Goal: Communication & Community: Answer question/provide support

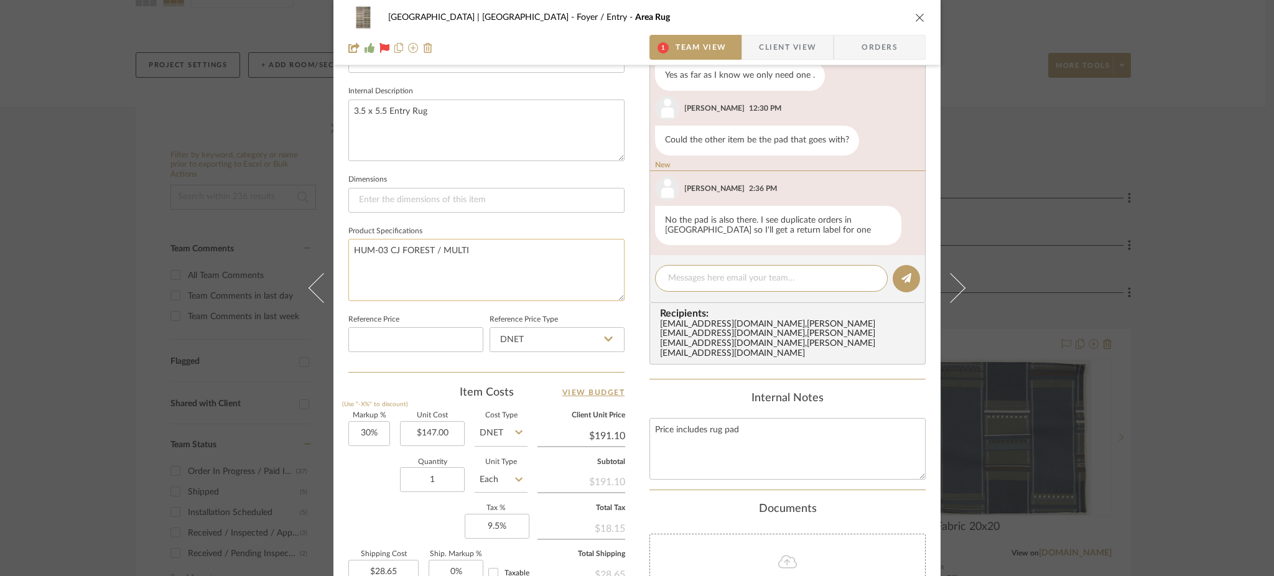
scroll to position [434, 0]
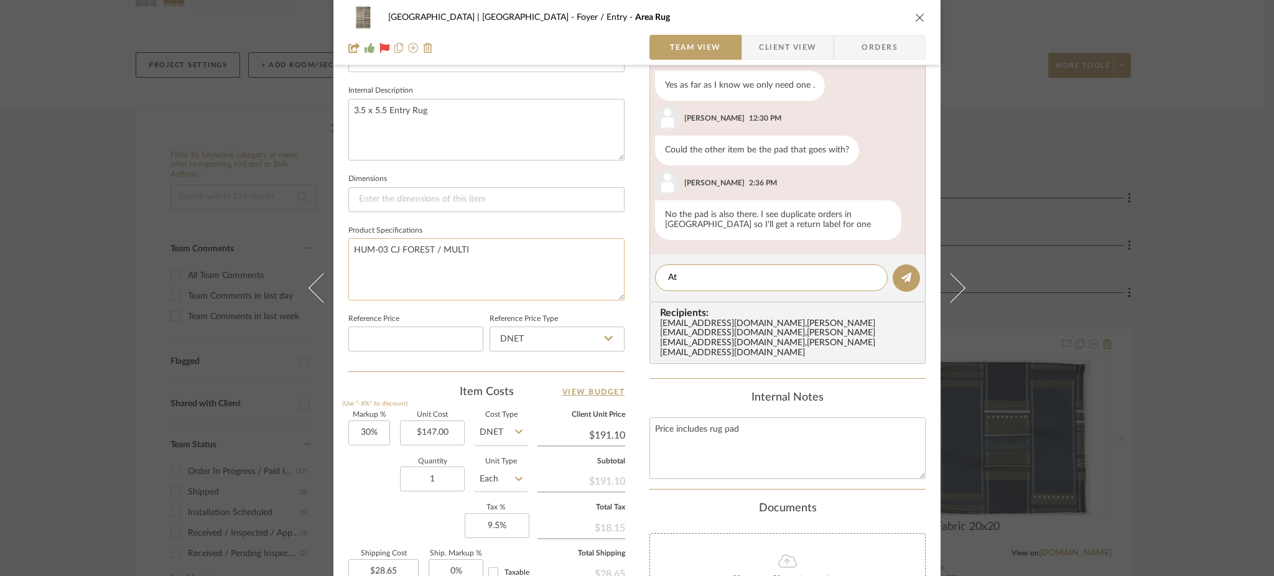
type textarea "A"
type textarea "Strange, I placed this one over the ph"
drag, startPoint x: 832, startPoint y: 273, endPoint x: 587, endPoint y: 292, distance: 245.3
click at [587, 292] on div "Meadow Mountain | Vail Valley Foyer / Entry Area Rug Team View Client View Orde…" at bounding box center [637, 159] width 607 height 1168
click at [487, 279] on textarea "HUM-03 CJ FOREST / MULTI" at bounding box center [486, 269] width 276 height 62
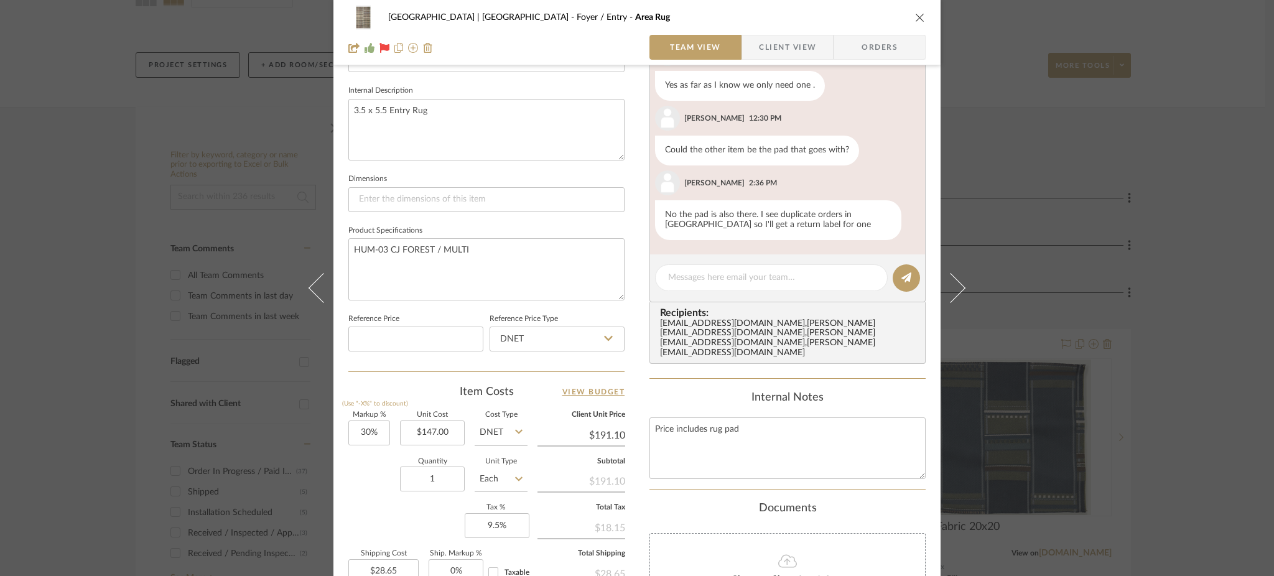
click at [1003, 244] on div "Meadow Mountain | Vail Valley Foyer / Entry Area Rug Team View Client View Orde…" at bounding box center [637, 288] width 1274 height 576
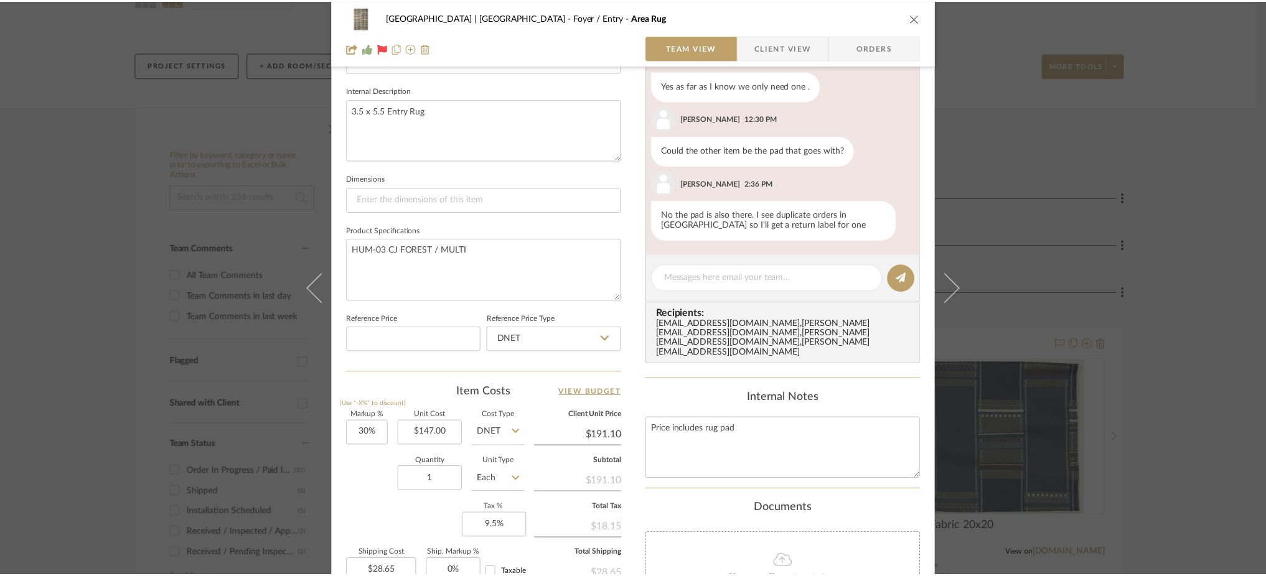
scroll to position [136, 0]
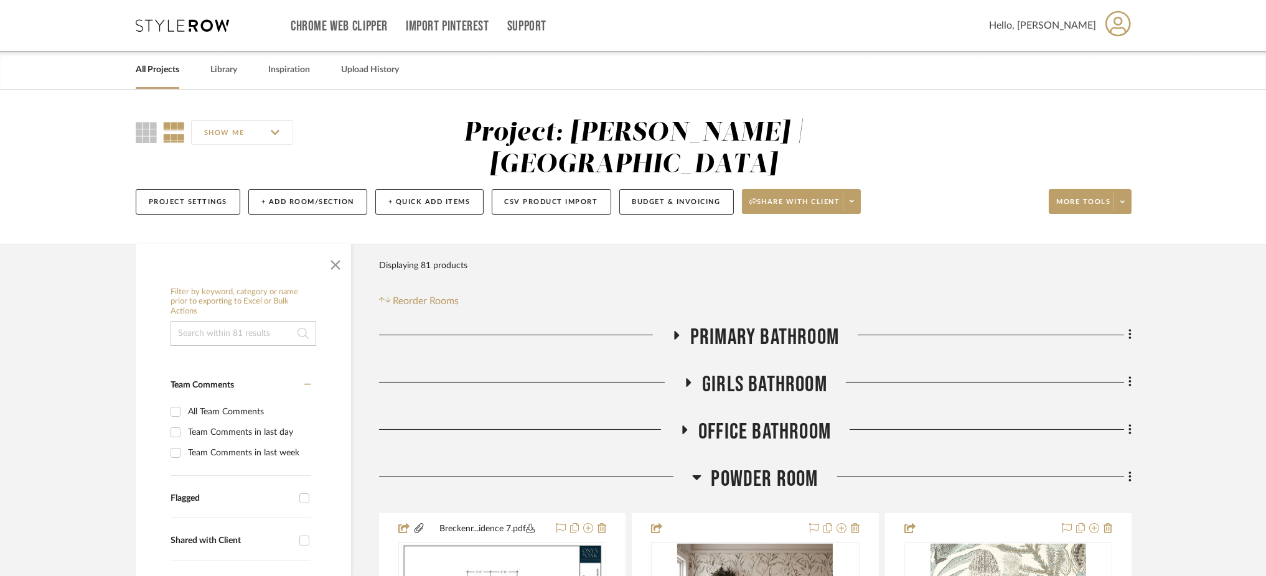
scroll to position [198, 0]
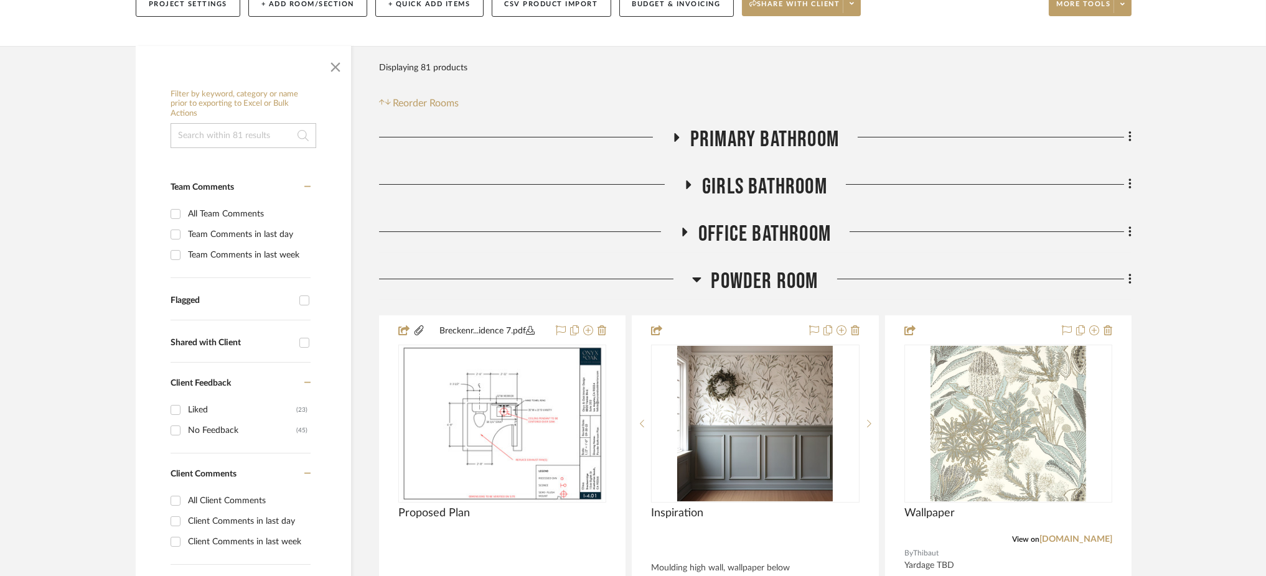
click at [698, 281] on icon at bounding box center [696, 279] width 9 height 15
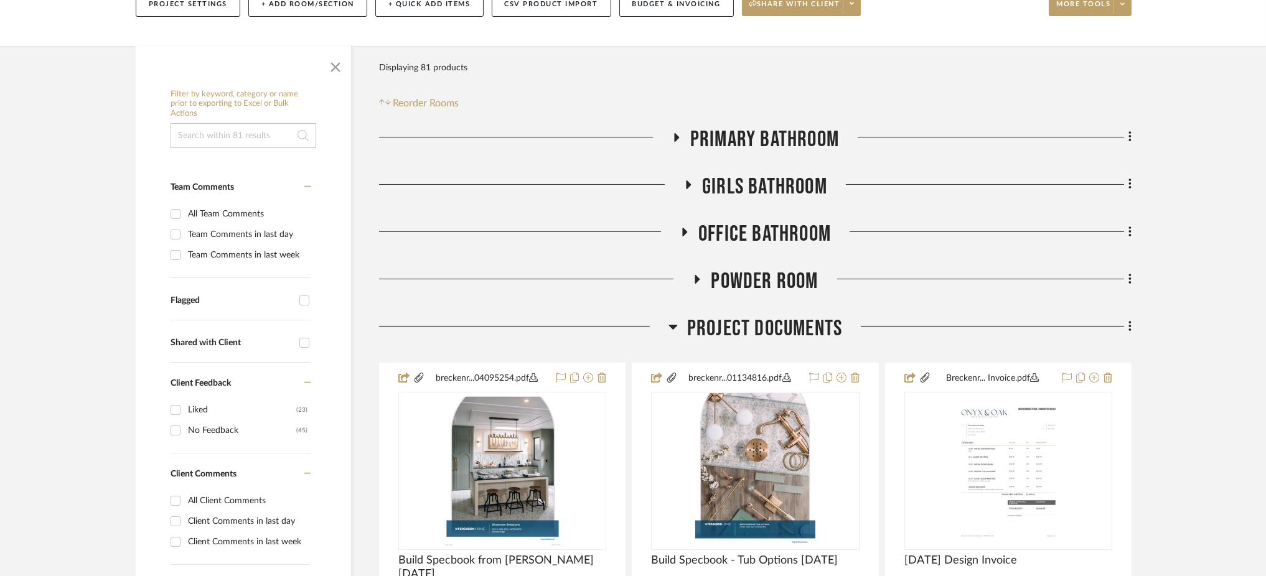
click at [673, 321] on icon at bounding box center [672, 326] width 9 height 15
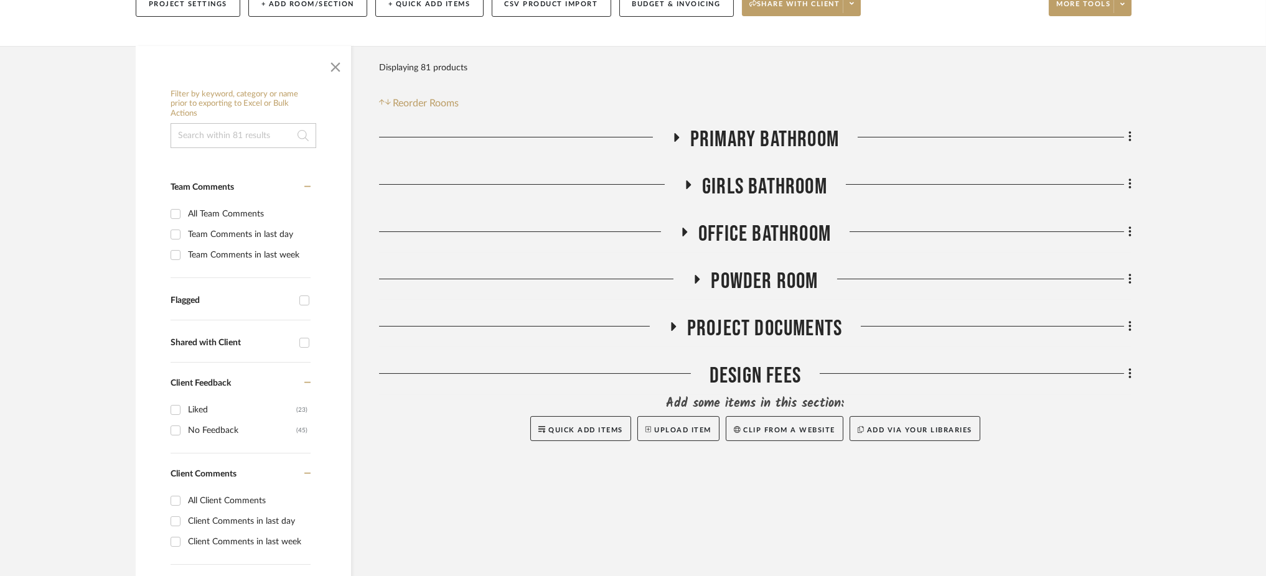
click at [679, 144] on fa-icon at bounding box center [675, 142] width 9 height 18
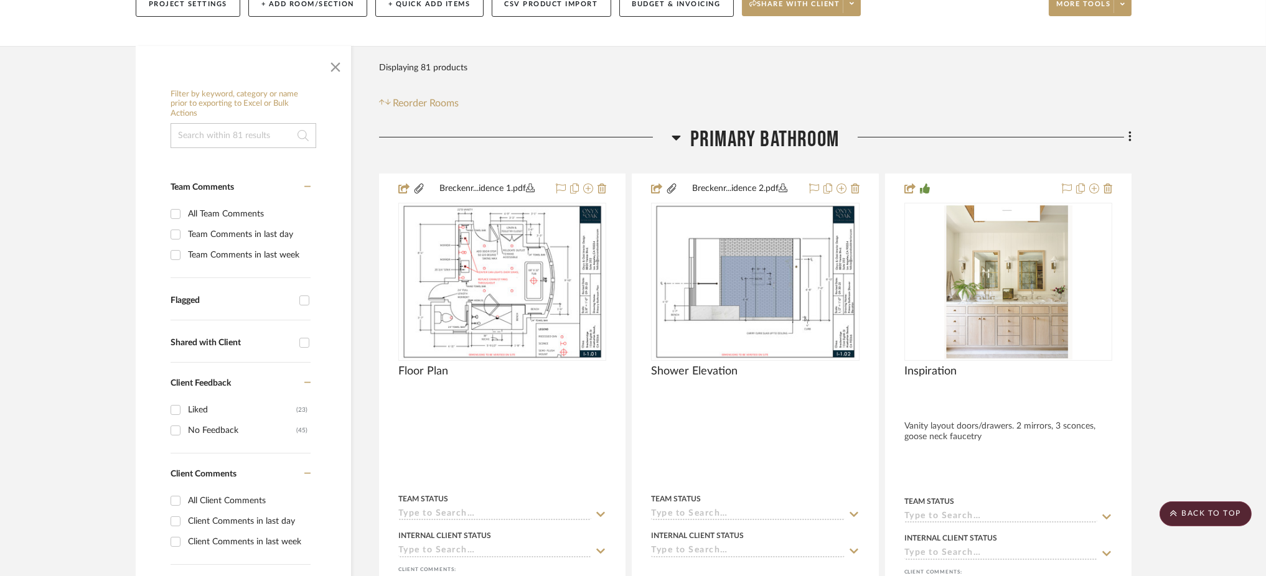
scroll to position [179, 0]
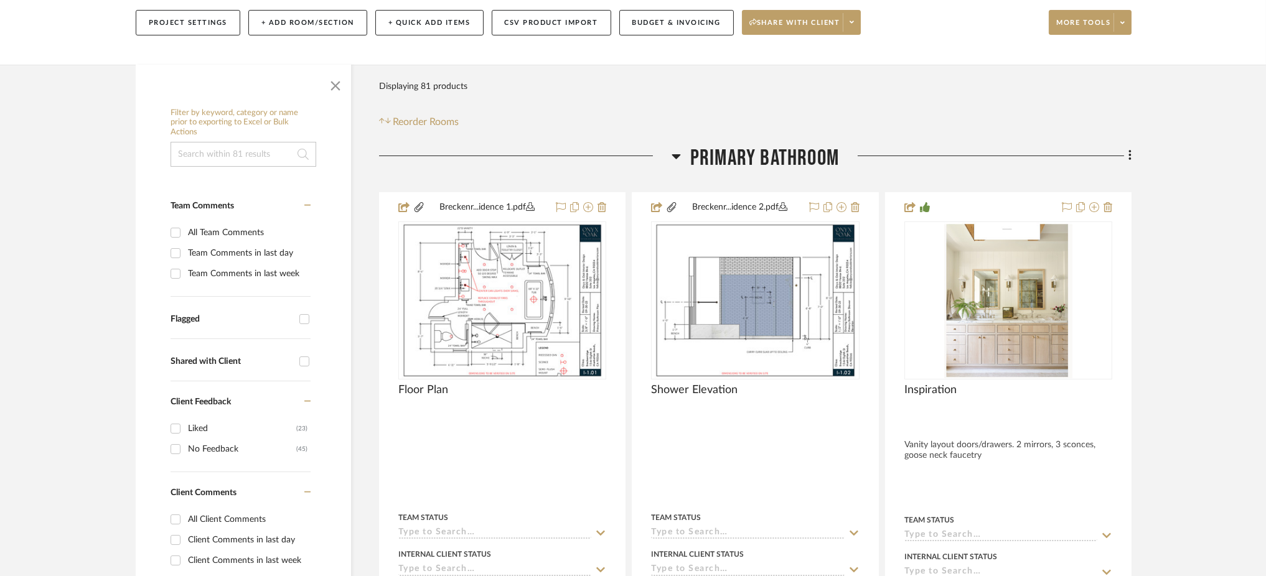
click at [676, 155] on icon at bounding box center [675, 156] width 9 height 5
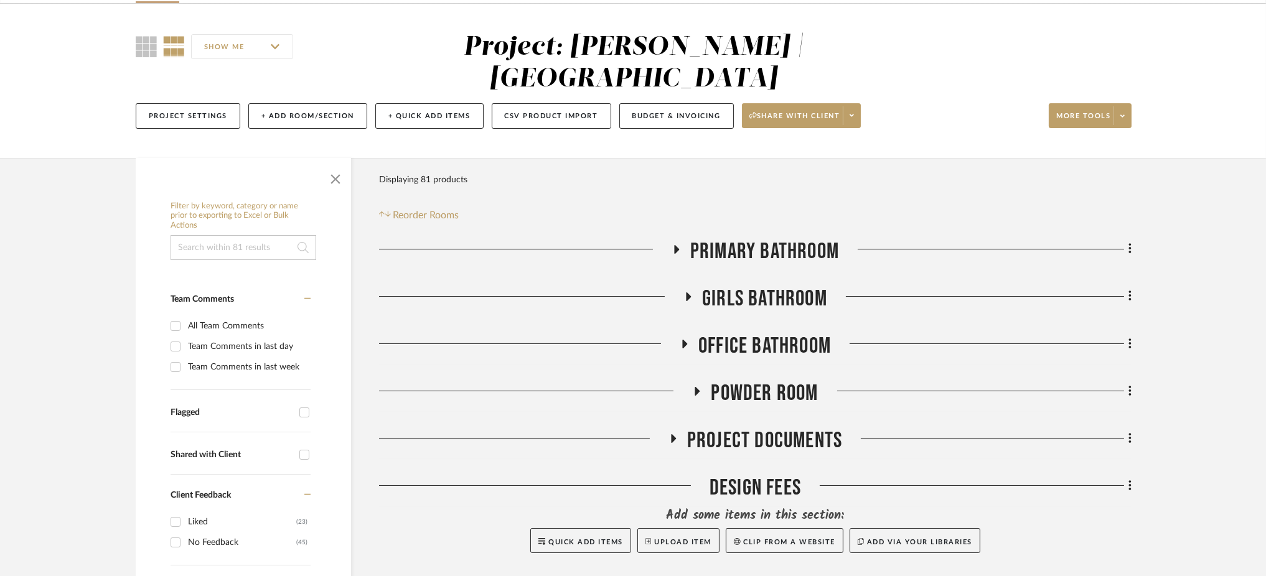
scroll to position [85, 0]
click at [673, 438] on icon at bounding box center [673, 439] width 5 height 9
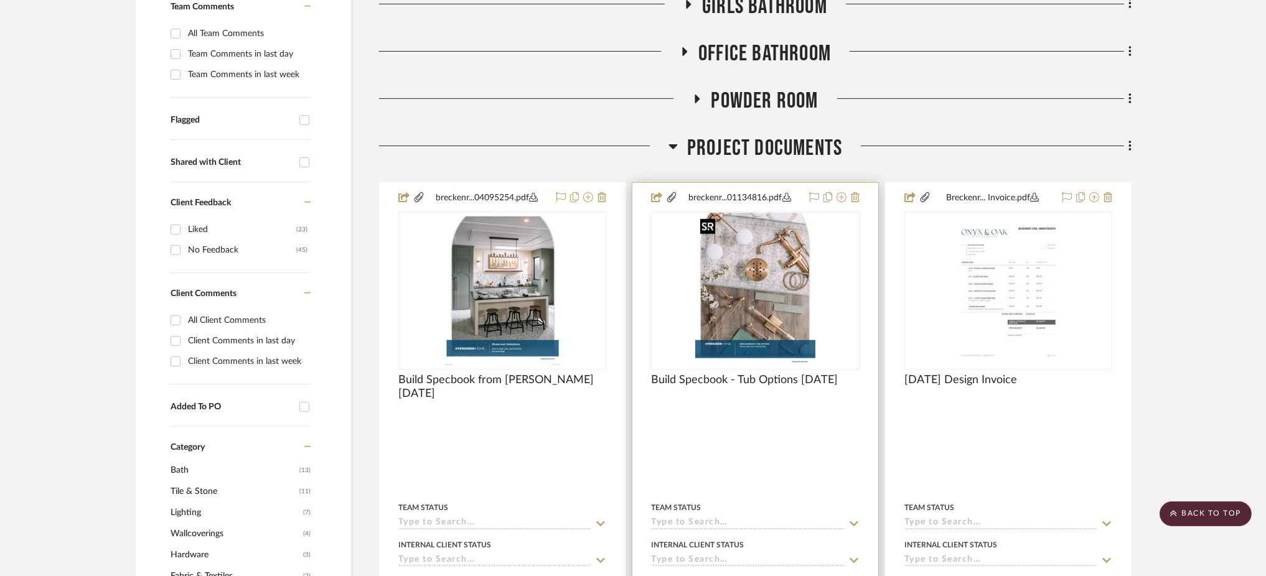
scroll to position [375, 0]
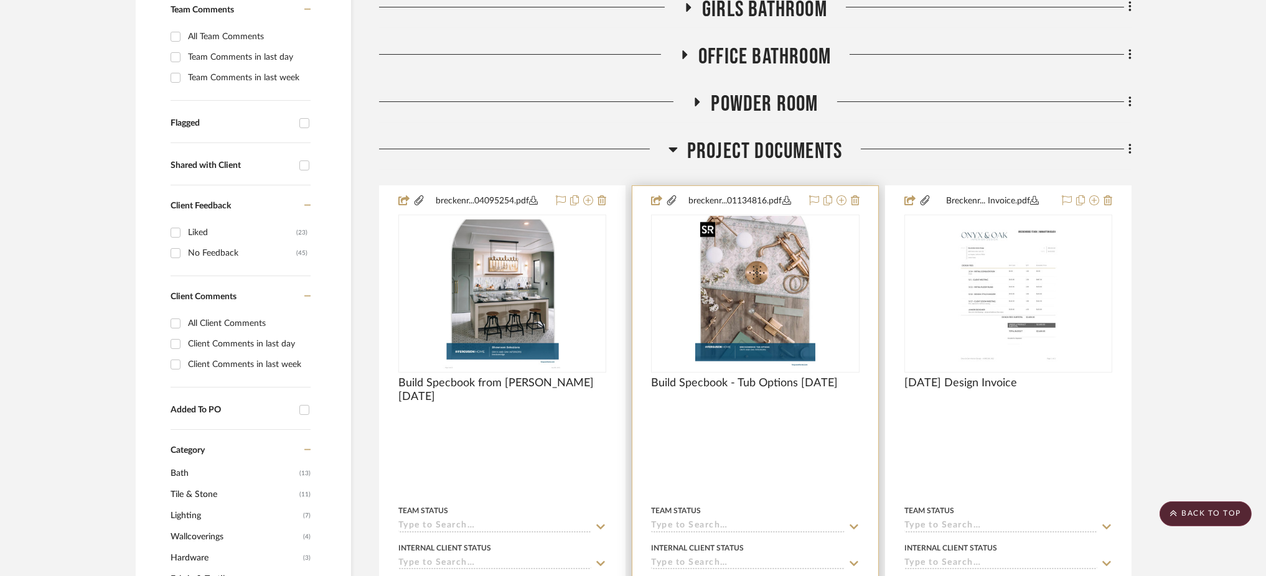
click at [800, 280] on img "0" at bounding box center [755, 294] width 120 height 156
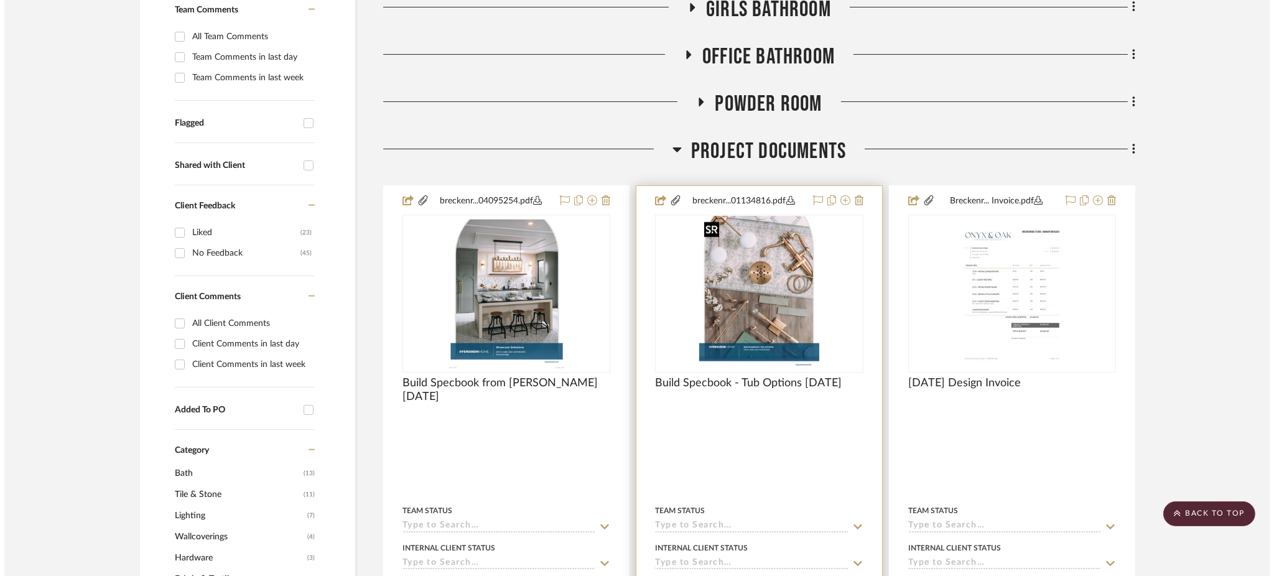
scroll to position [0, 0]
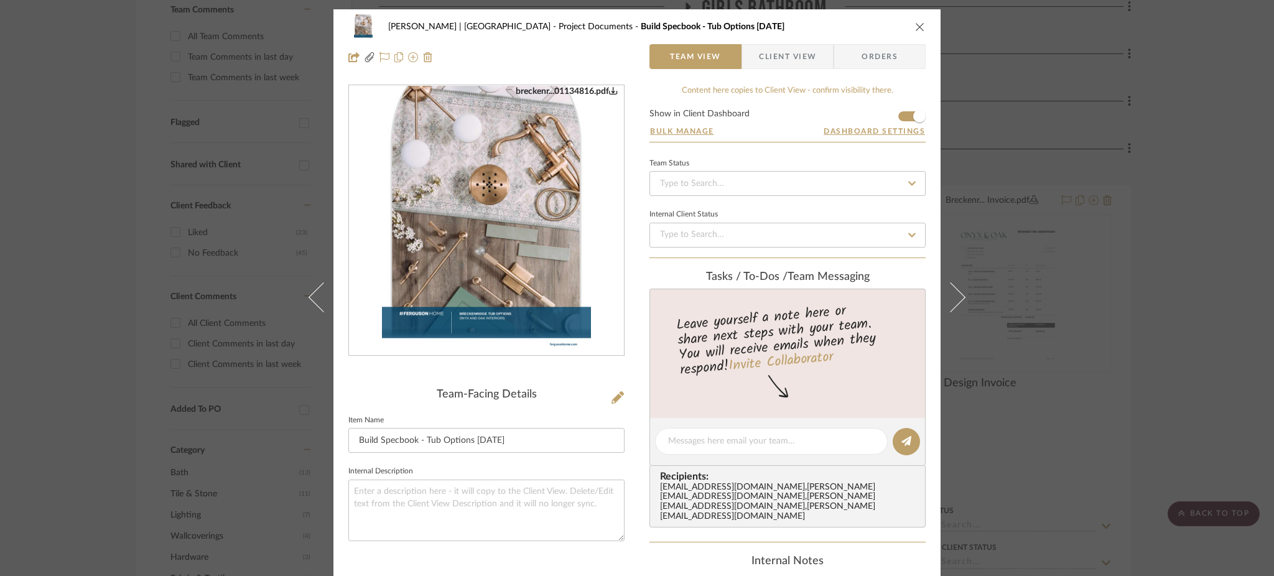
click at [561, 294] on img "0" at bounding box center [486, 221] width 209 height 270
click at [1116, 302] on div "[PERSON_NAME] | Manhattan Beach Project Documents Build Specbook - Tub Options …" at bounding box center [637, 288] width 1274 height 576
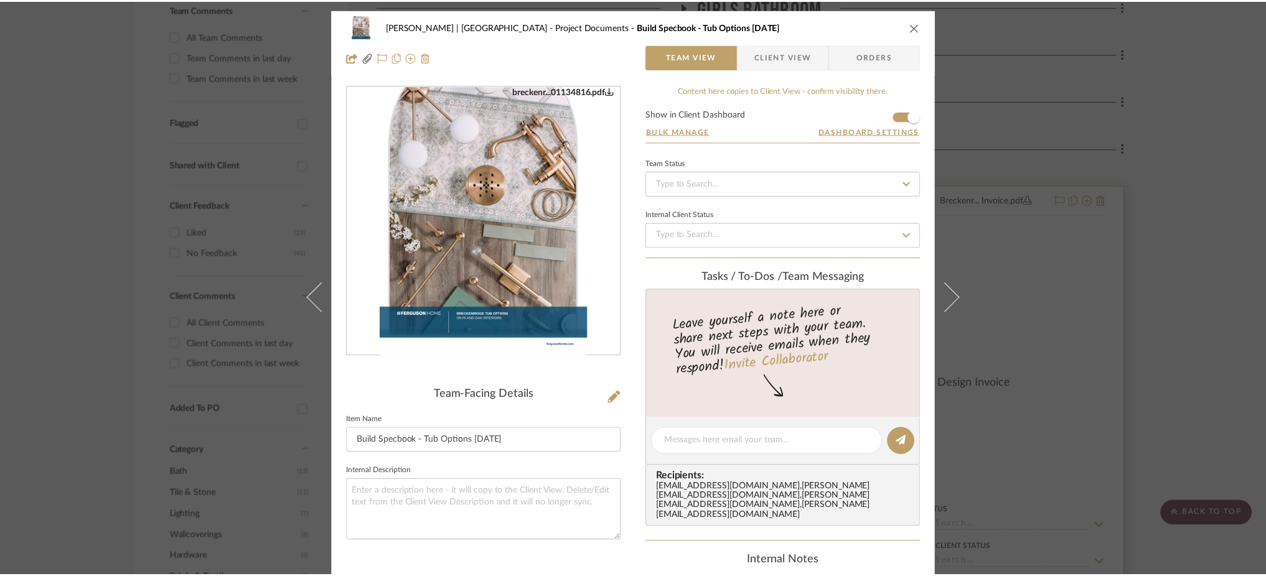
scroll to position [375, 0]
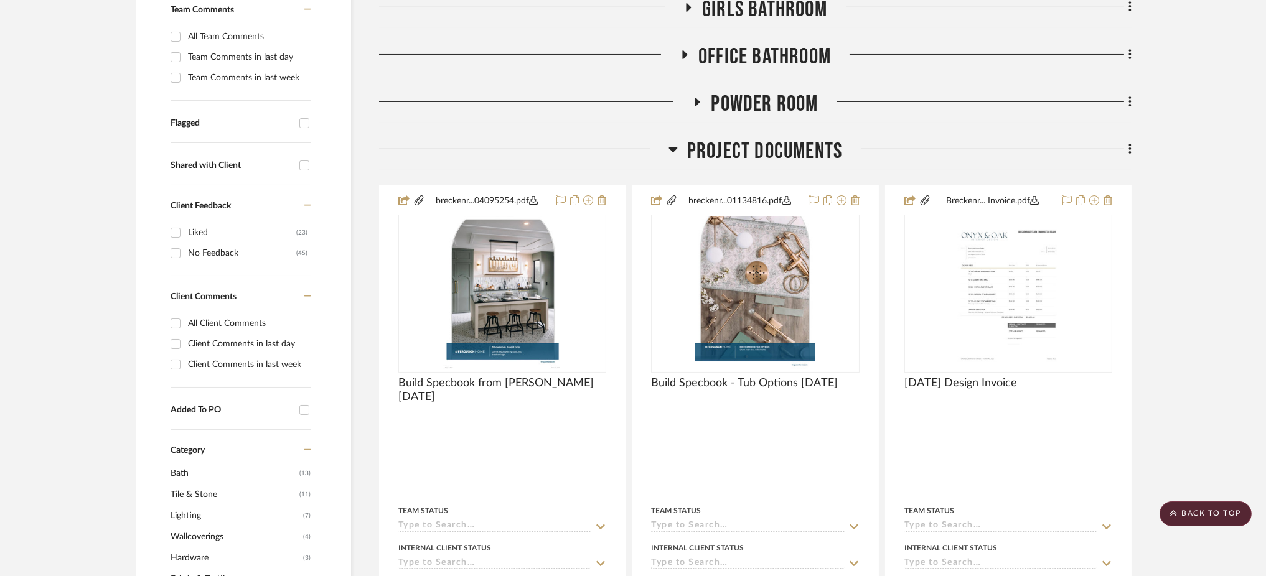
click at [684, 12] on fa-icon at bounding box center [687, 11] width 9 height 18
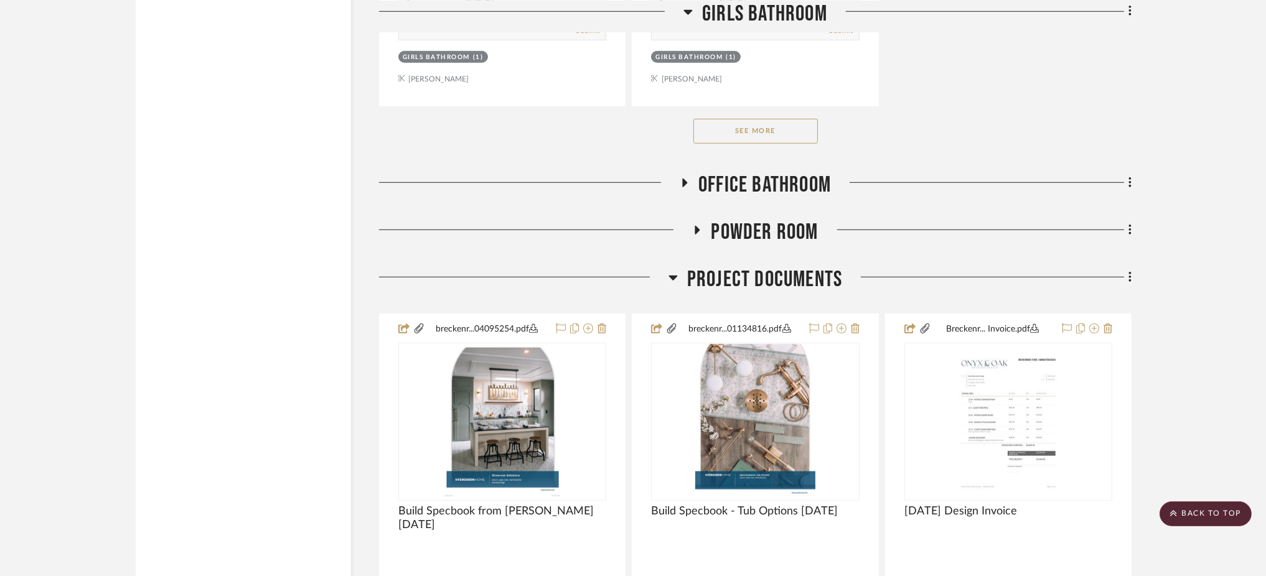
scroll to position [1963, 0]
click at [785, 124] on button "See More" at bounding box center [755, 130] width 124 height 25
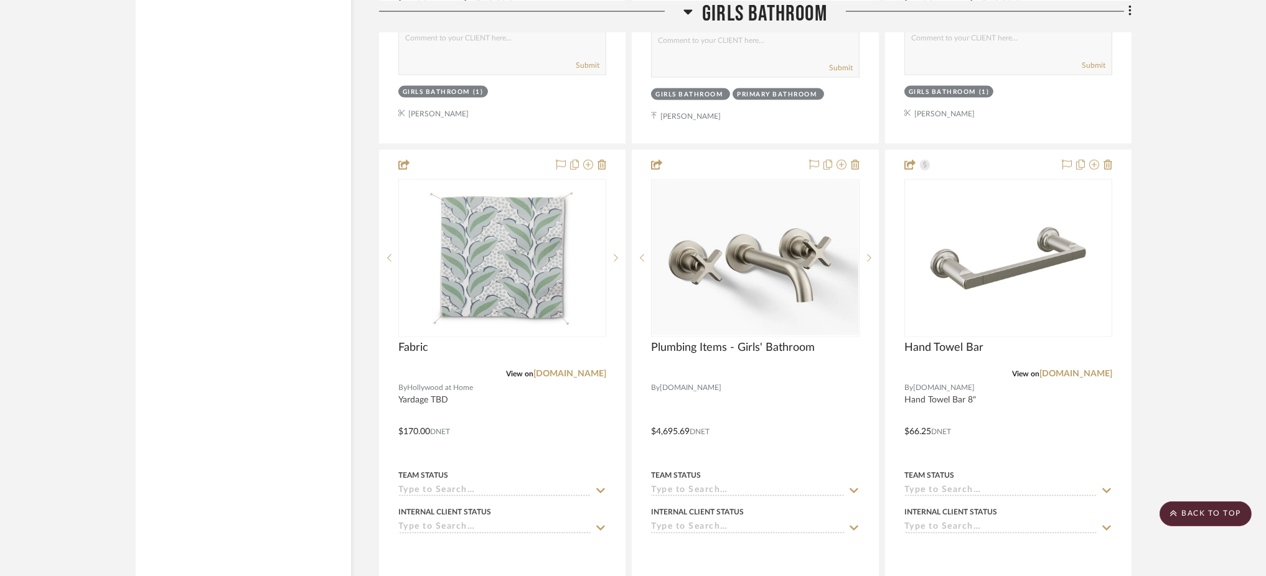
scroll to position [3531, 0]
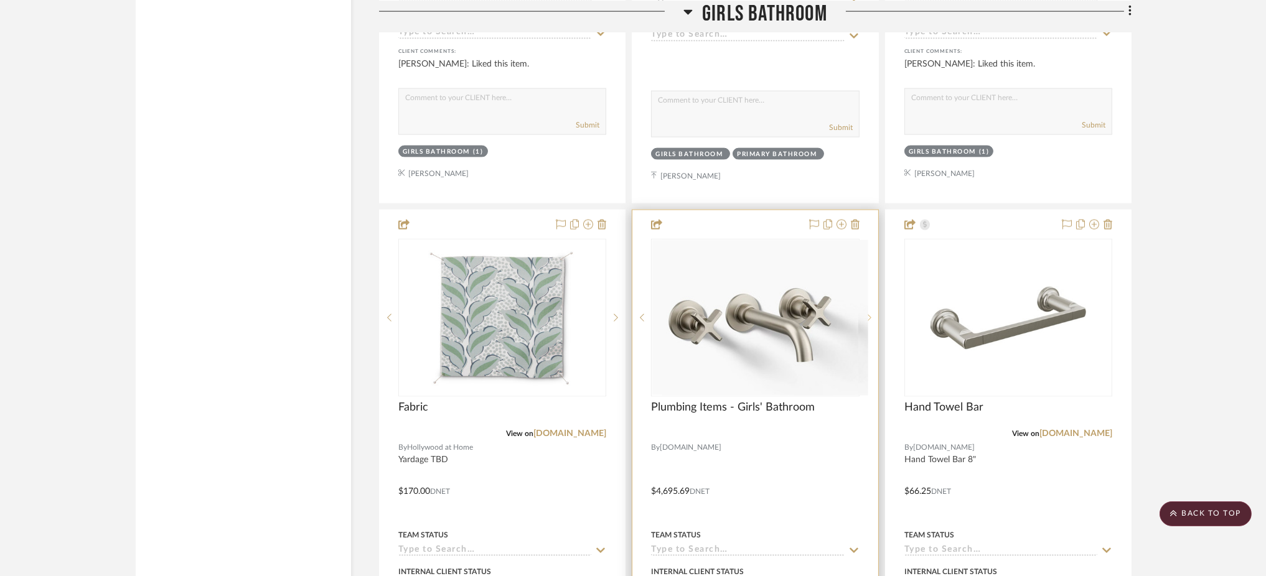
click at [872, 318] on div at bounding box center [868, 318] width 19 height 158
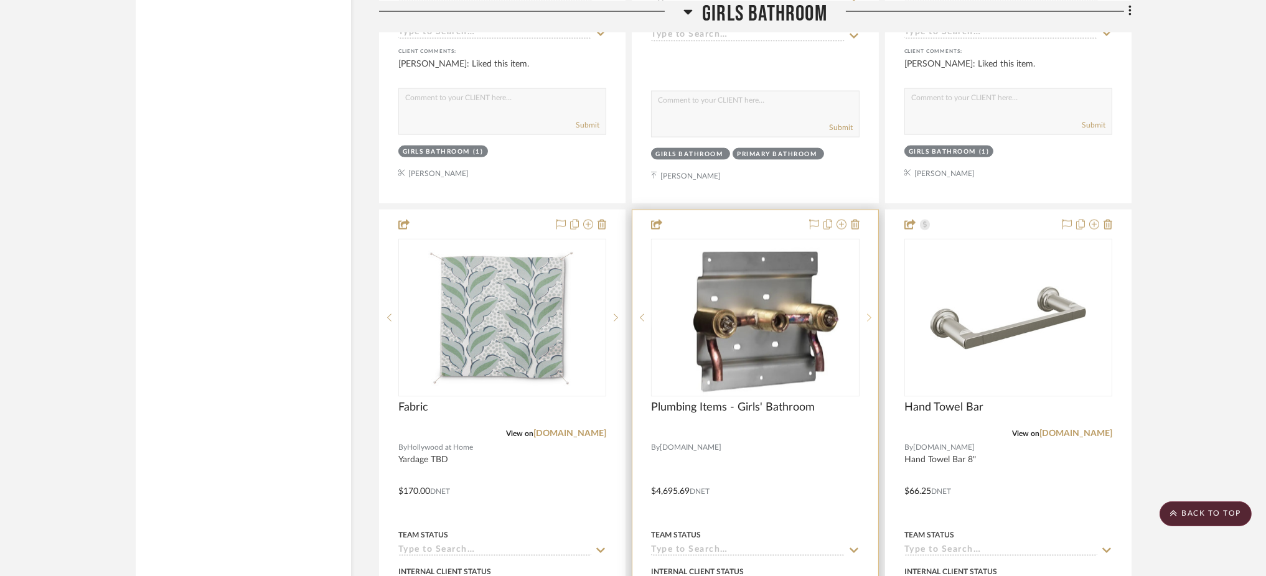
click at [872, 318] on div at bounding box center [868, 318] width 19 height 158
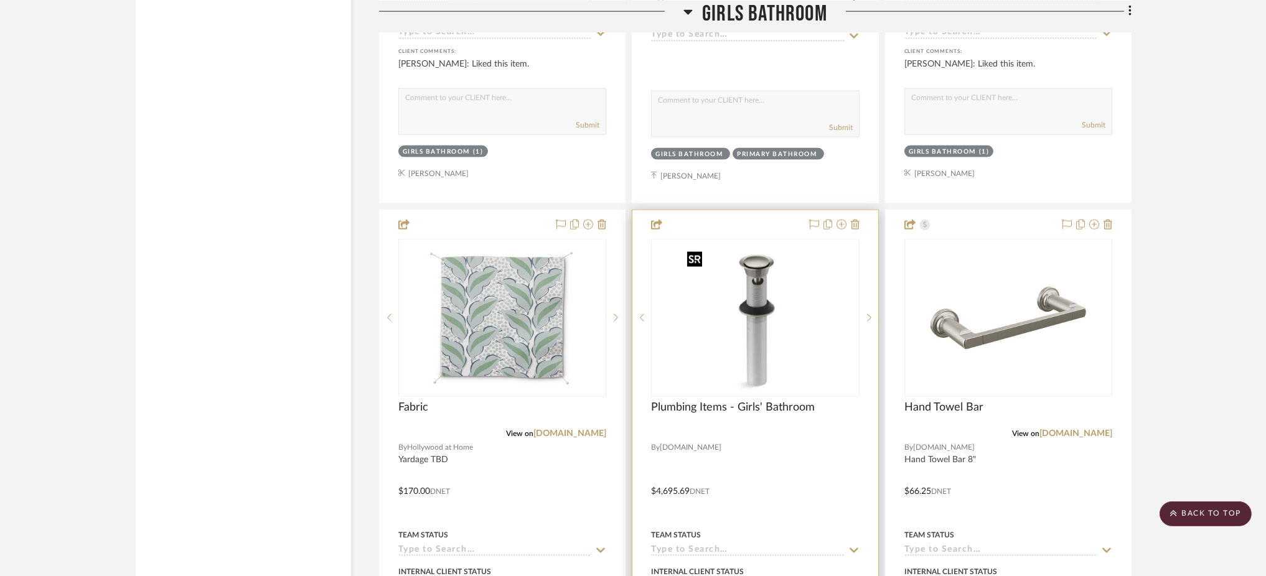
click at [804, 348] on img "2" at bounding box center [755, 318] width 146 height 156
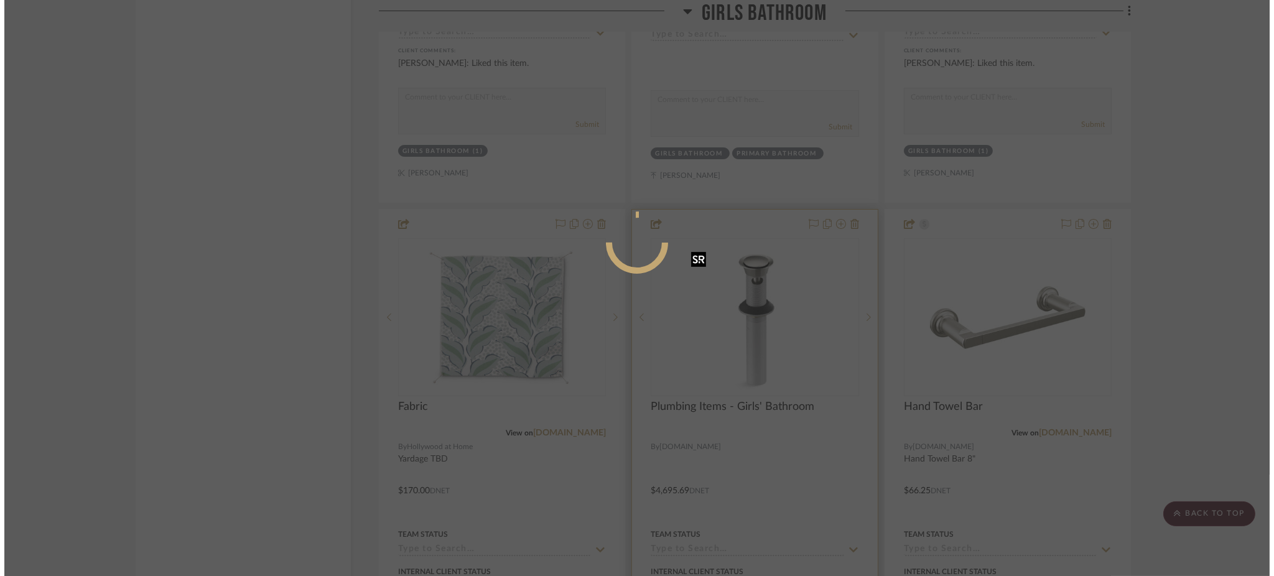
scroll to position [0, 0]
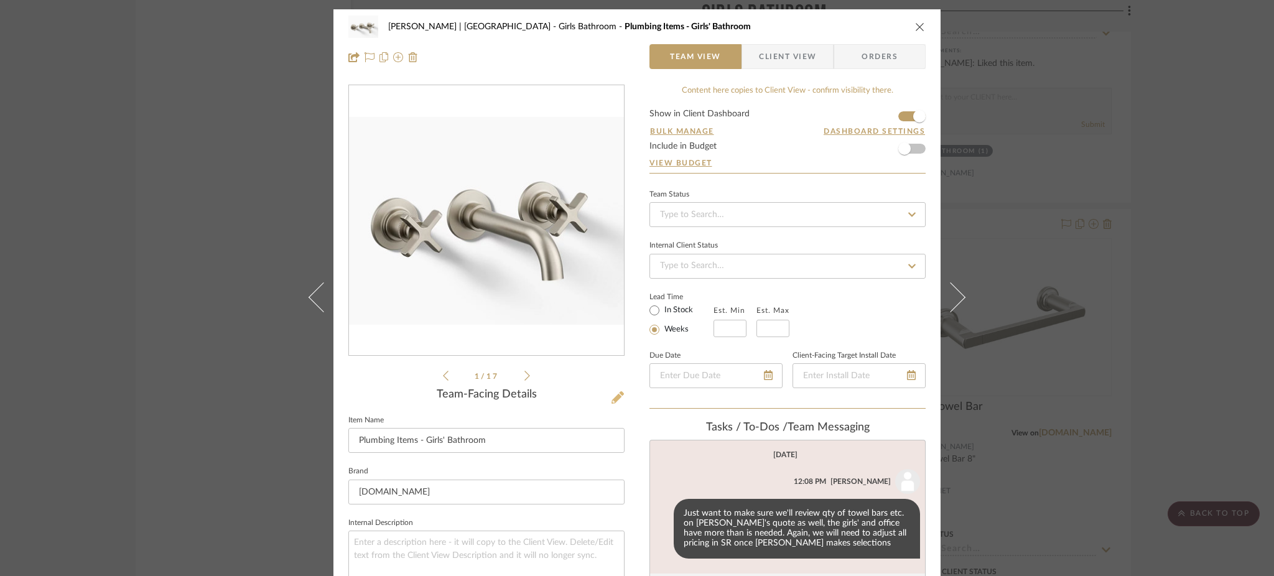
click at [612, 402] on icon at bounding box center [618, 397] width 12 height 12
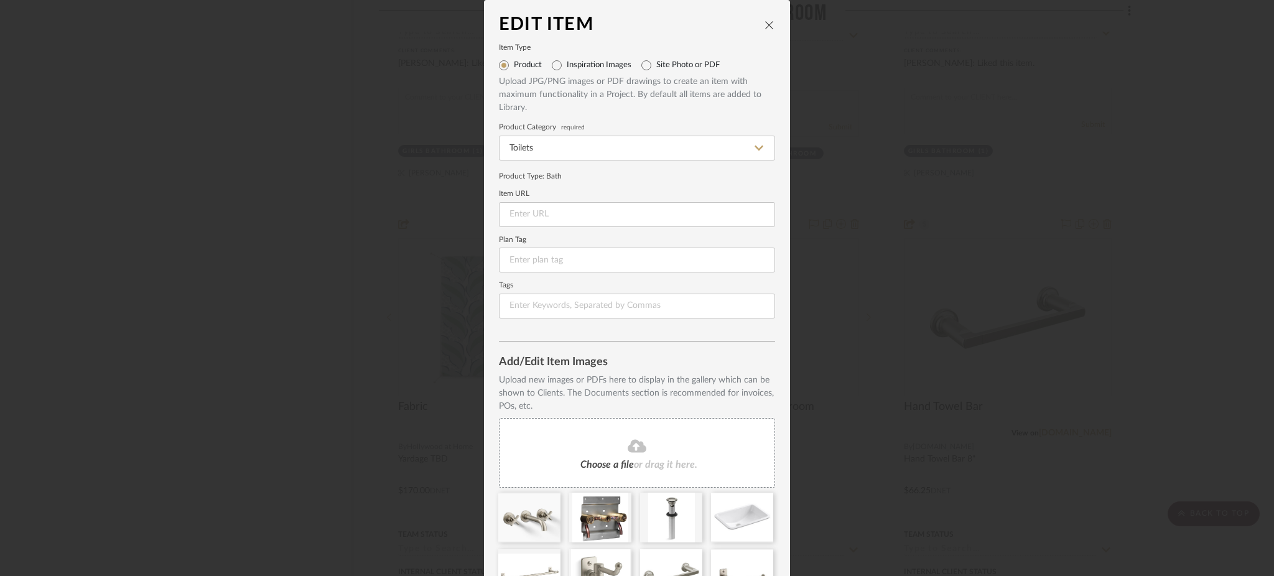
scroll to position [243, 0]
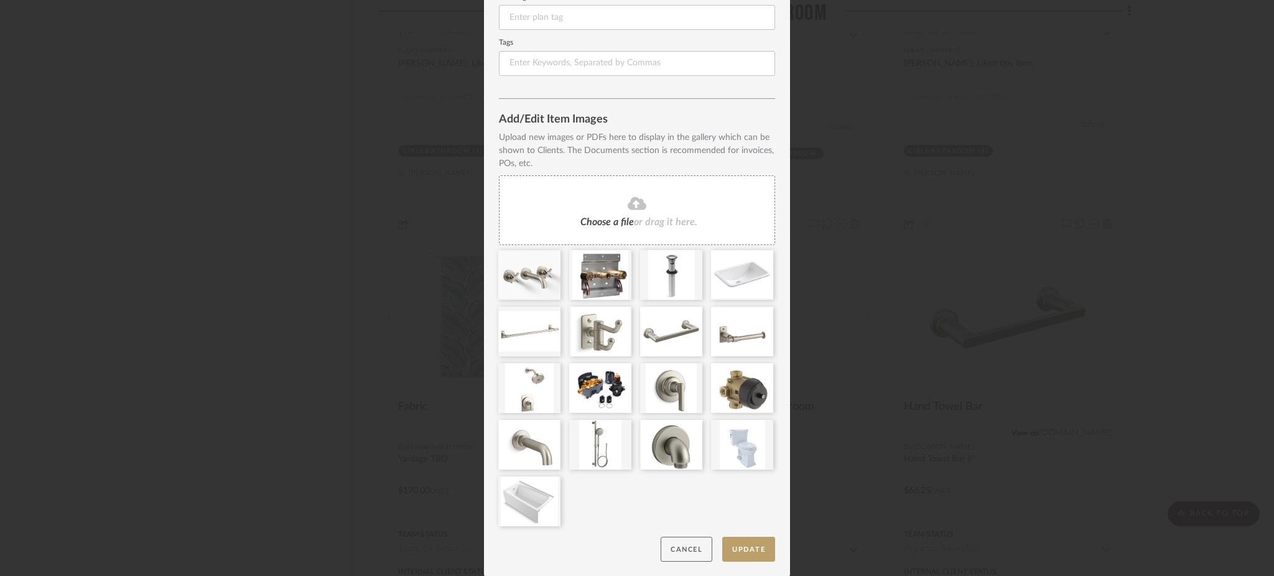
click at [661, 545] on button "Cancel" at bounding box center [687, 550] width 52 height 26
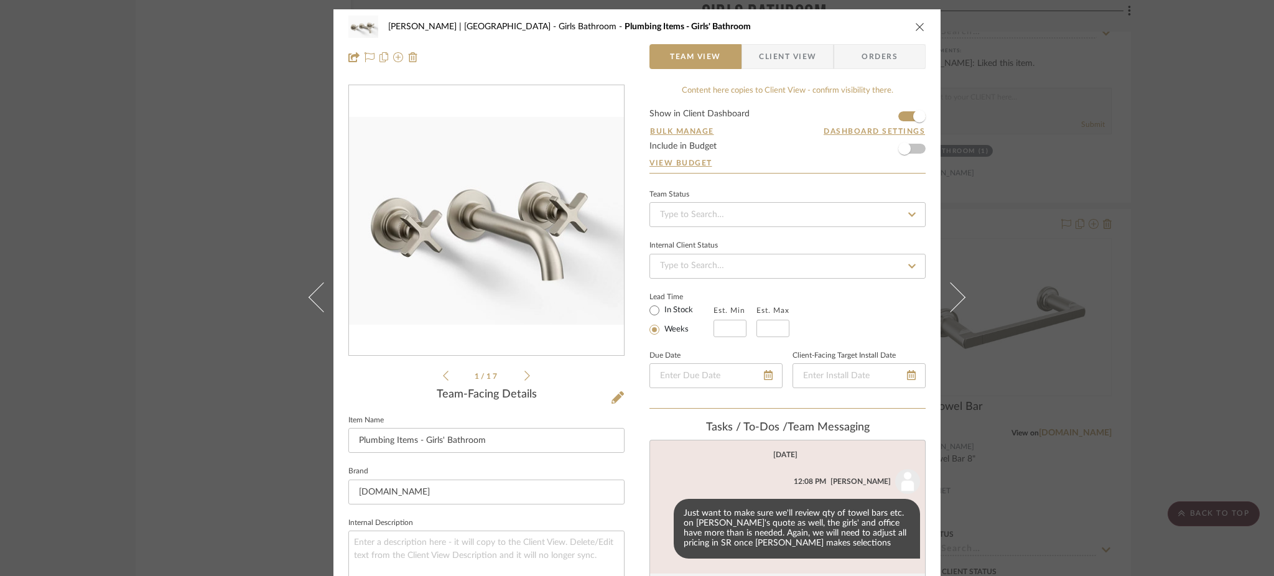
click at [1151, 304] on div "[PERSON_NAME] | [GEOGRAPHIC_DATA] Girls Bathroom Plumbing Items - Girls' Bathro…" at bounding box center [637, 288] width 1274 height 576
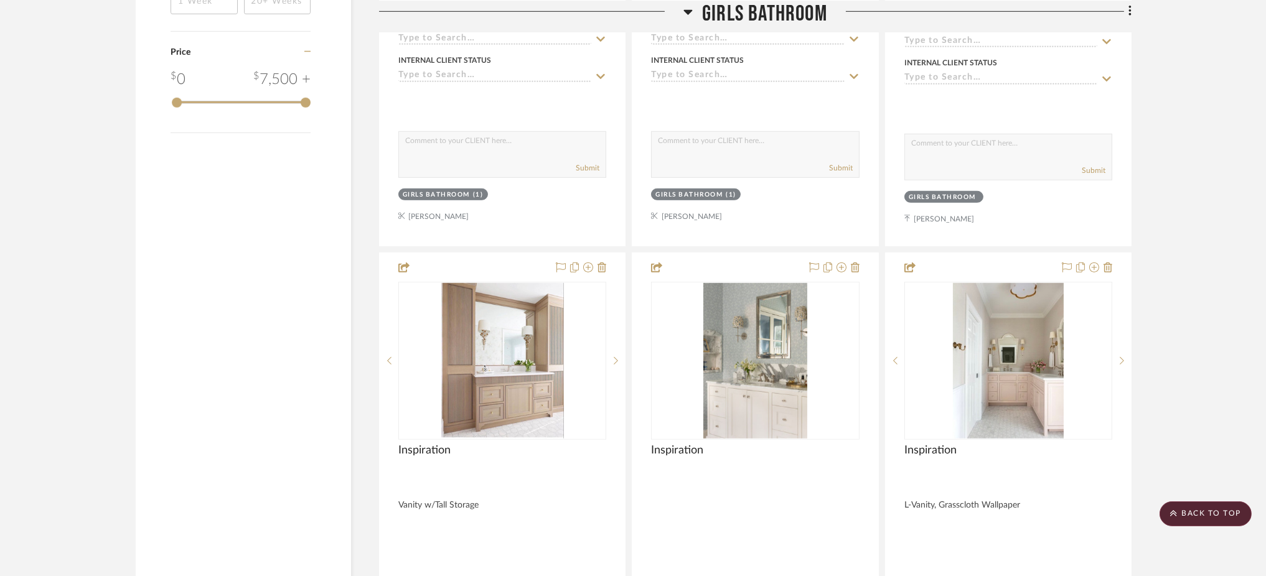
click at [691, 6] on icon at bounding box center [687, 11] width 9 height 15
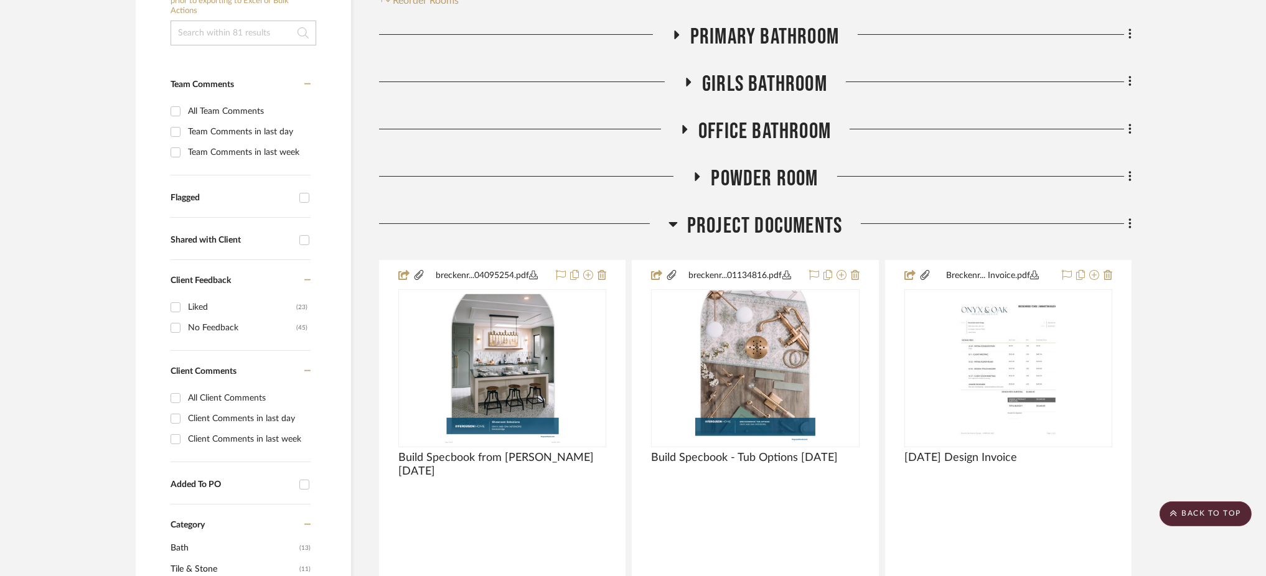
scroll to position [301, 0]
click at [678, 30] on icon at bounding box center [675, 33] width 15 height 9
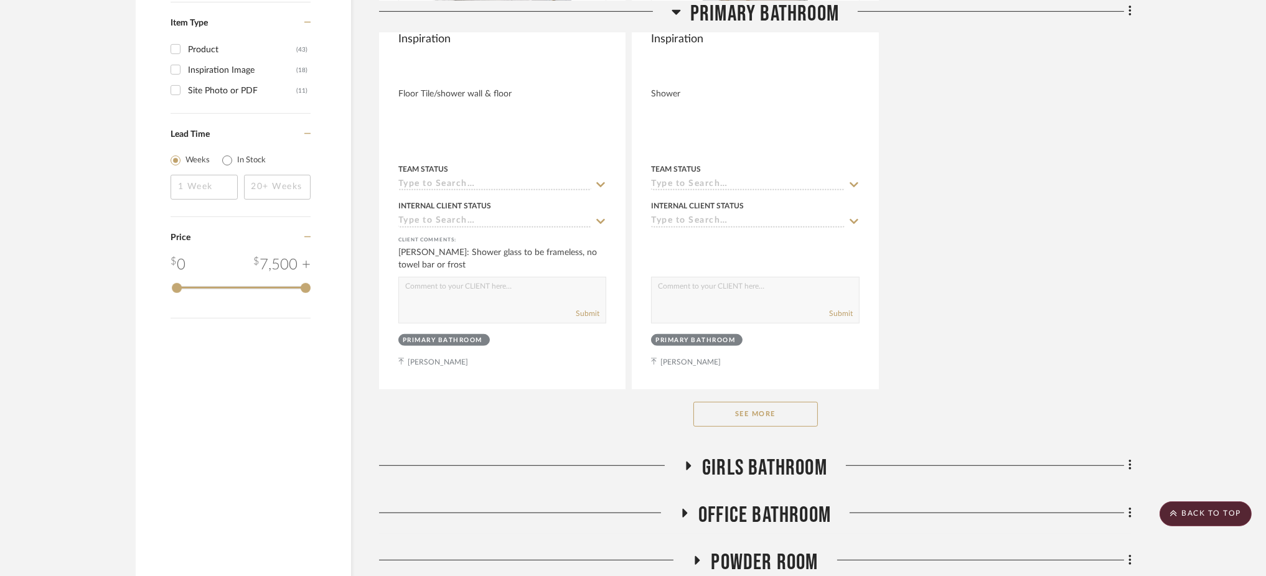
scroll to position [1695, 0]
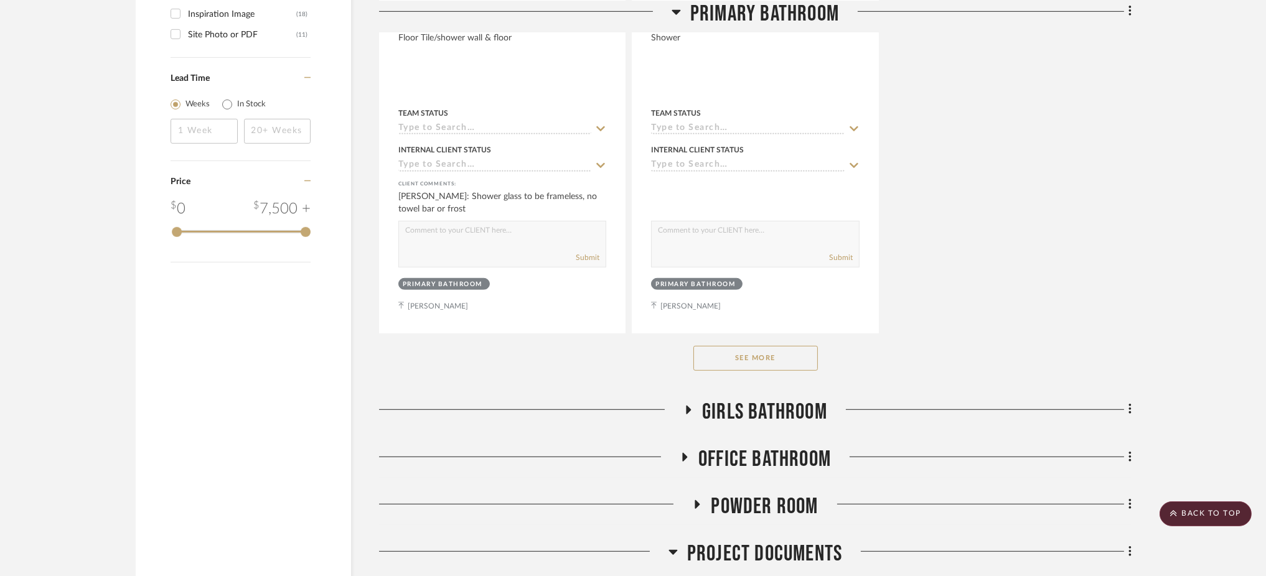
click at [783, 368] on button "See More" at bounding box center [755, 358] width 124 height 25
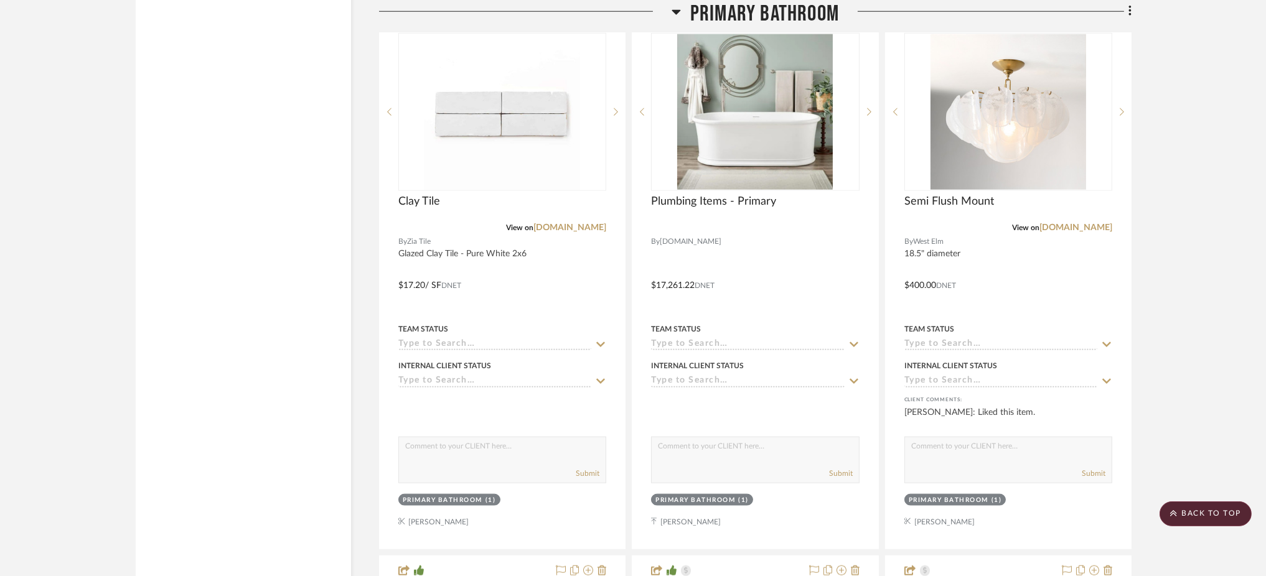
scroll to position [2587, 0]
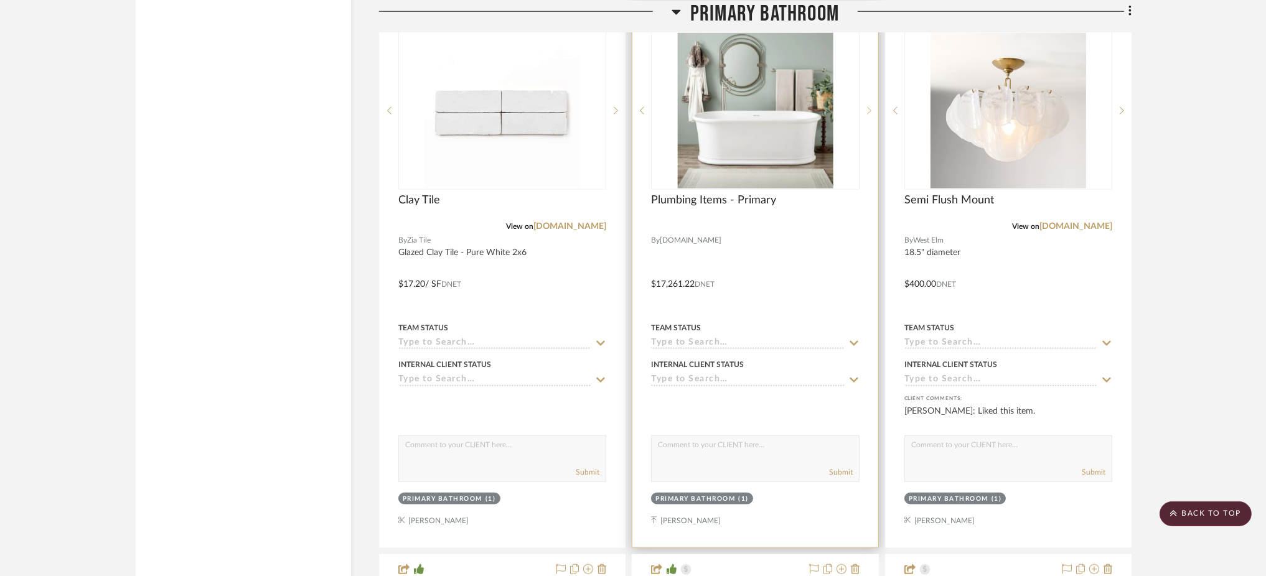
click at [869, 115] on icon at bounding box center [869, 110] width 4 height 9
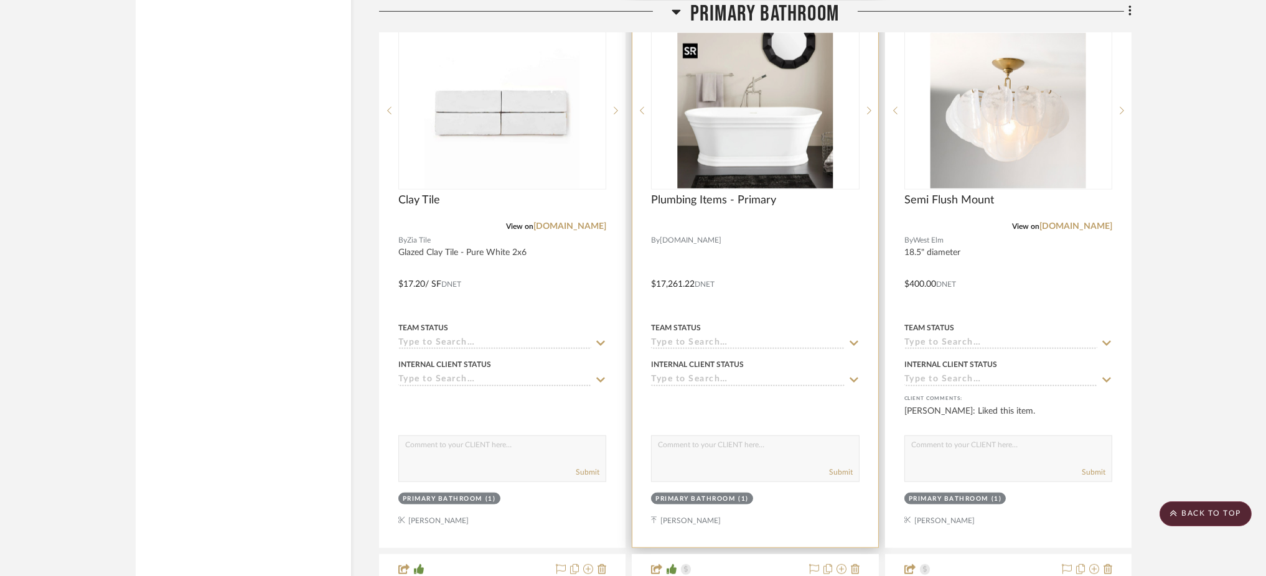
click at [748, 157] on img "1" at bounding box center [755, 111] width 156 height 156
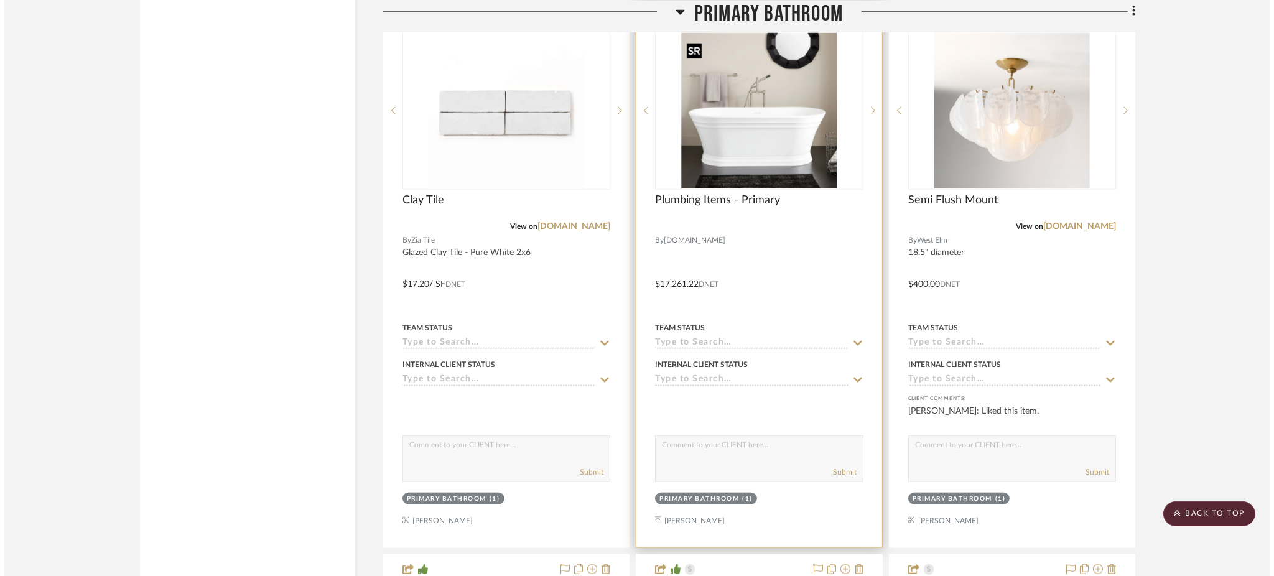
scroll to position [0, 0]
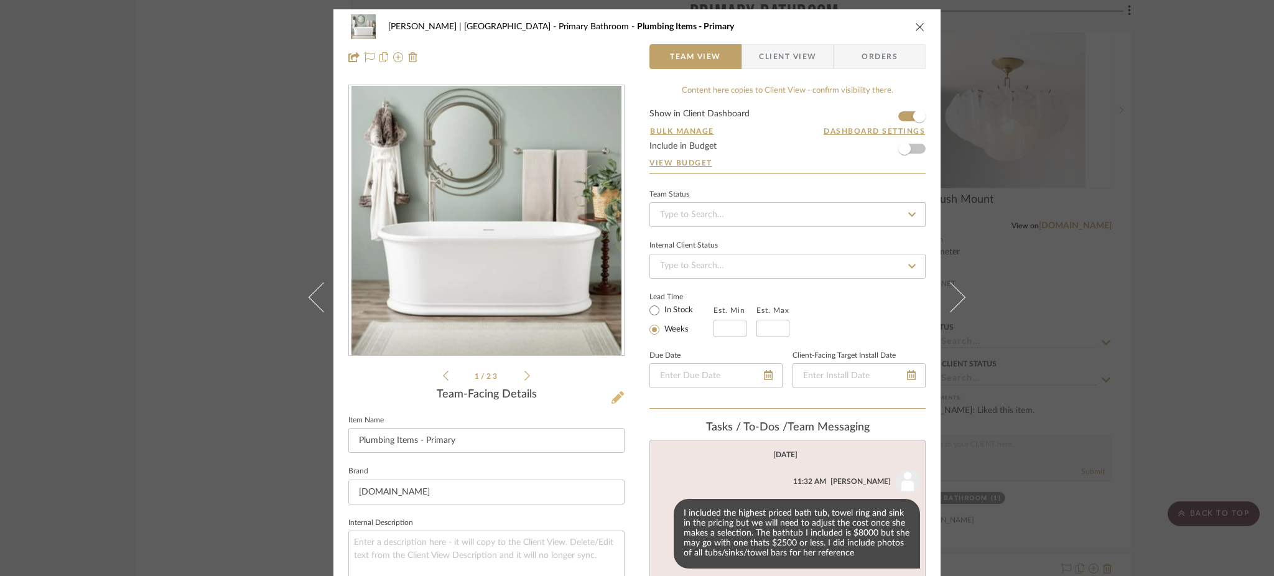
click at [612, 396] on icon at bounding box center [618, 397] width 12 height 12
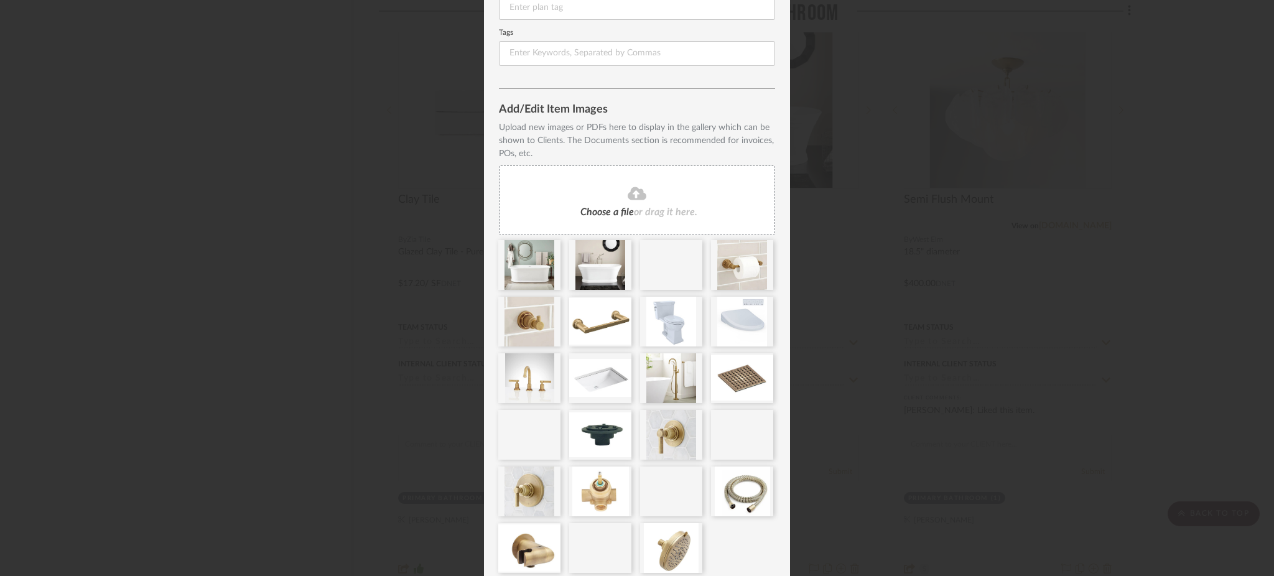
scroll to position [299, 0]
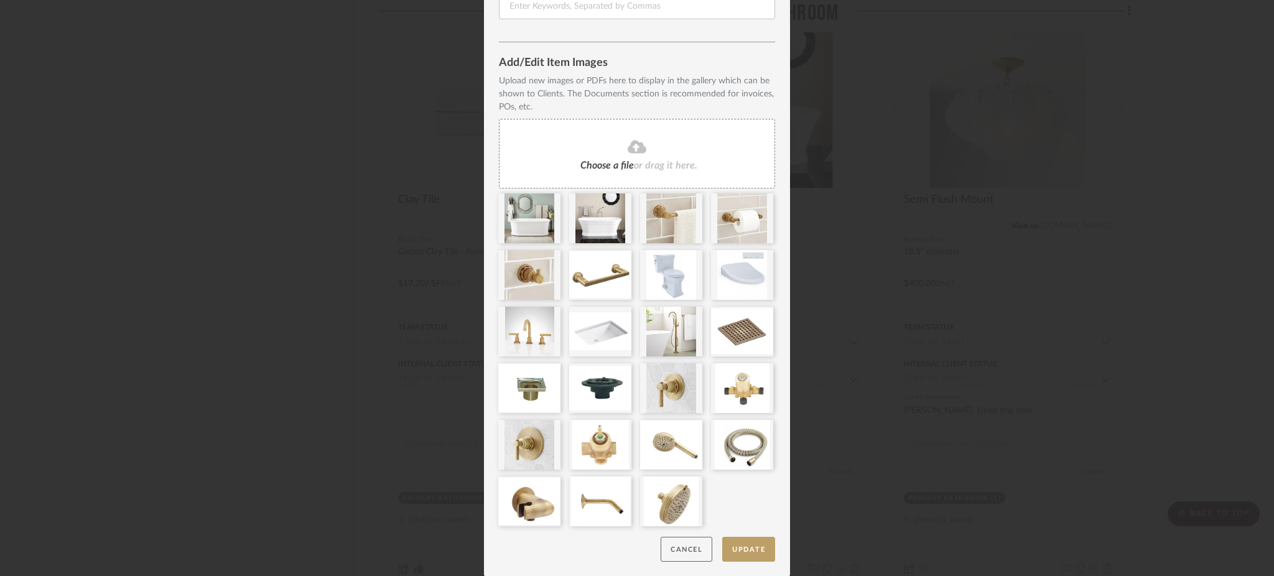
click at [683, 553] on button "Cancel" at bounding box center [687, 550] width 52 height 26
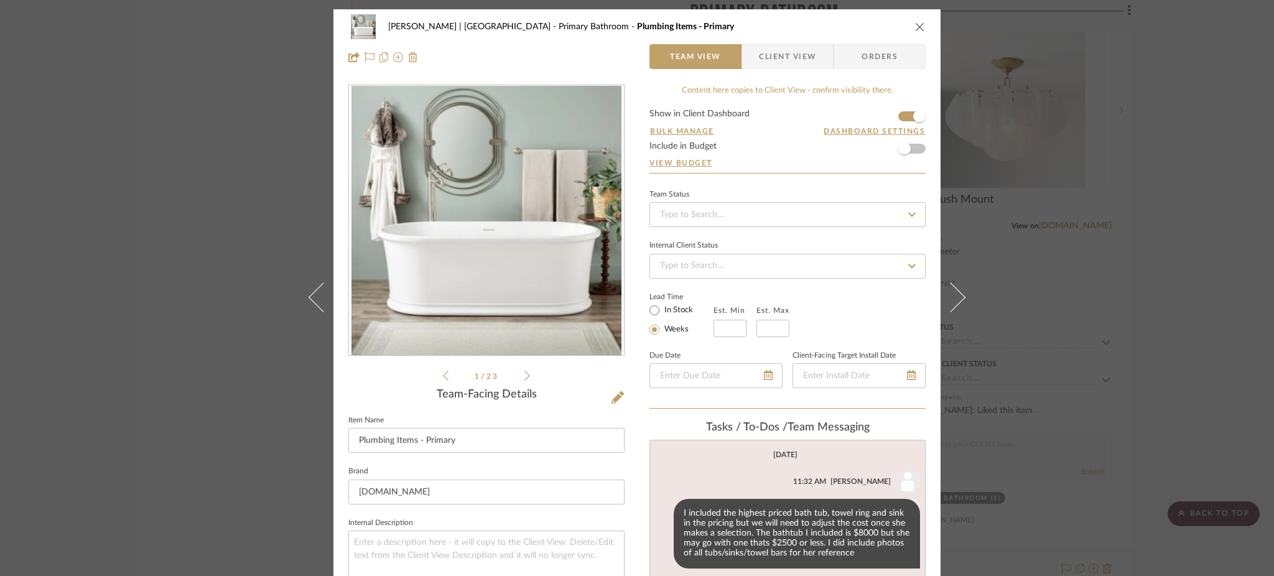
click at [1120, 187] on div "[PERSON_NAME] | [GEOGRAPHIC_DATA] Primary Bathroom Plumbing Items - Primary Tea…" at bounding box center [637, 288] width 1274 height 576
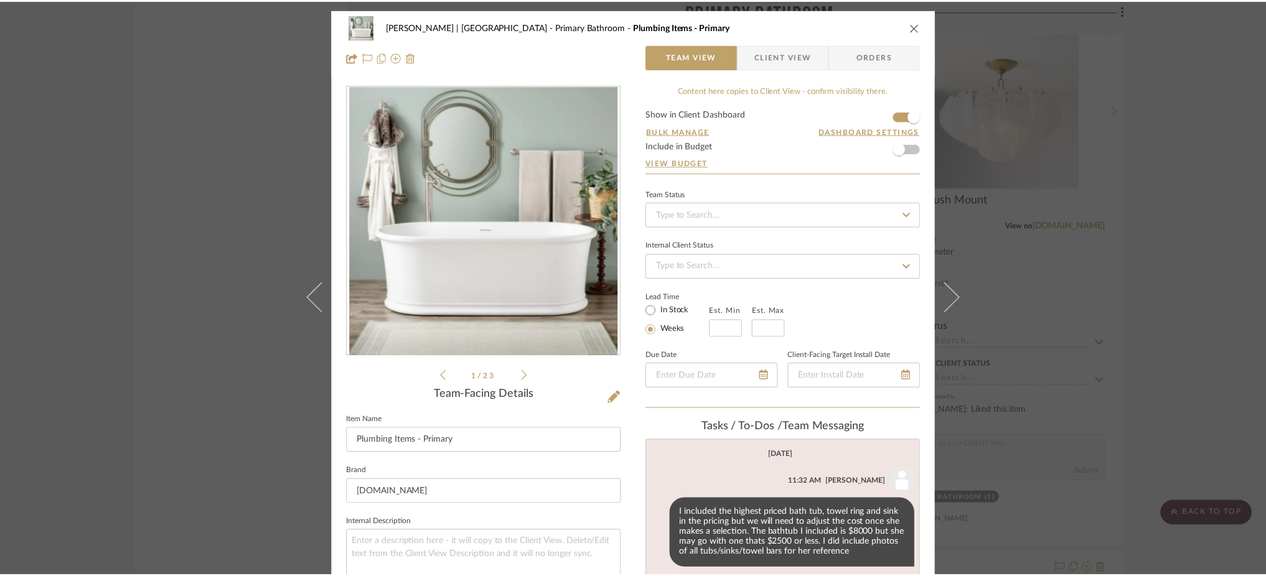
scroll to position [2587, 0]
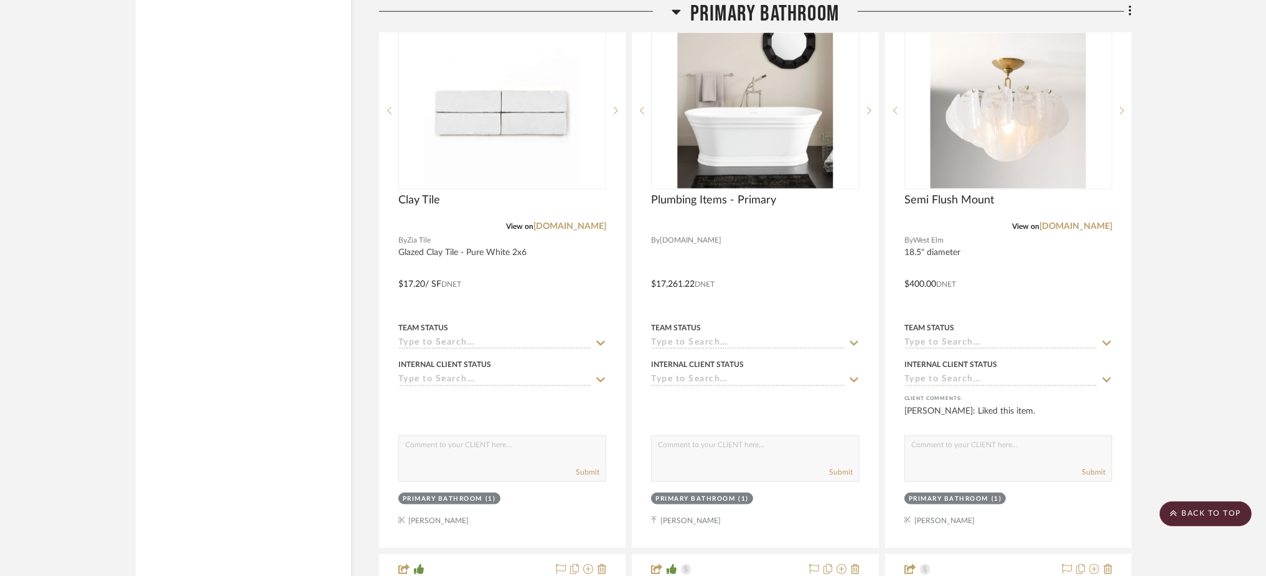
click at [675, 7] on icon at bounding box center [675, 11] width 9 height 15
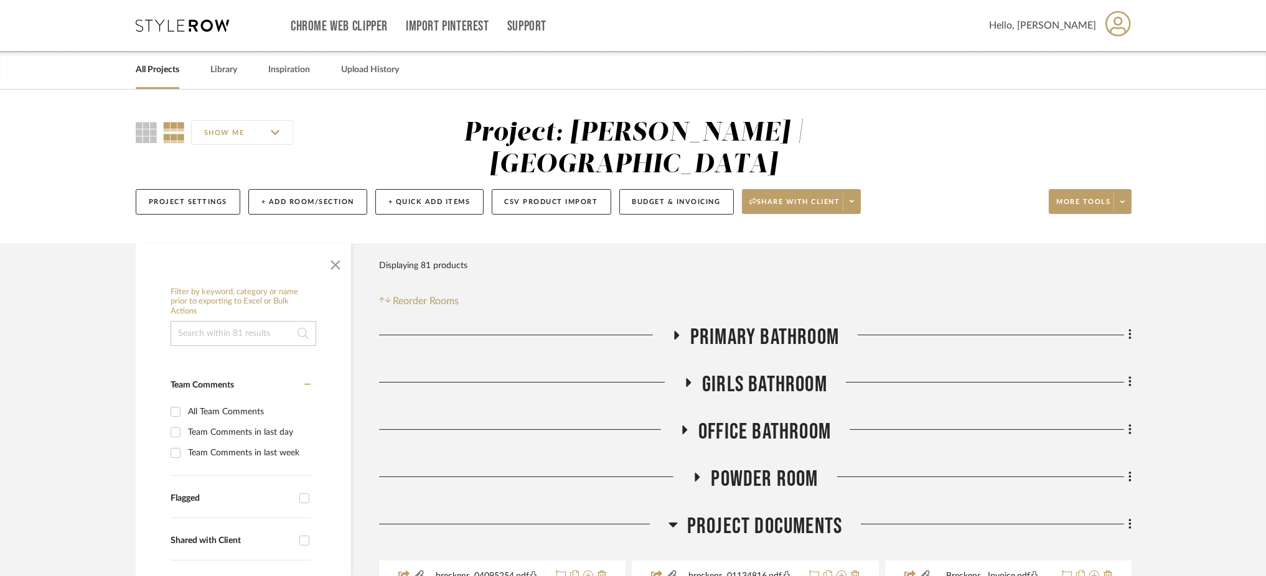
scroll to position [314, 0]
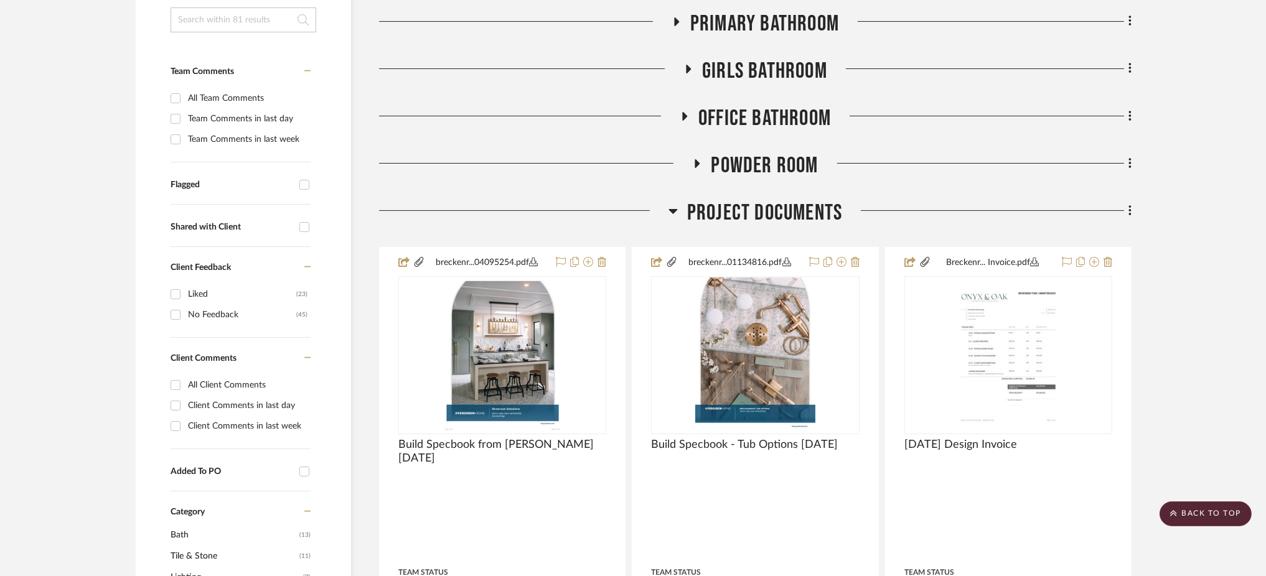
click at [674, 26] on icon at bounding box center [676, 21] width 5 height 9
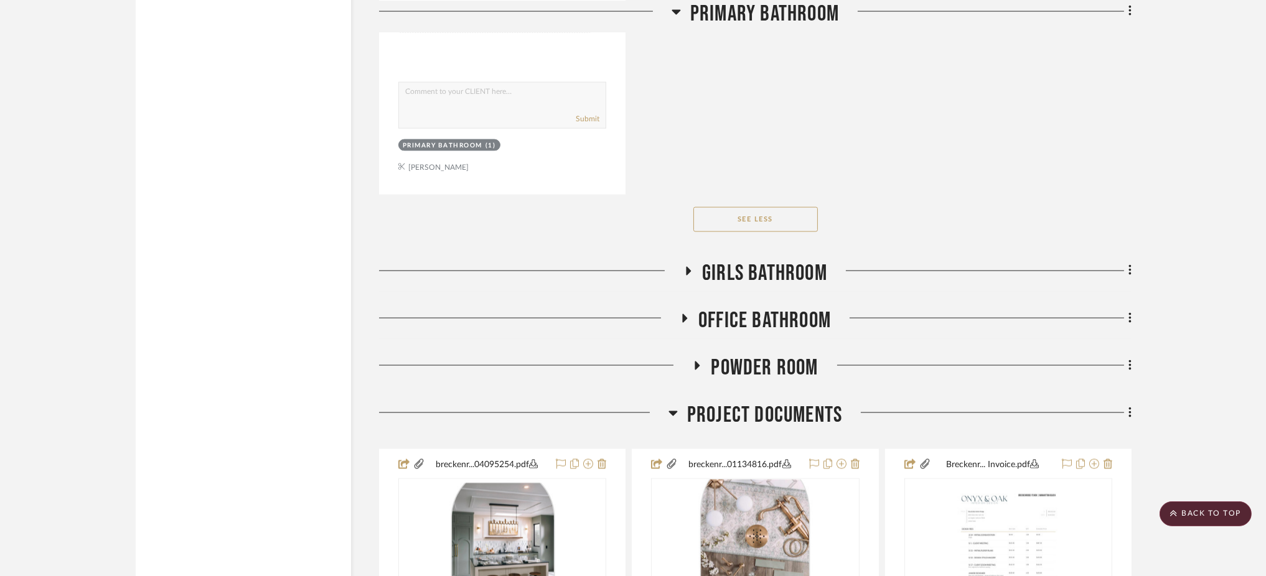
scroll to position [4045, 0]
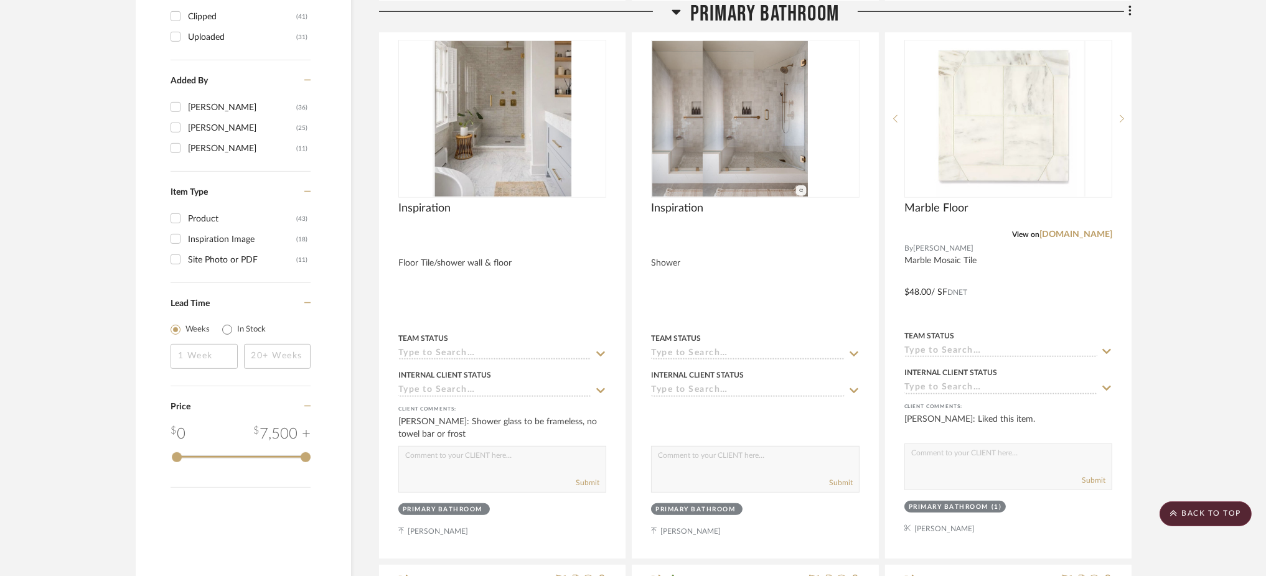
click at [671, 9] on icon at bounding box center [675, 11] width 9 height 15
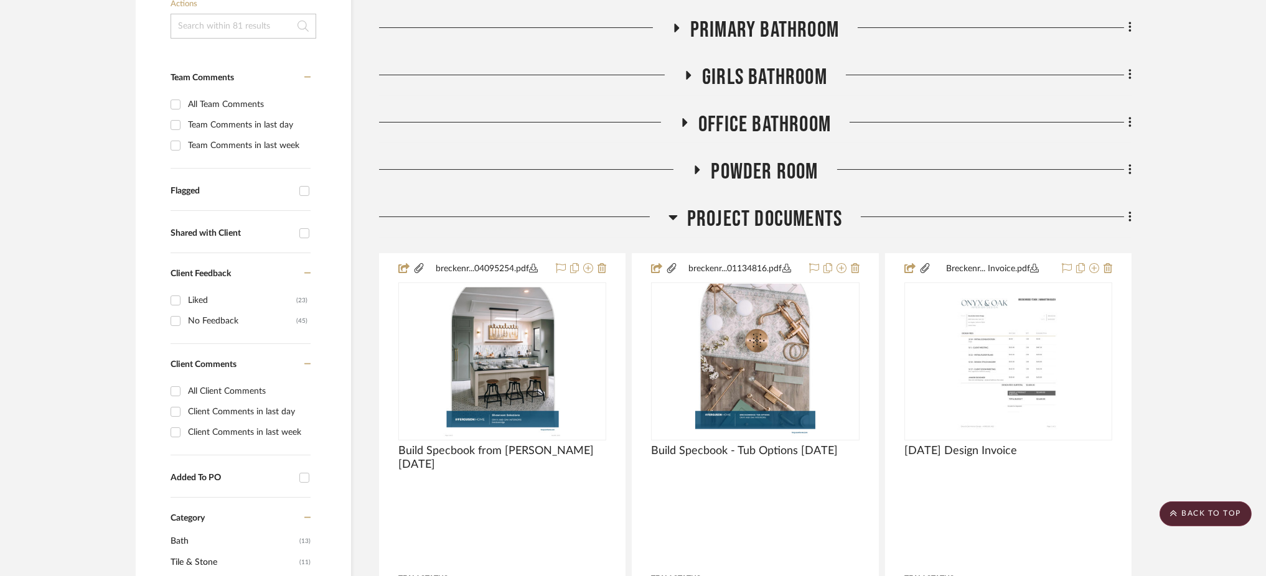
scroll to position [304, 0]
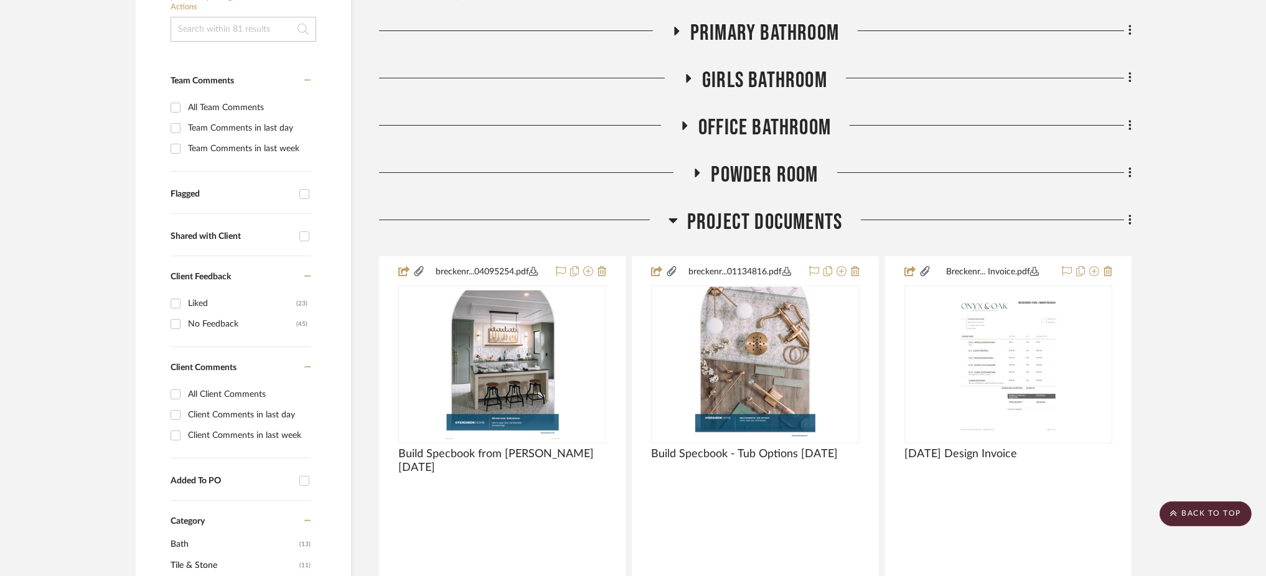
click at [687, 77] on icon at bounding box center [688, 78] width 5 height 9
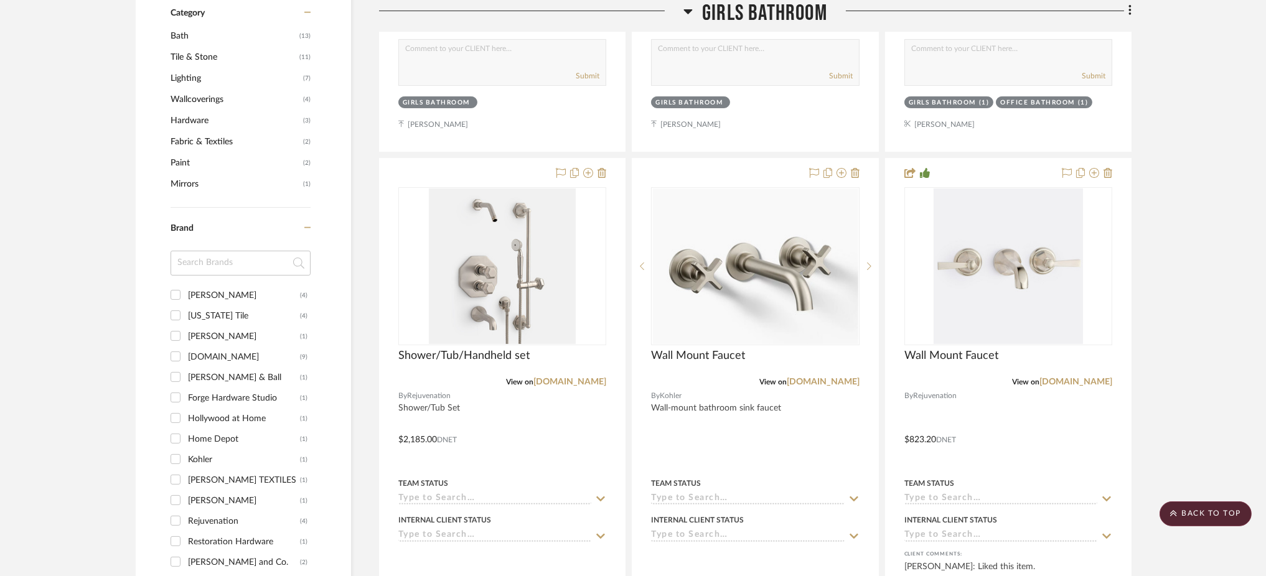
scroll to position [815, 0]
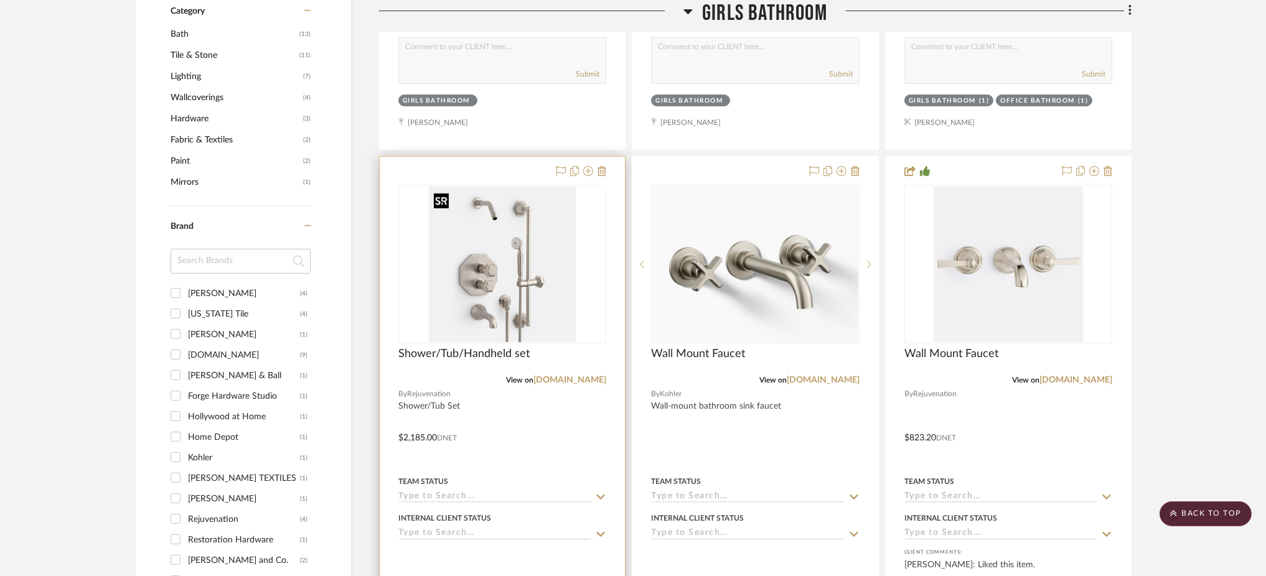
click at [0, 0] on img at bounding box center [0, 0] width 0 height 0
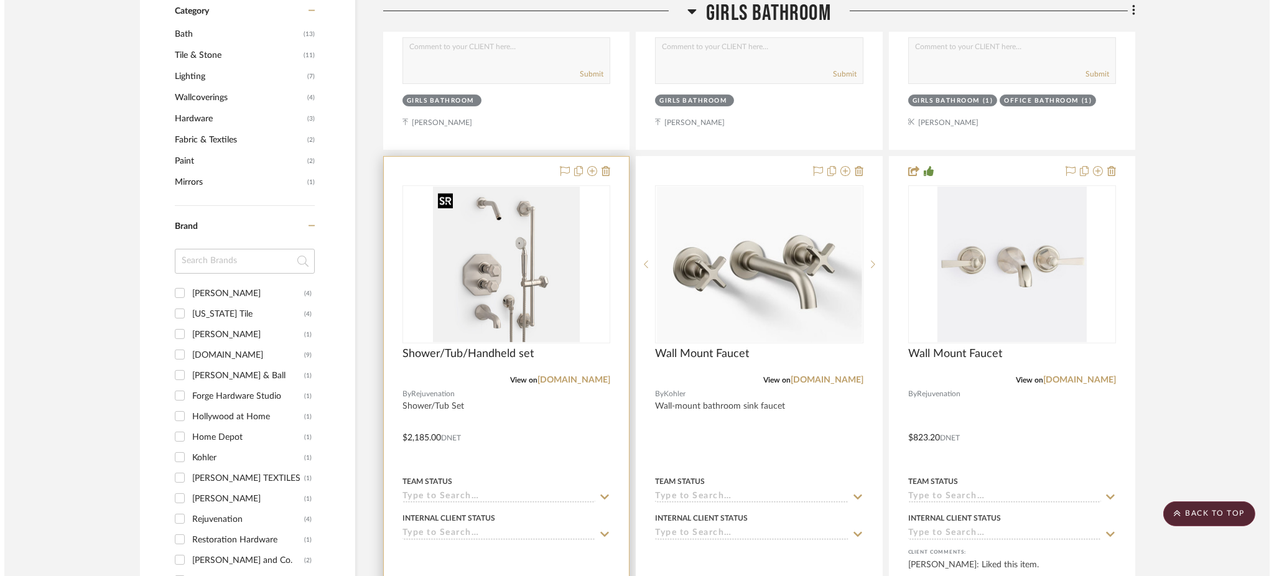
scroll to position [0, 0]
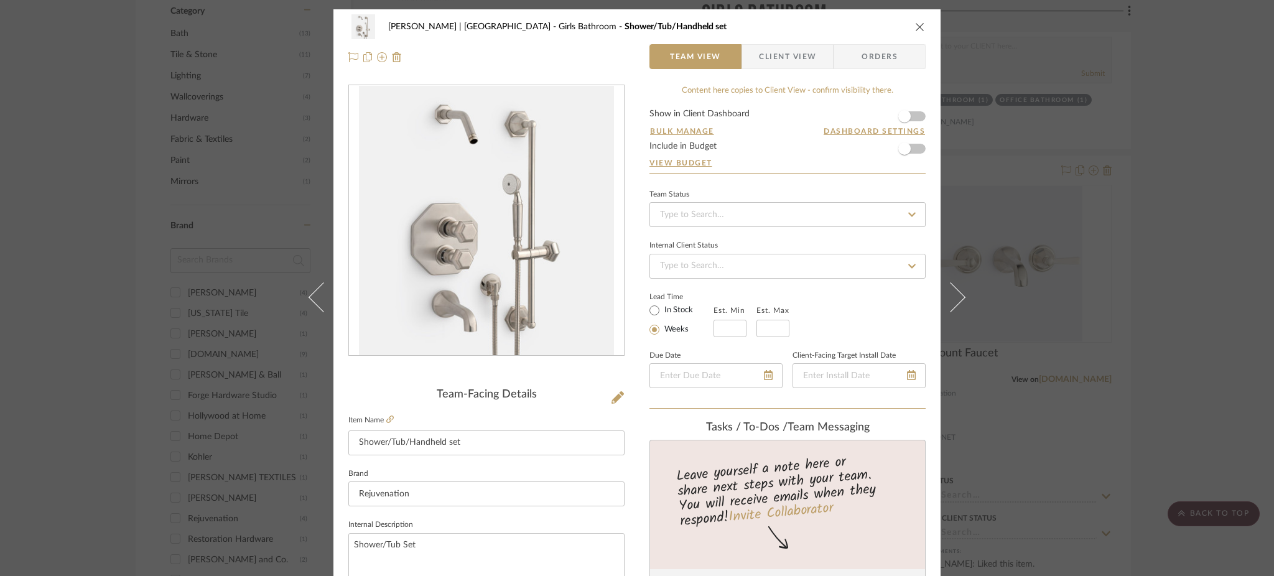
click at [1093, 203] on div "[PERSON_NAME] | [GEOGRAPHIC_DATA] Girls Bathroom Shower/Tub/Handheld set Team V…" at bounding box center [637, 288] width 1274 height 576
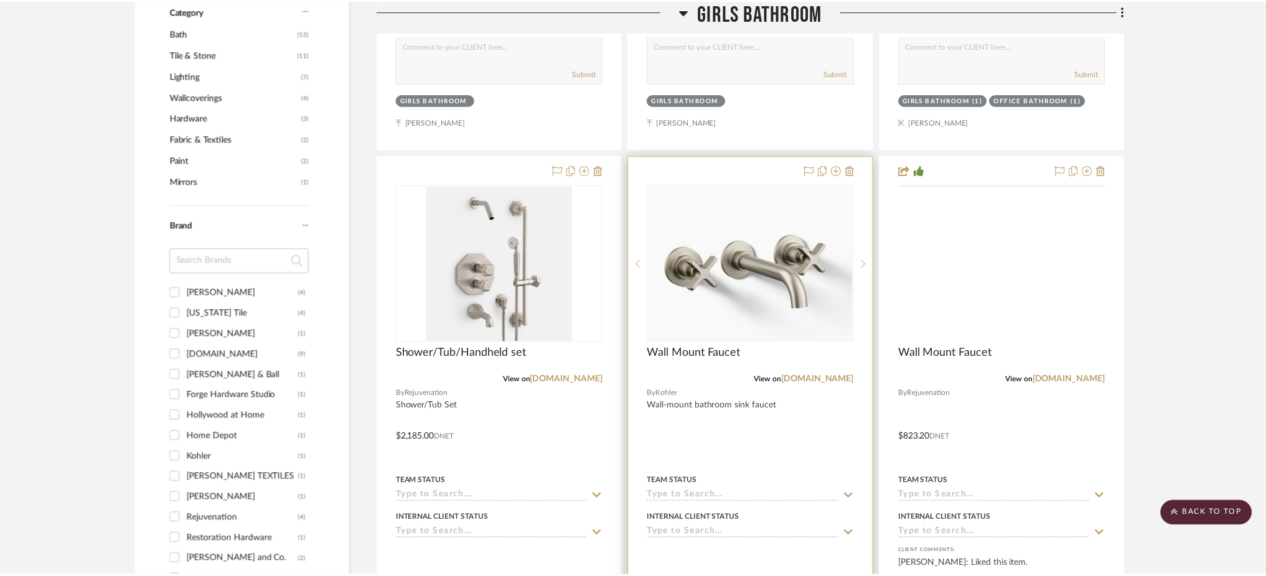
scroll to position [815, 0]
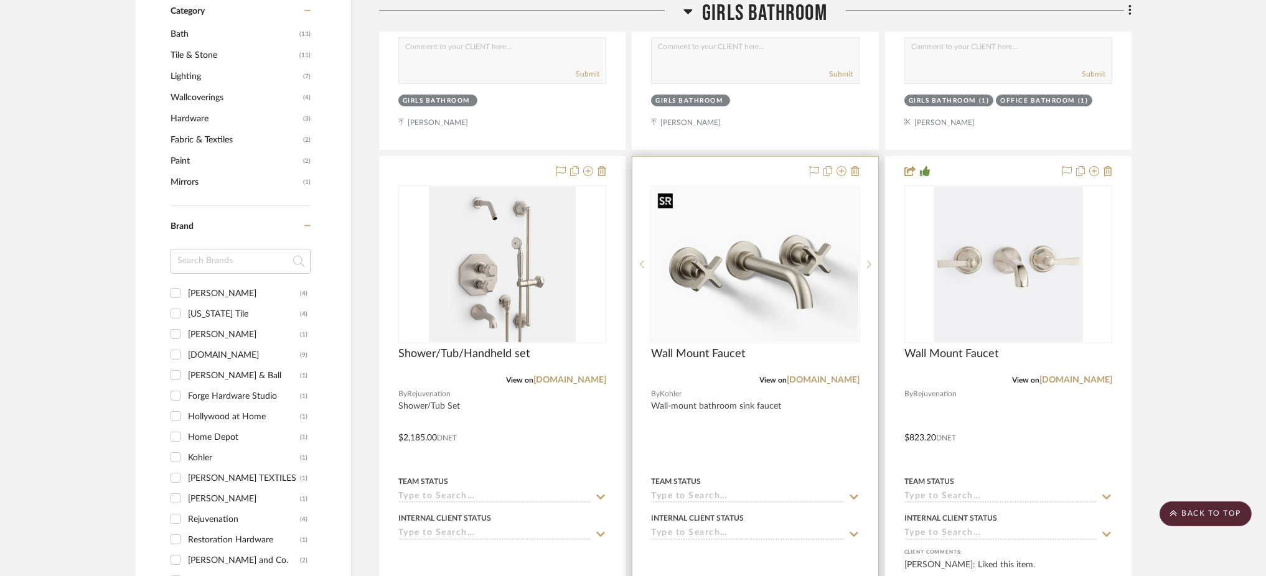
click at [823, 294] on img "0" at bounding box center [754, 265] width 205 height 156
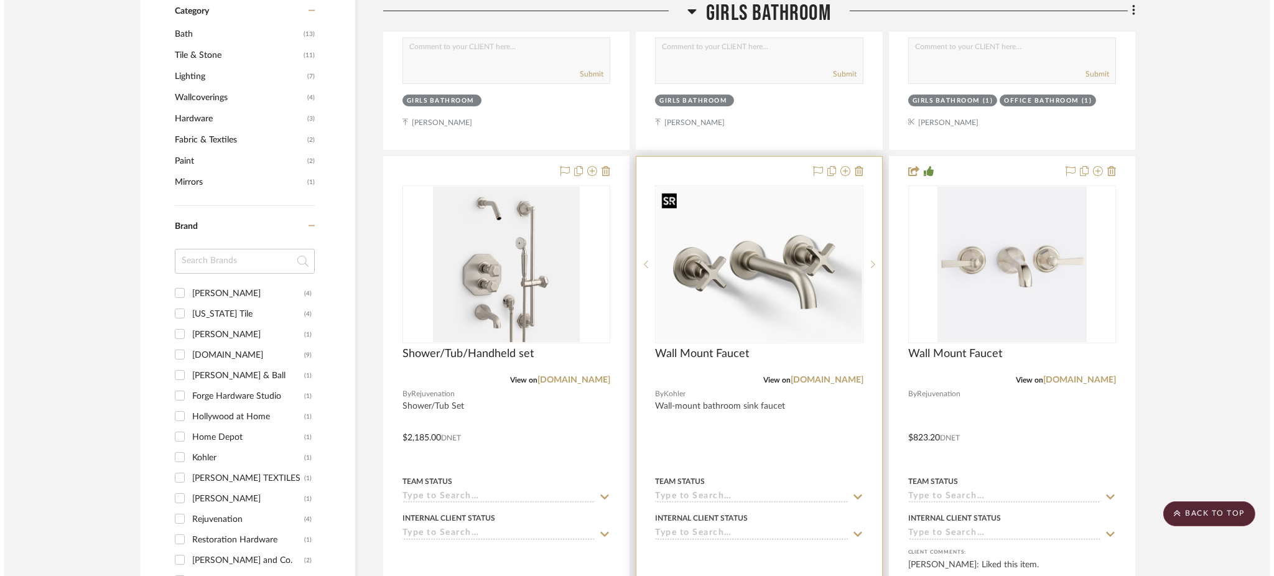
scroll to position [0, 0]
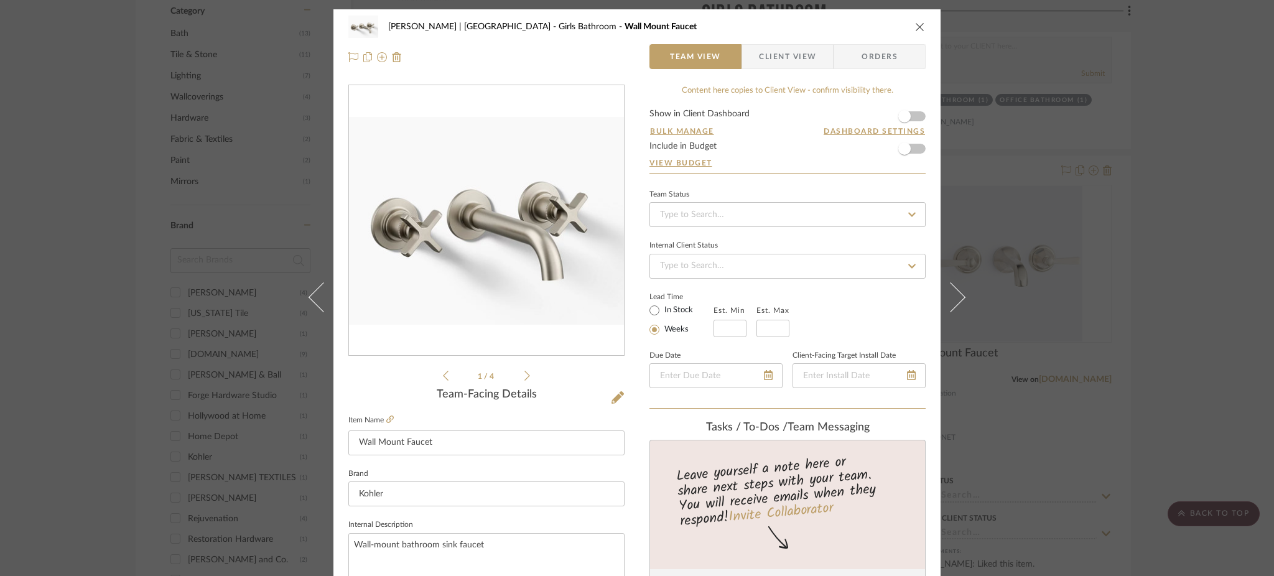
click at [1103, 269] on div "[PERSON_NAME] | [GEOGRAPHIC_DATA] Girls Bathroom Wall Mount Faucet Team View Cl…" at bounding box center [637, 288] width 1274 height 576
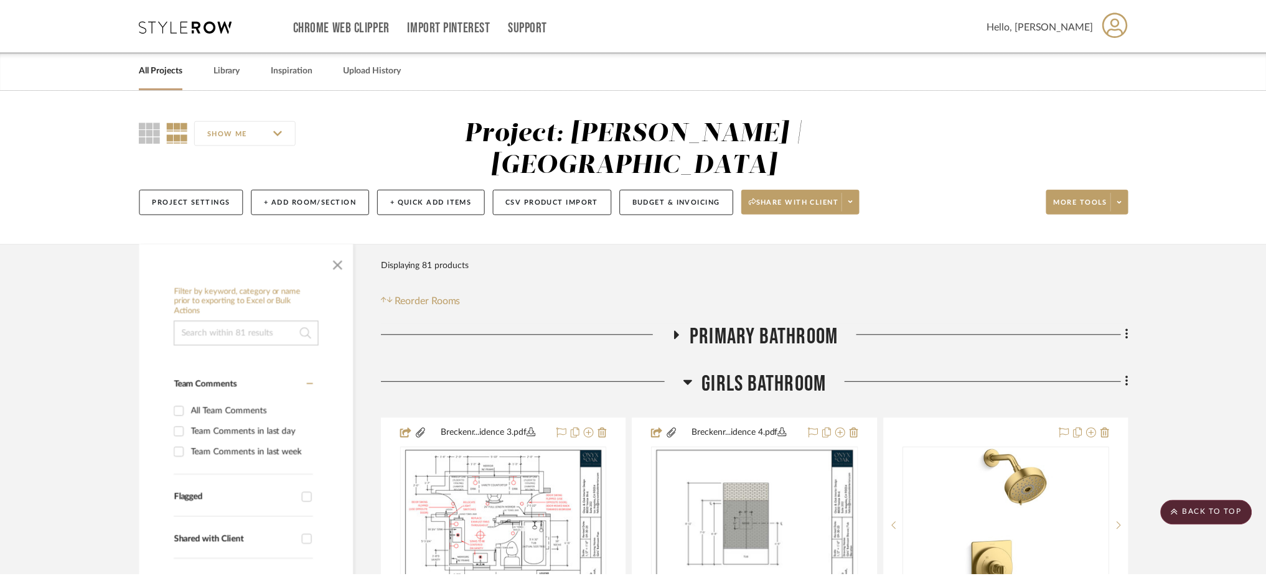
scroll to position [815, 0]
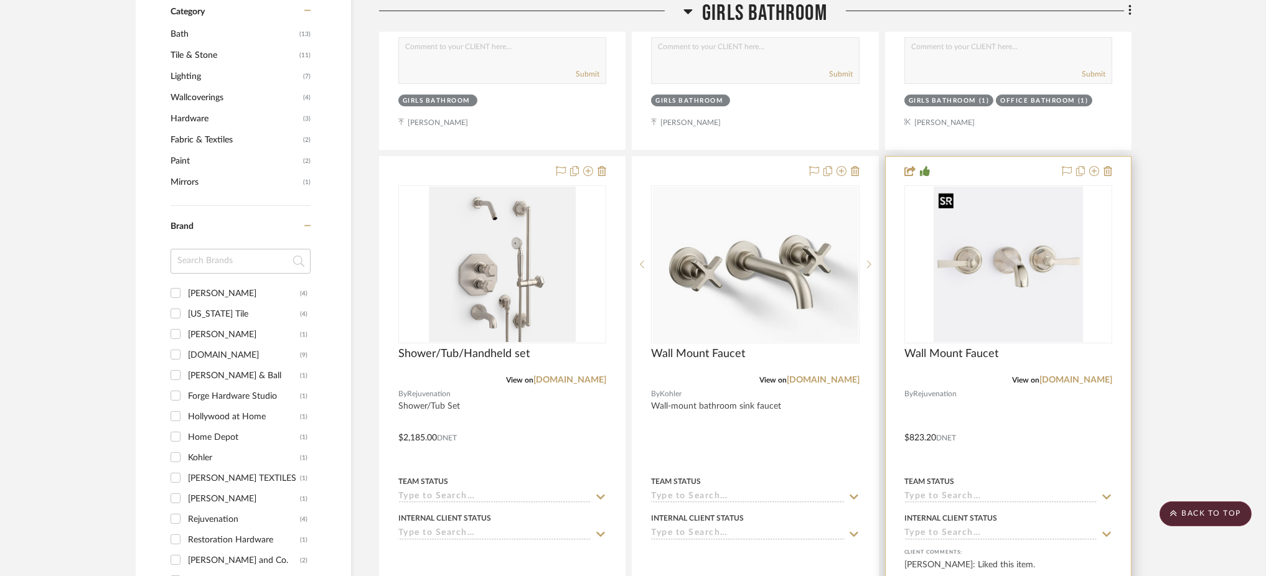
click at [1042, 241] on img "0" at bounding box center [1007, 265] width 149 height 156
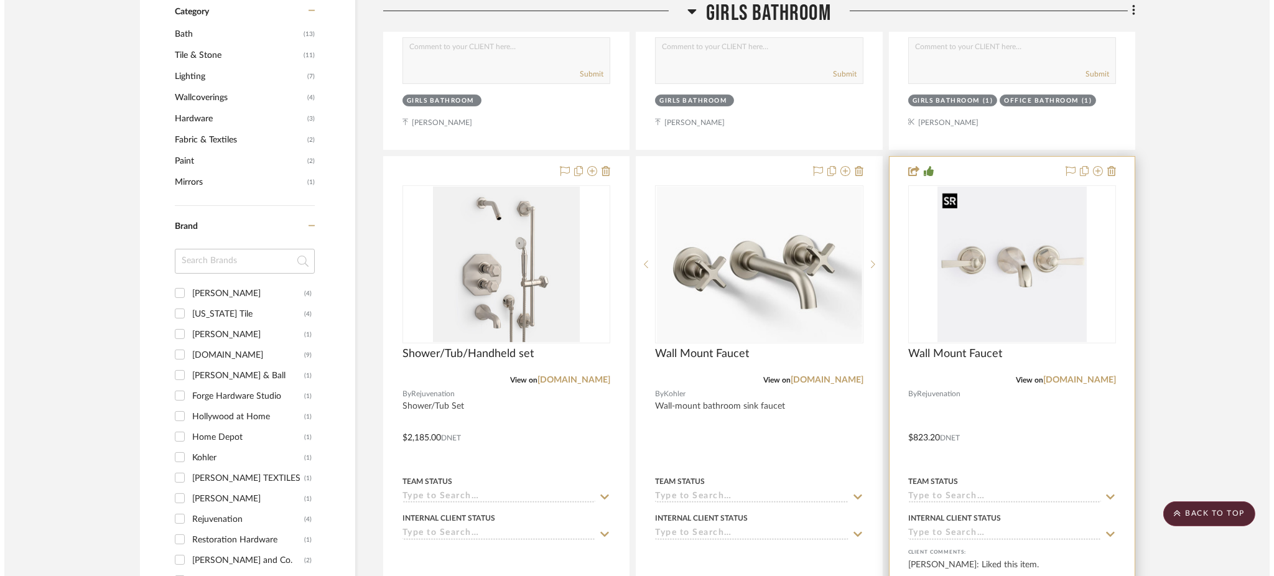
scroll to position [0, 0]
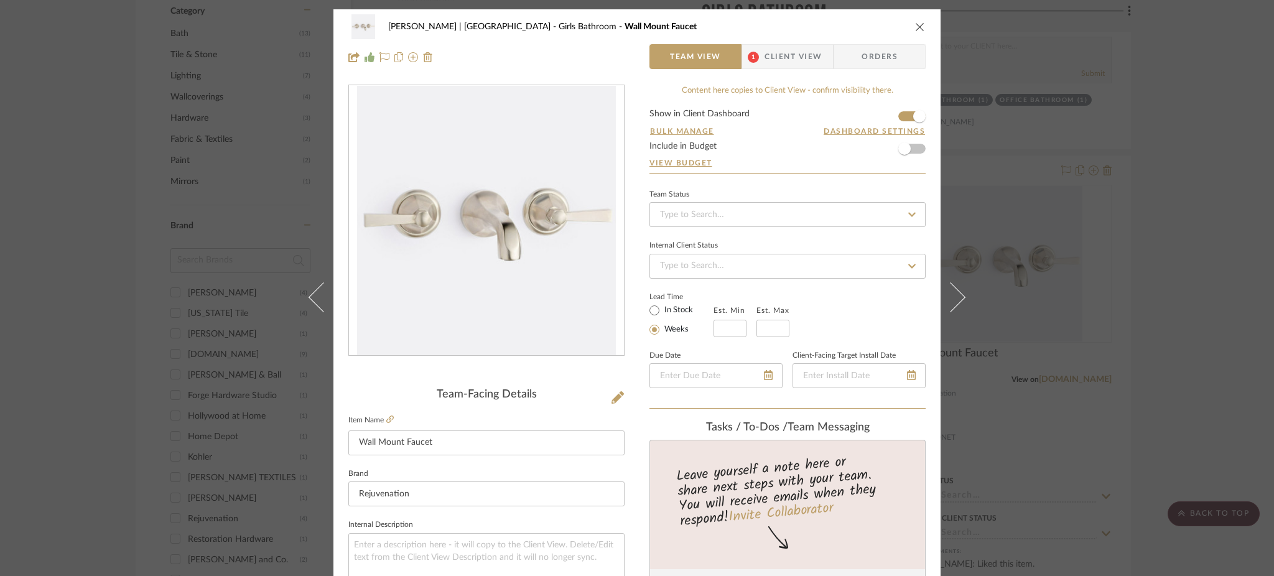
click at [1060, 233] on div "[PERSON_NAME] | [GEOGRAPHIC_DATA] Girls Bathroom Wall Mount Faucet Team View 1 …" at bounding box center [637, 288] width 1274 height 576
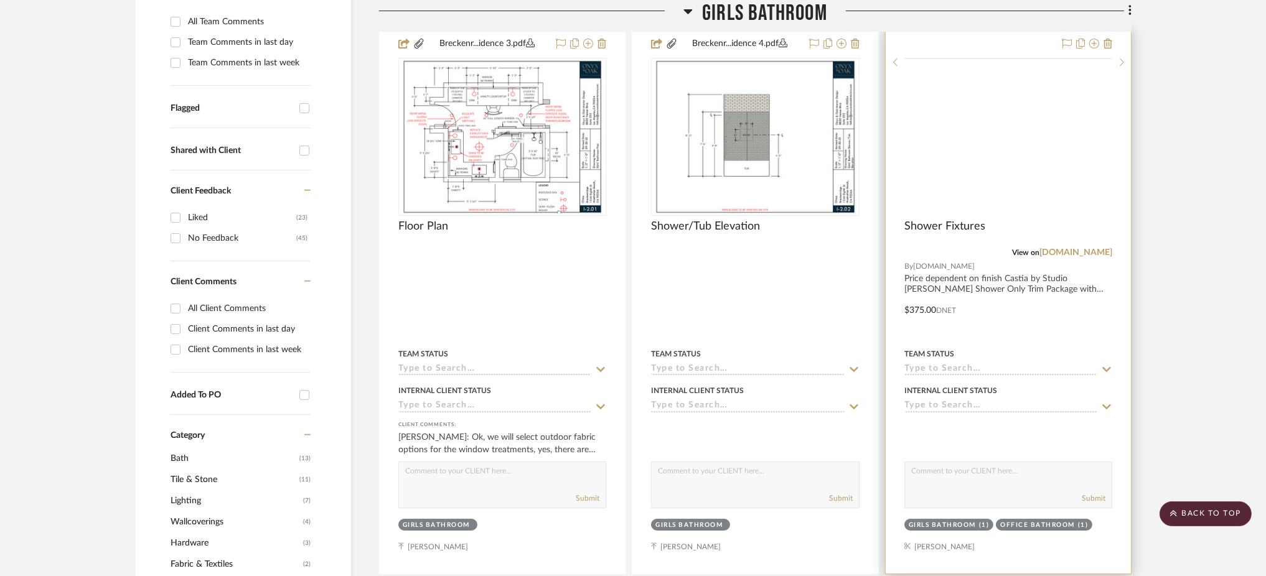
scroll to position [389, 0]
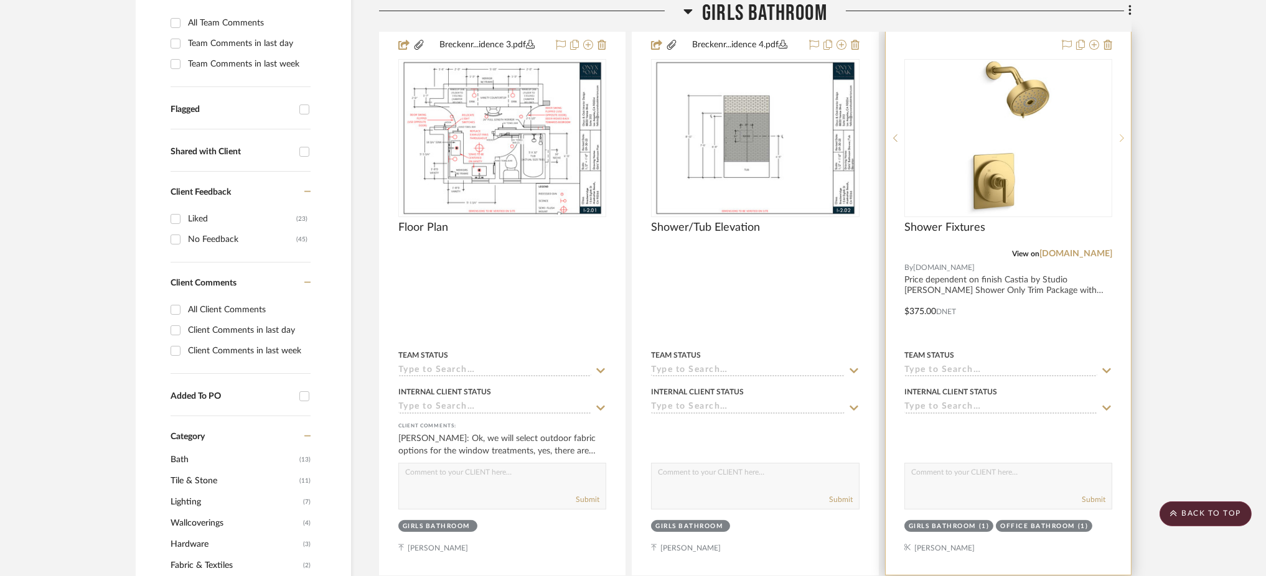
click at [1120, 136] on icon at bounding box center [1122, 138] width 4 height 9
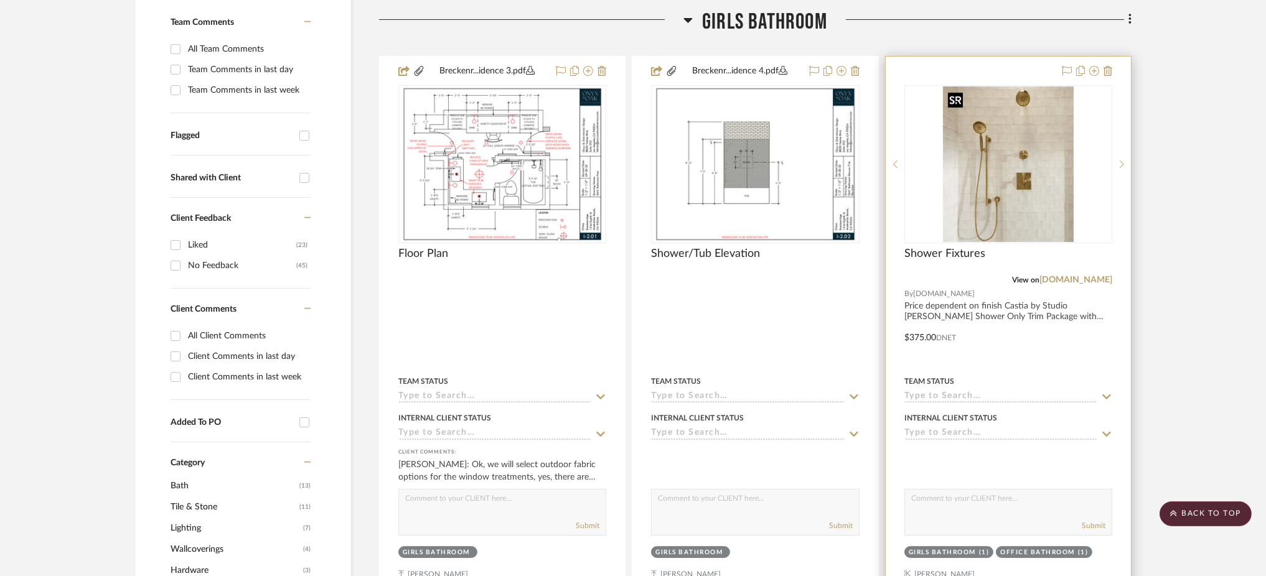
scroll to position [360, 0]
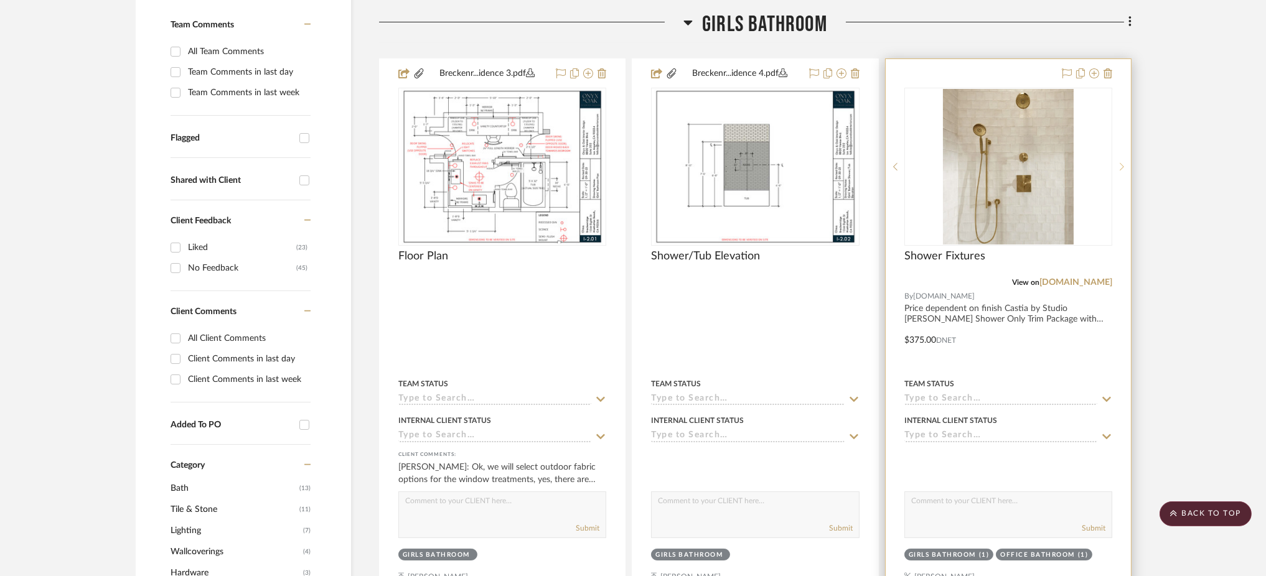
click at [1120, 169] on icon at bounding box center [1122, 166] width 4 height 9
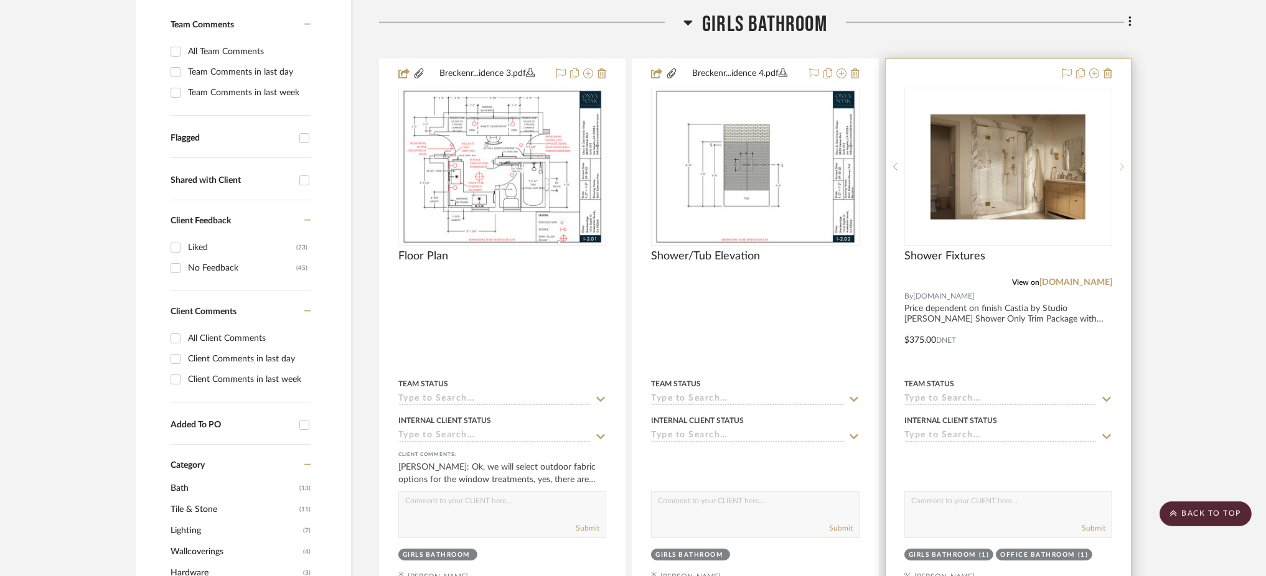
click at [1120, 169] on icon at bounding box center [1122, 166] width 4 height 9
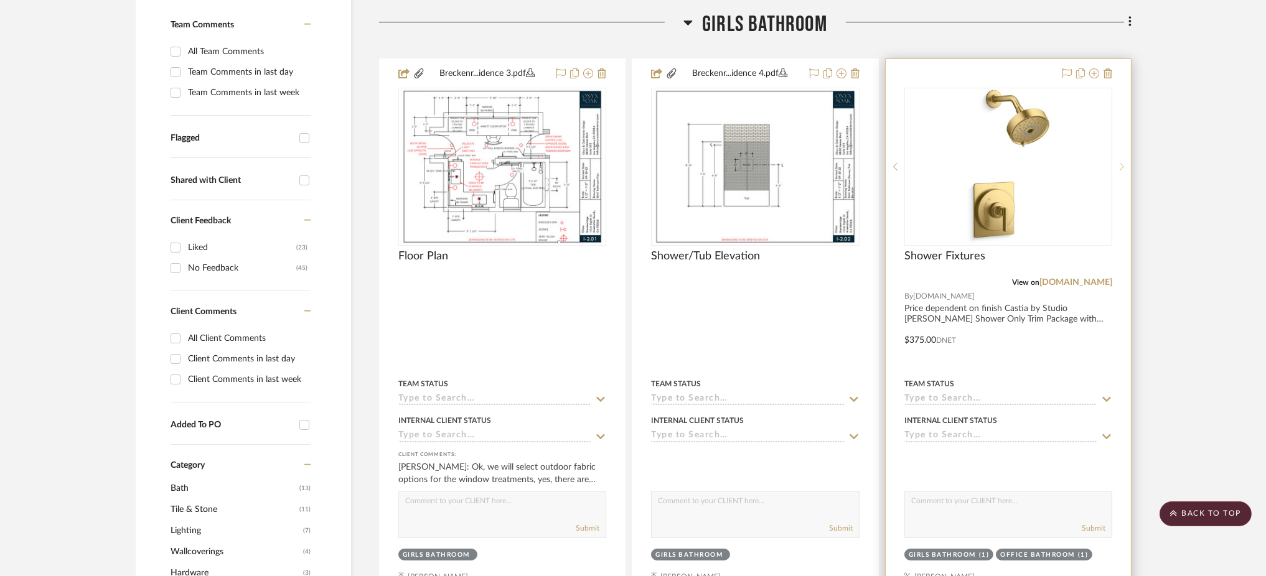
click at [1120, 169] on icon at bounding box center [1122, 166] width 4 height 9
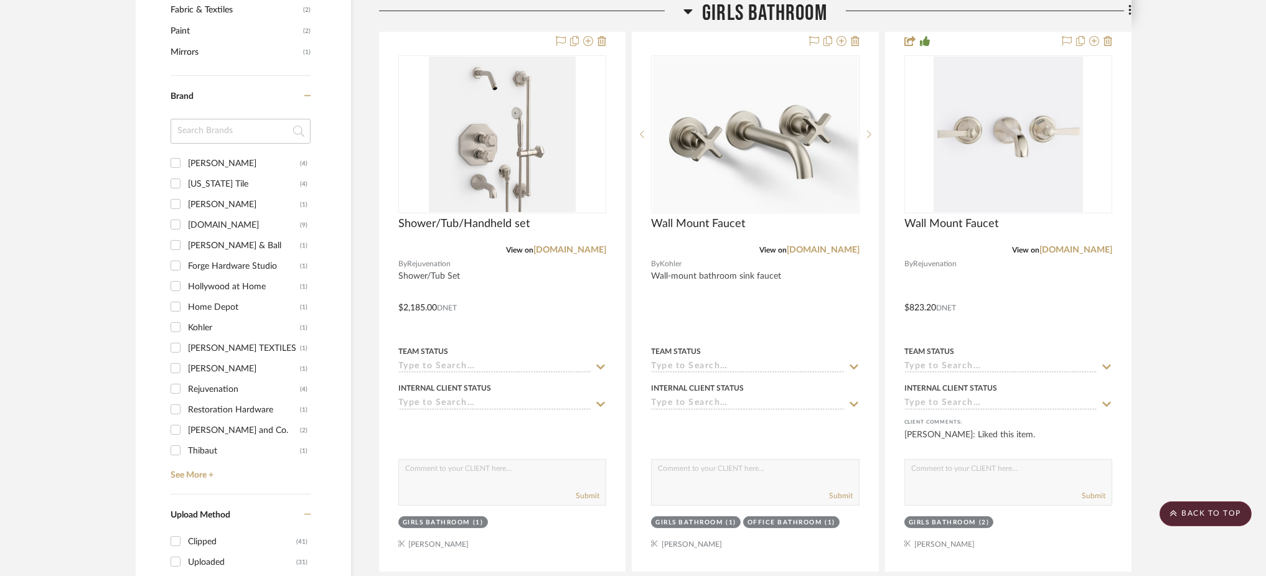
scroll to position [947, 0]
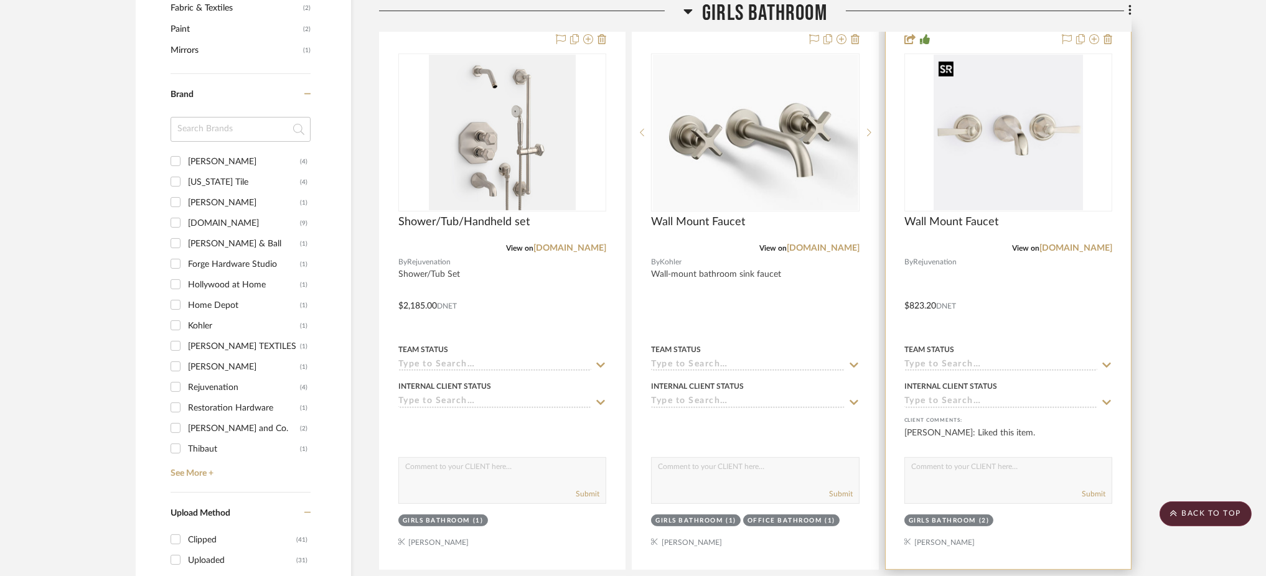
click at [1014, 172] on img "0" at bounding box center [1007, 133] width 149 height 156
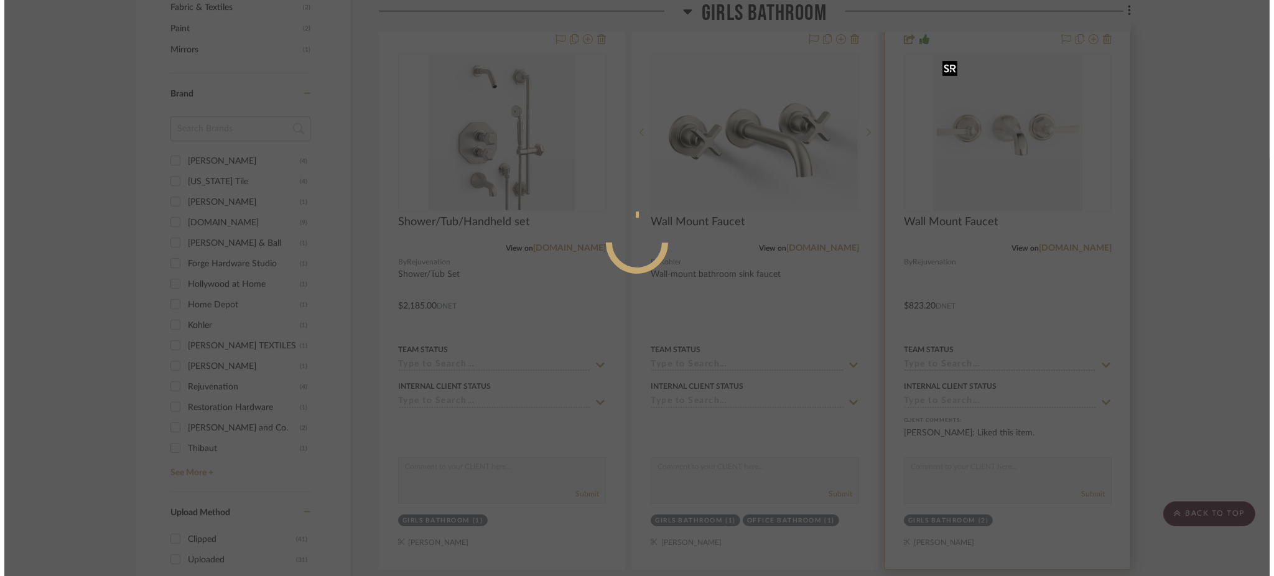
scroll to position [0, 0]
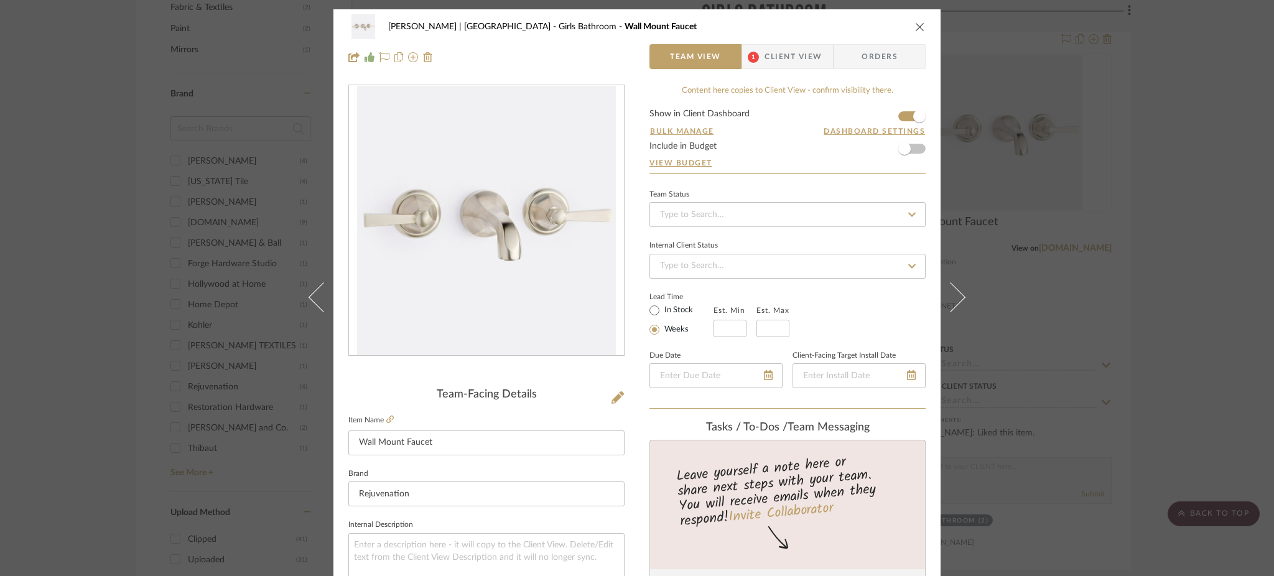
click at [1172, 104] on div "[PERSON_NAME] | [GEOGRAPHIC_DATA] Girls Bathroom Wall Mount Faucet Team View 1 …" at bounding box center [637, 288] width 1274 height 576
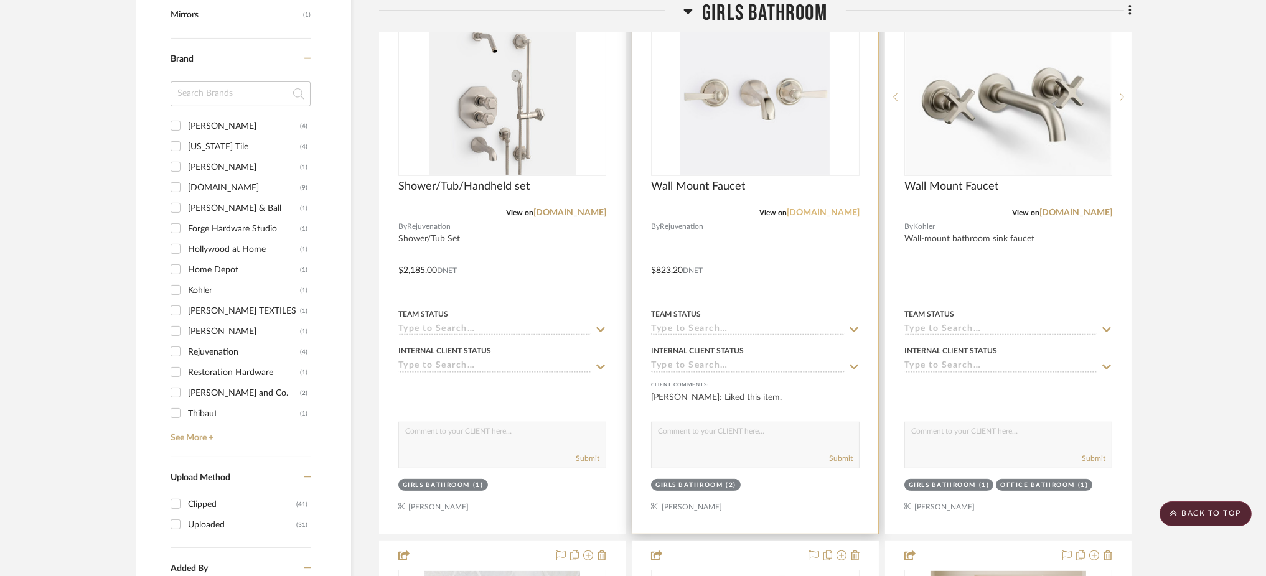
scroll to position [981, 0]
click at [827, 214] on link "[DOMAIN_NAME]" at bounding box center [823, 213] width 73 height 9
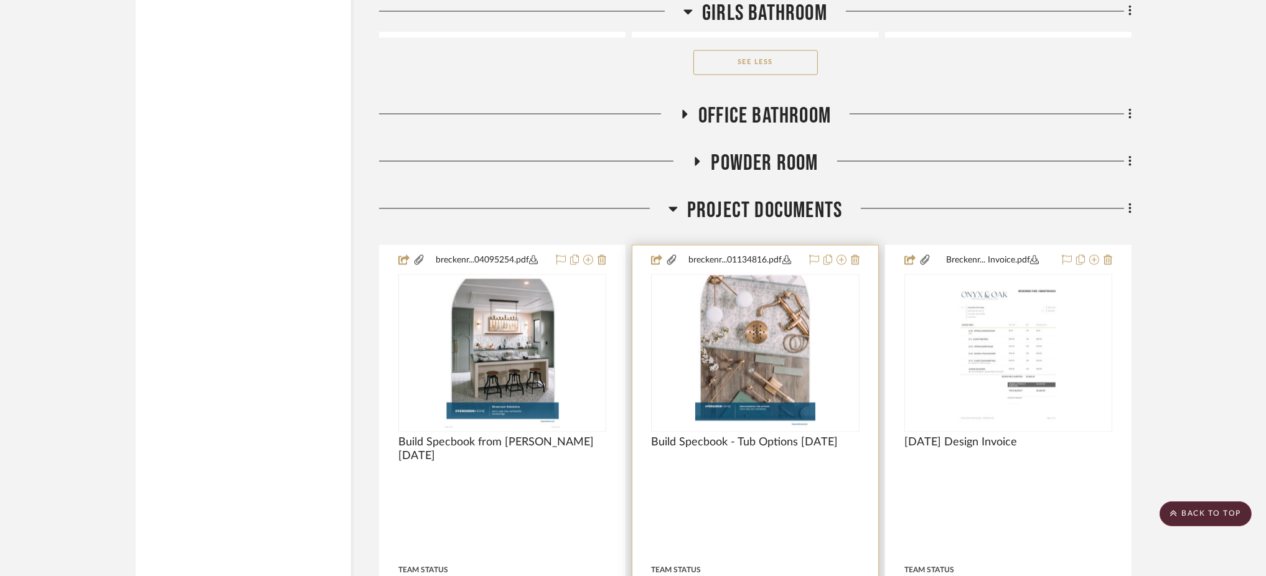
scroll to position [4767, 0]
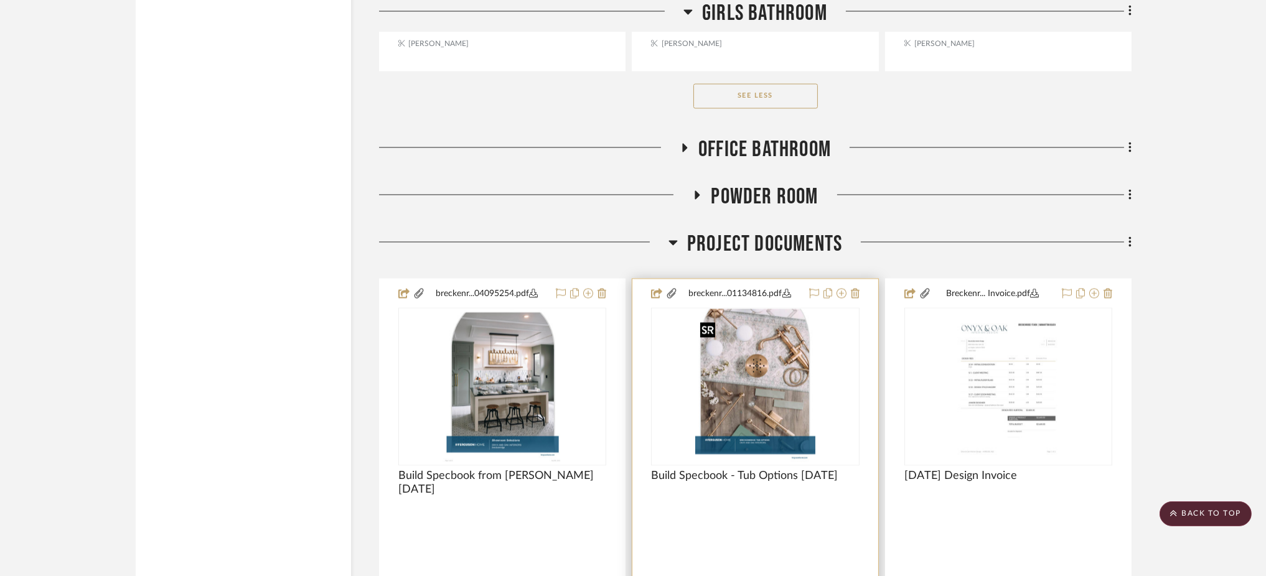
click at [743, 422] on img "0" at bounding box center [755, 387] width 120 height 156
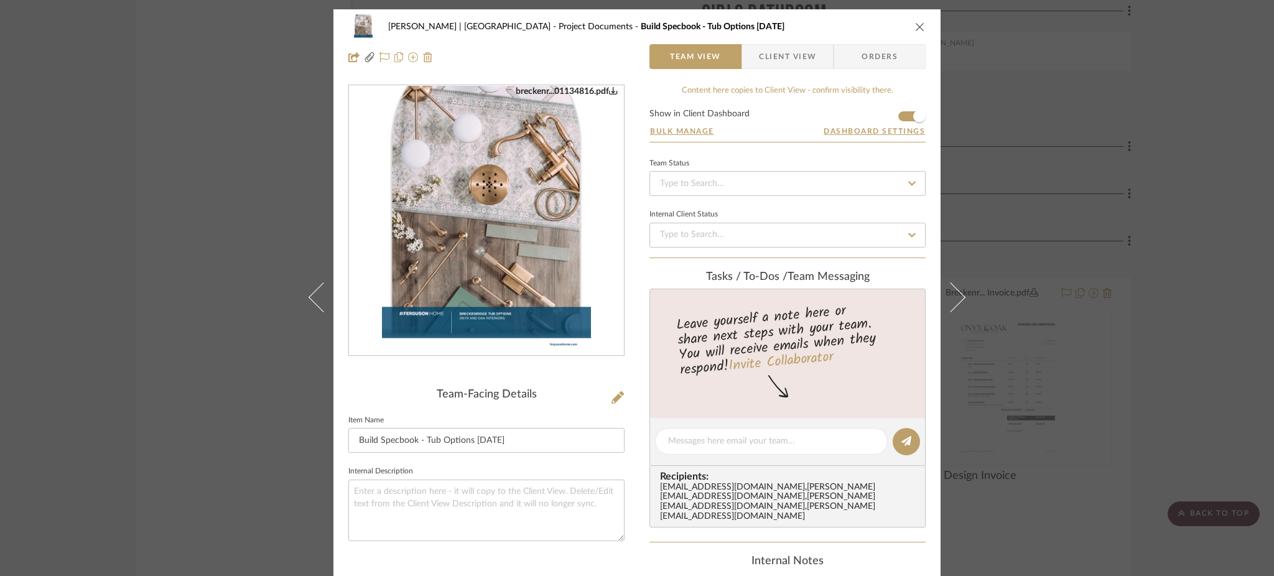
scroll to position [198, 0]
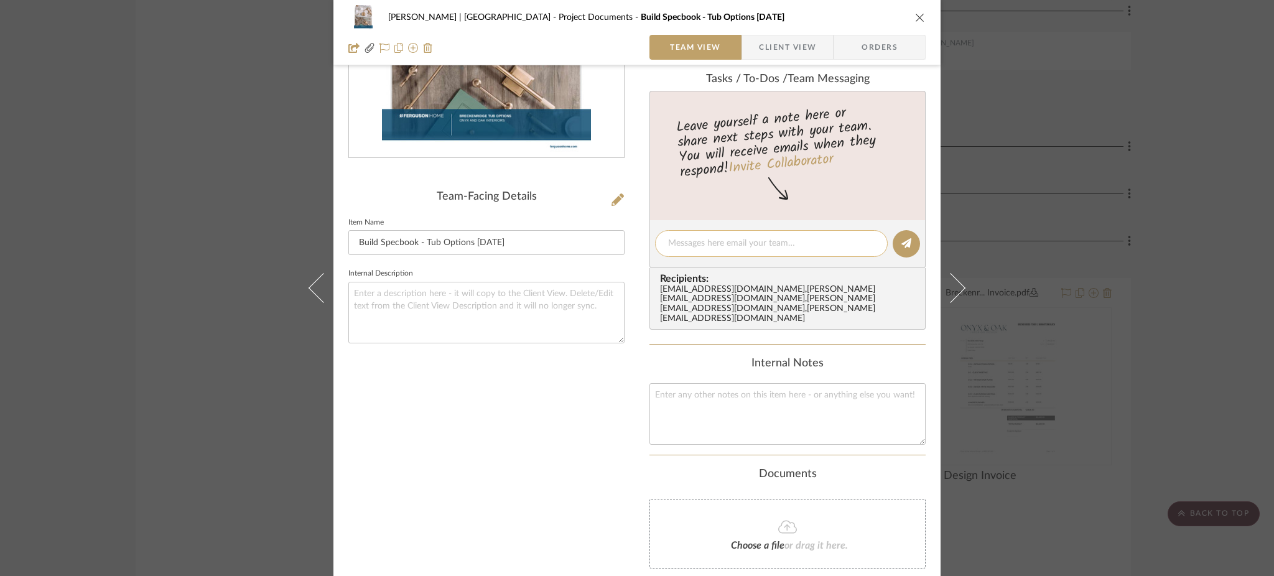
click at [706, 243] on textarea at bounding box center [771, 243] width 207 height 13
paste textarea "[PERSON_NAME], I've updated this specbook in SR - Can I comment"
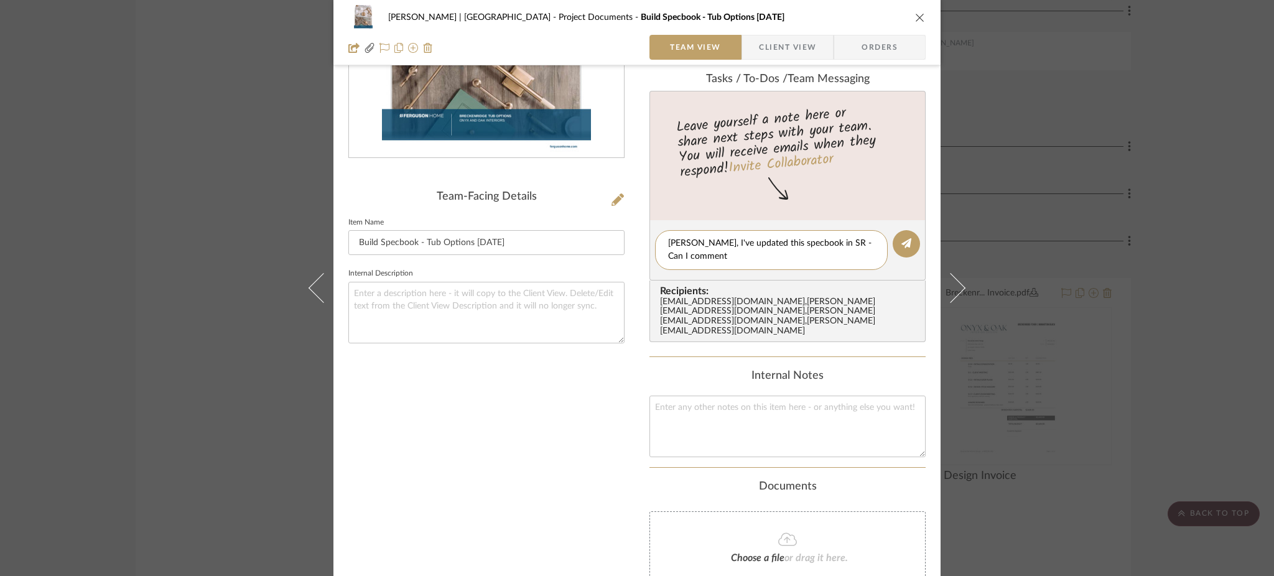
drag, startPoint x: 718, startPoint y: 256, endPoint x: 648, endPoint y: 235, distance: 73.6
click at [650, 235] on editor-of-message "[PERSON_NAME], I've updated this specbook in SR - Can I comment" at bounding box center [788, 250] width 276 height 60
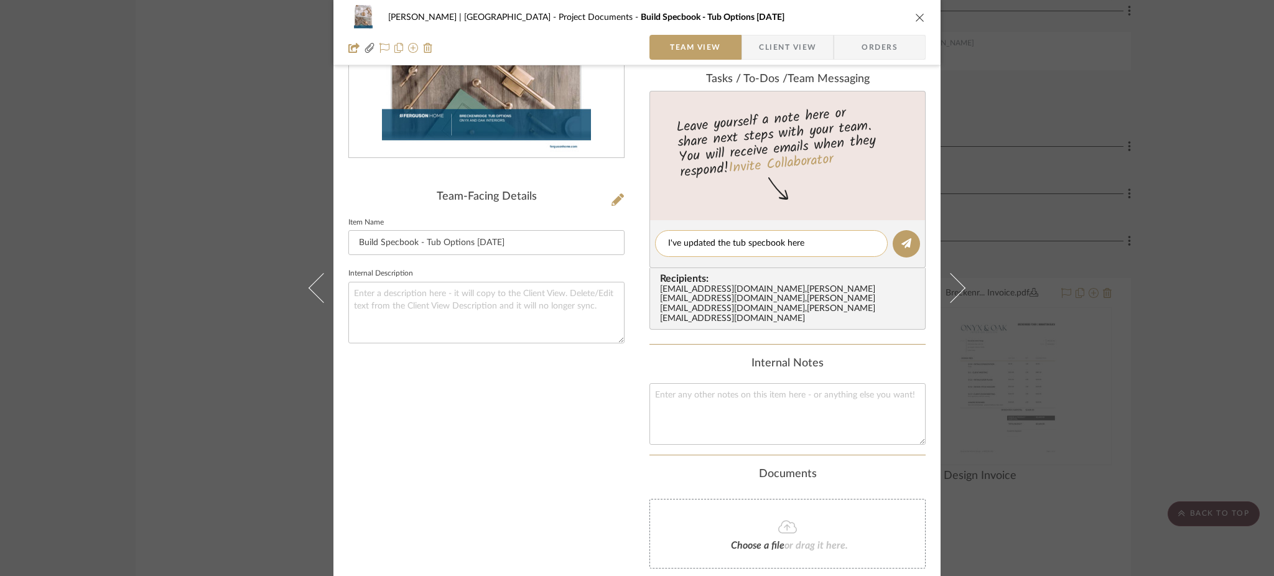
click at [782, 239] on textarea "I've updated the tub specbook here" at bounding box center [771, 243] width 207 height 13
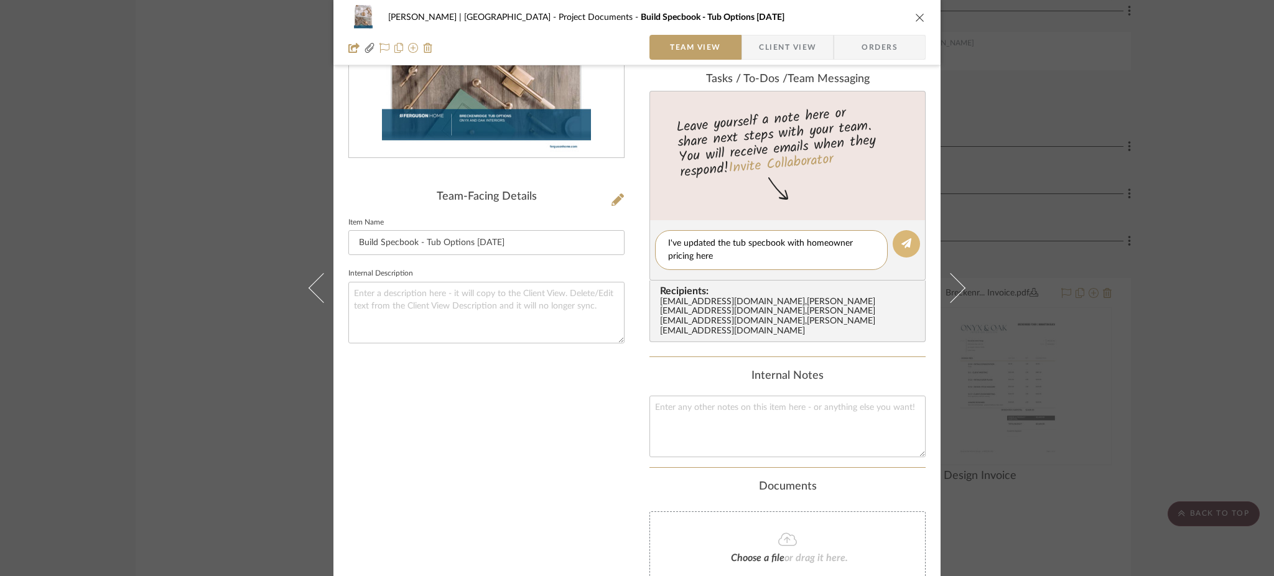
type textarea "I've updated the tub specbook with homeowner pricing here"
click at [909, 233] on button at bounding box center [906, 243] width 27 height 27
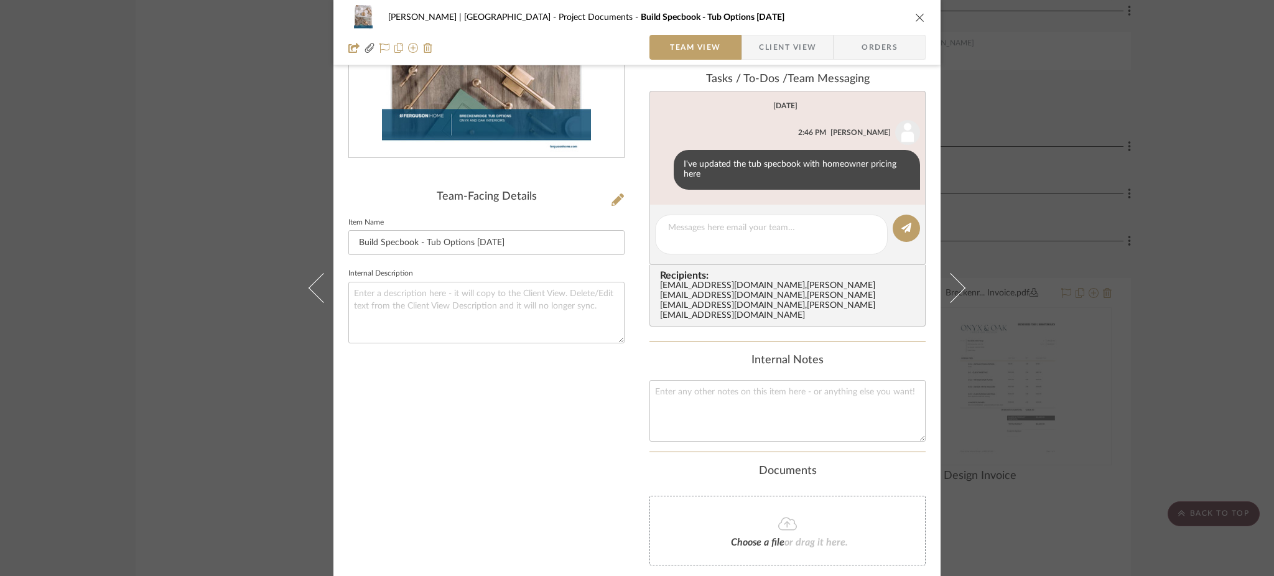
click at [1037, 192] on div "[PERSON_NAME] | Manhattan Beach Project Documents Build Specbook - Tub Options …" at bounding box center [637, 288] width 1274 height 576
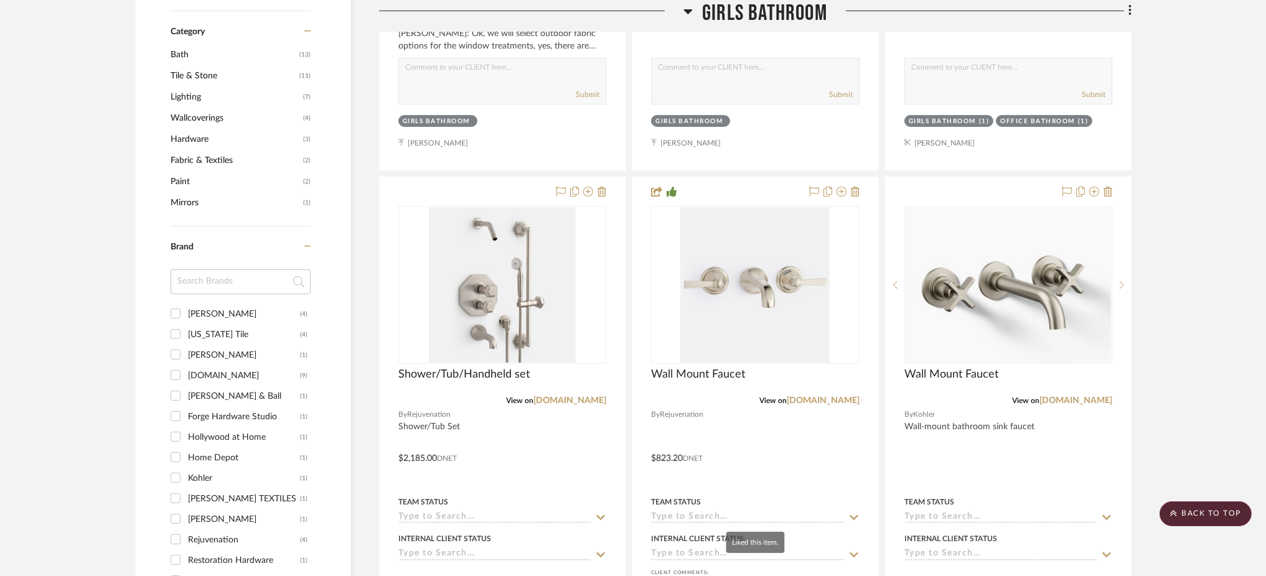
scroll to position [790, 0]
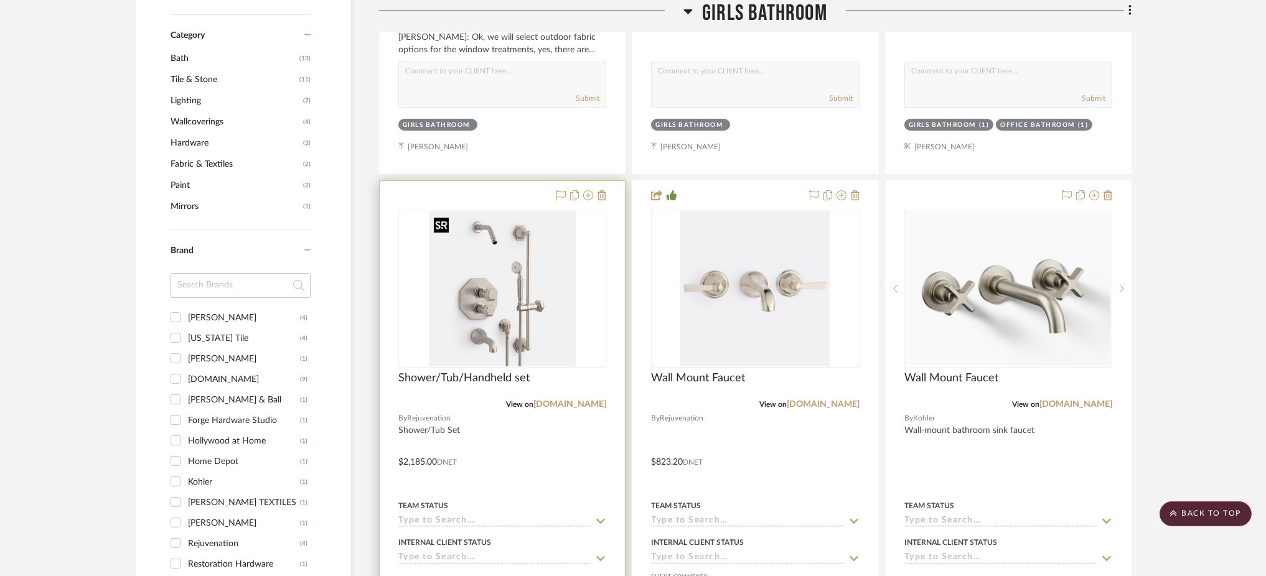
click at [520, 283] on img "0" at bounding box center [502, 289] width 147 height 156
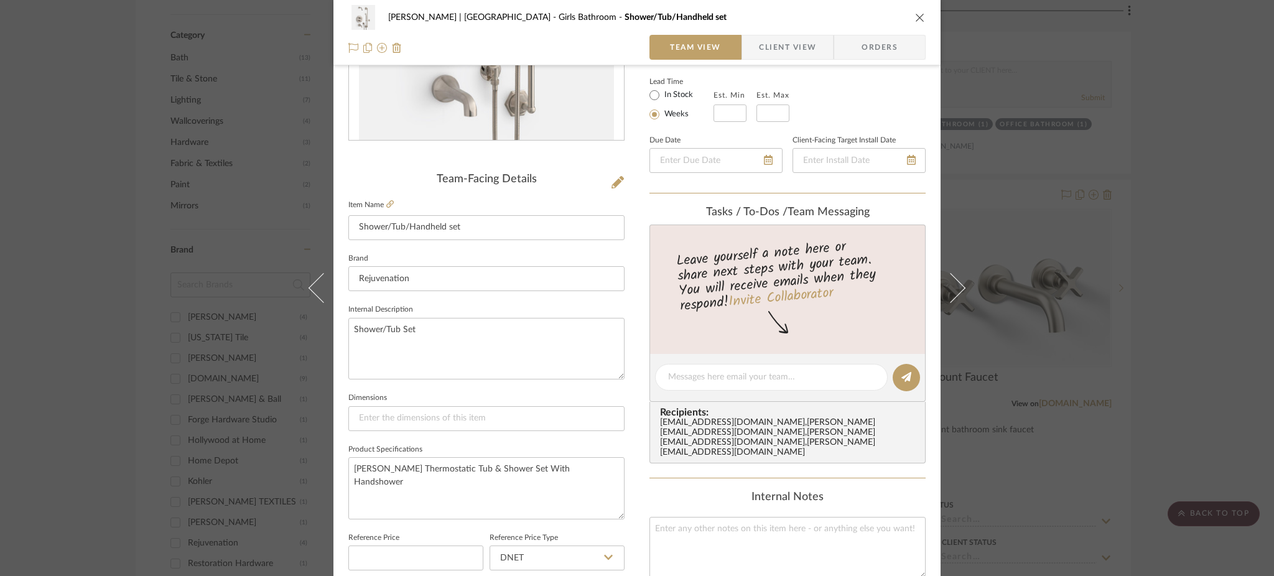
scroll to position [216, 0]
click at [711, 372] on textarea at bounding box center [771, 376] width 207 height 13
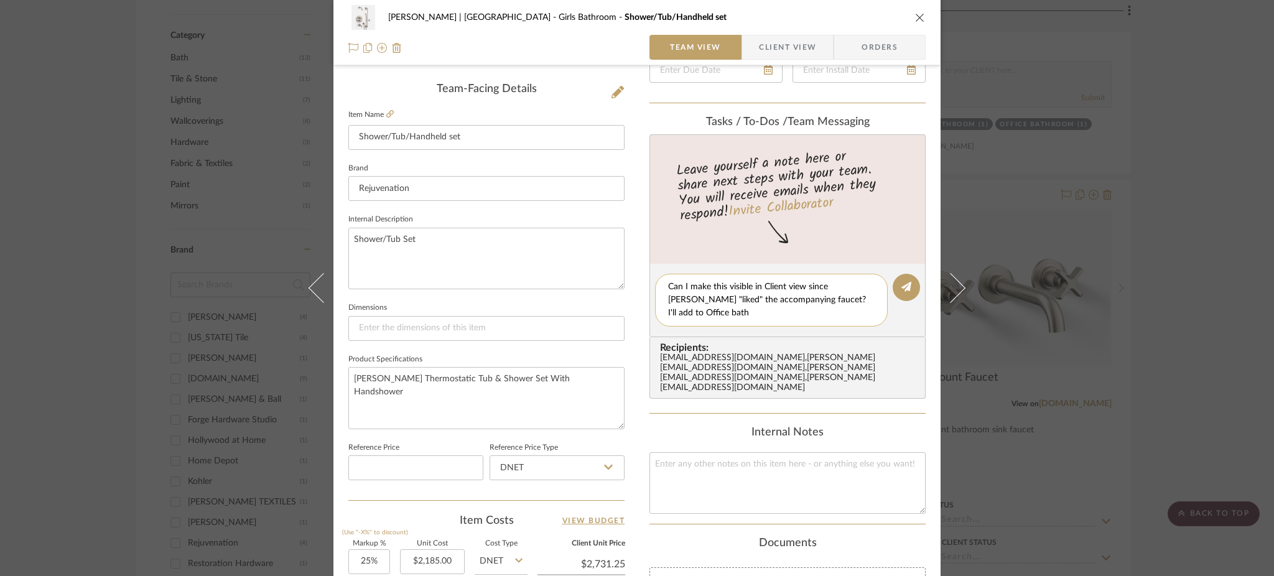
scroll to position [0, 0]
type textarea "Can I make this visible in Client view since [PERSON_NAME] "liked" the accompan…"
drag, startPoint x: 760, startPoint y: 304, endPoint x: 654, endPoint y: 286, distance: 107.3
click at [655, 286] on div "Can I make this visible in Client view since [PERSON_NAME] "liked" the accompan…" at bounding box center [771, 300] width 233 height 53
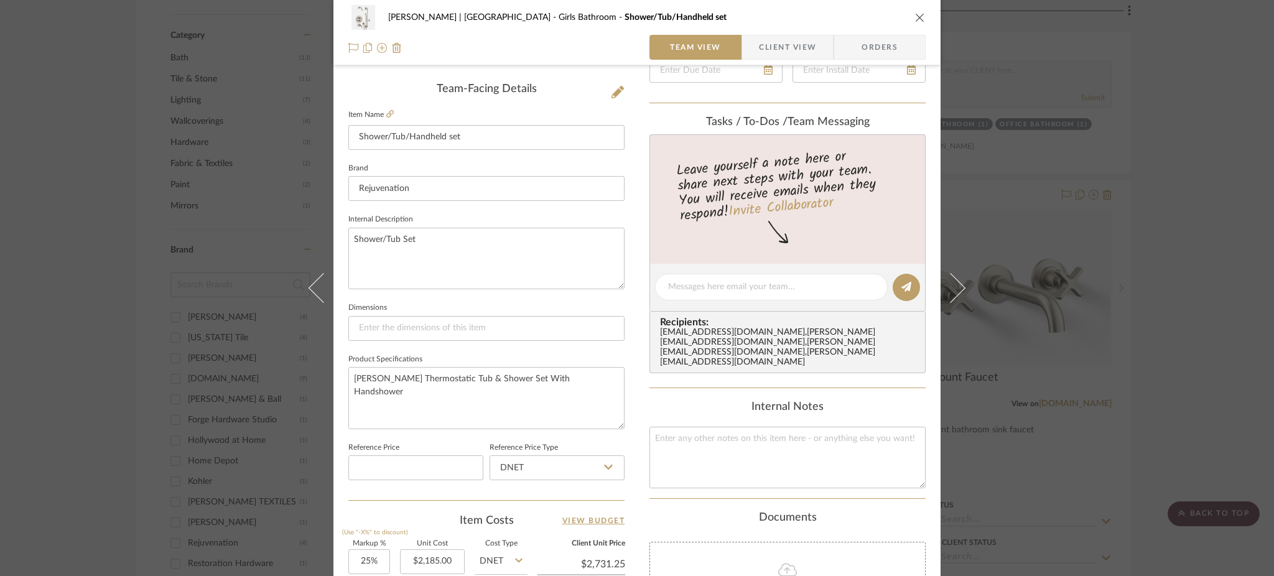
click at [1076, 292] on div "[PERSON_NAME] | [GEOGRAPHIC_DATA] Girls Bathroom Shower/Tub/Handheld set Team V…" at bounding box center [637, 288] width 1274 height 576
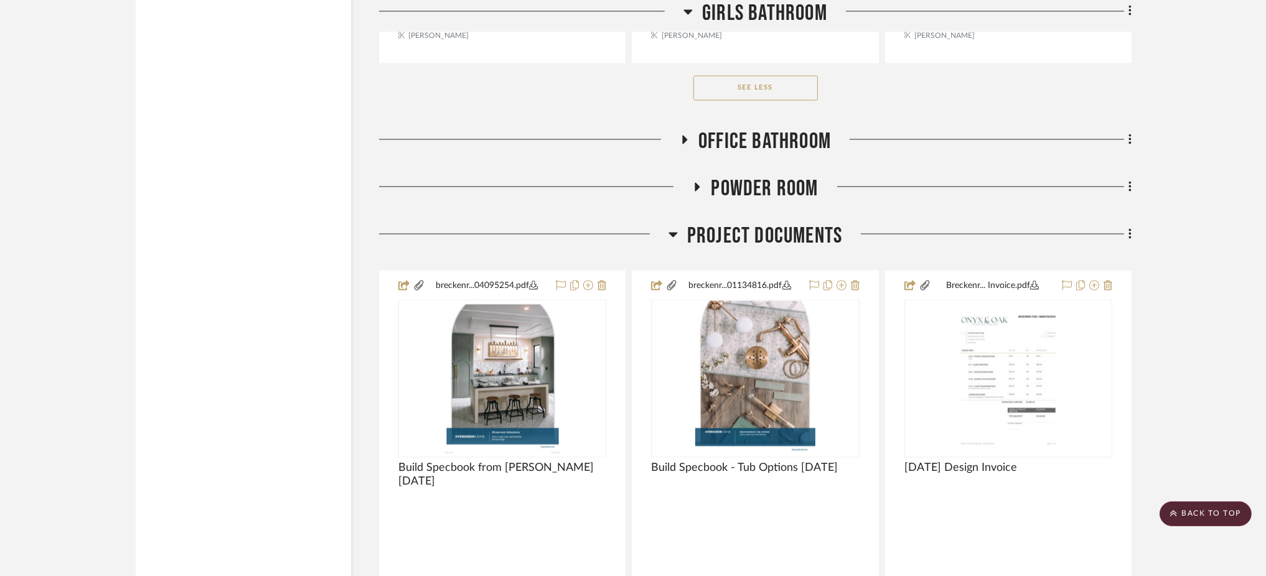
scroll to position [4776, 0]
click at [685, 143] on icon at bounding box center [684, 138] width 15 height 9
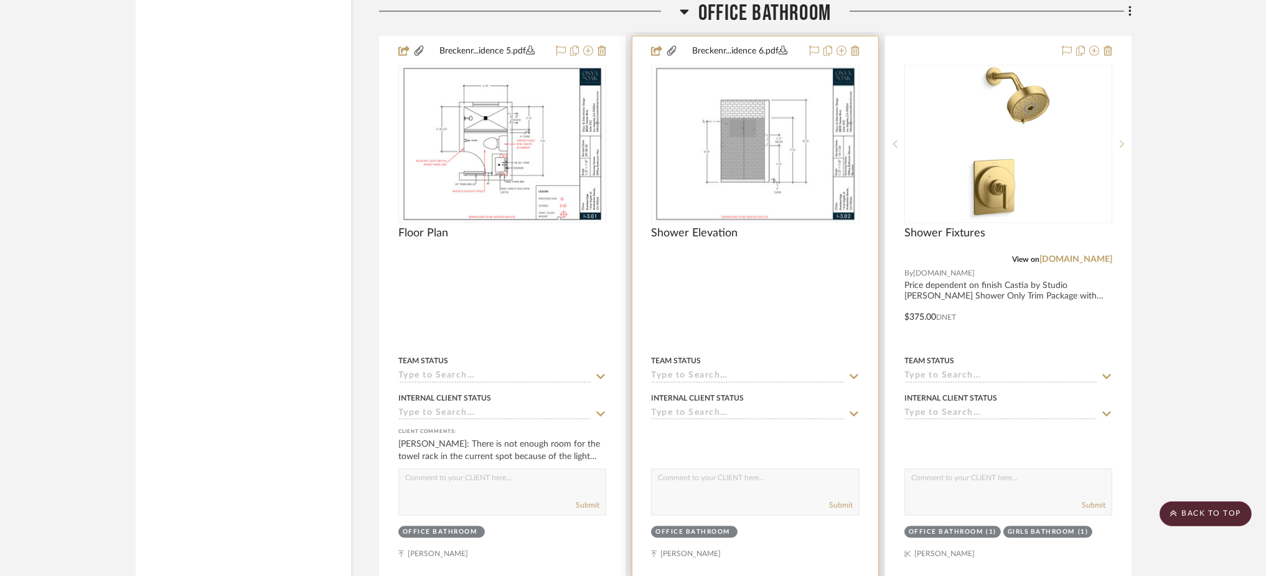
scroll to position [4915, 0]
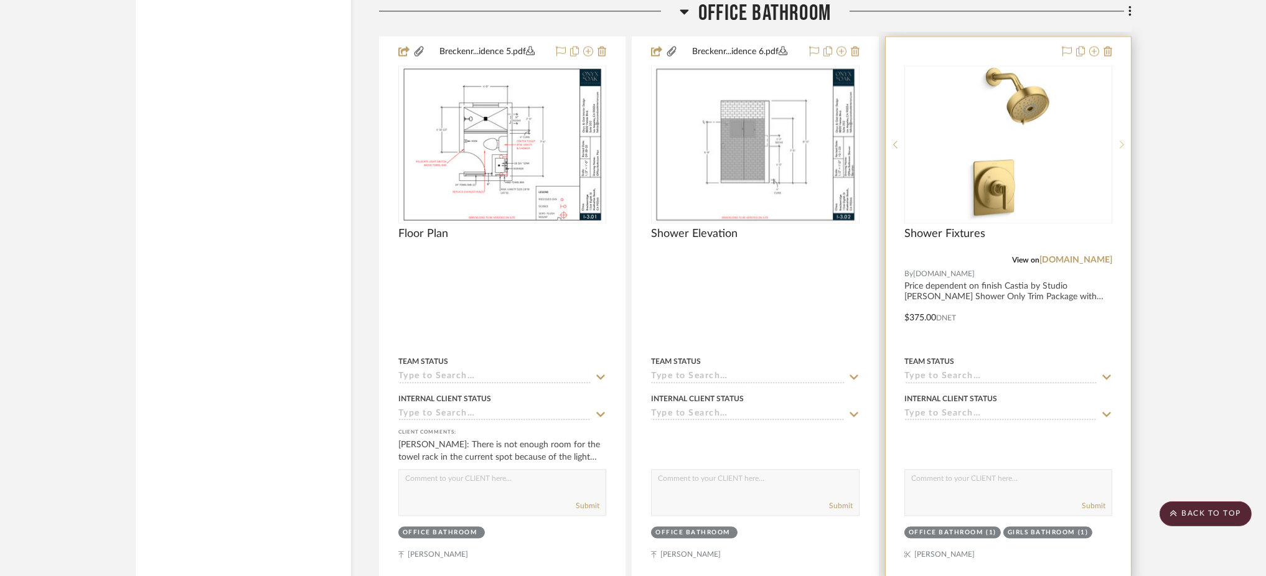
click at [1120, 149] on icon at bounding box center [1122, 144] width 4 height 9
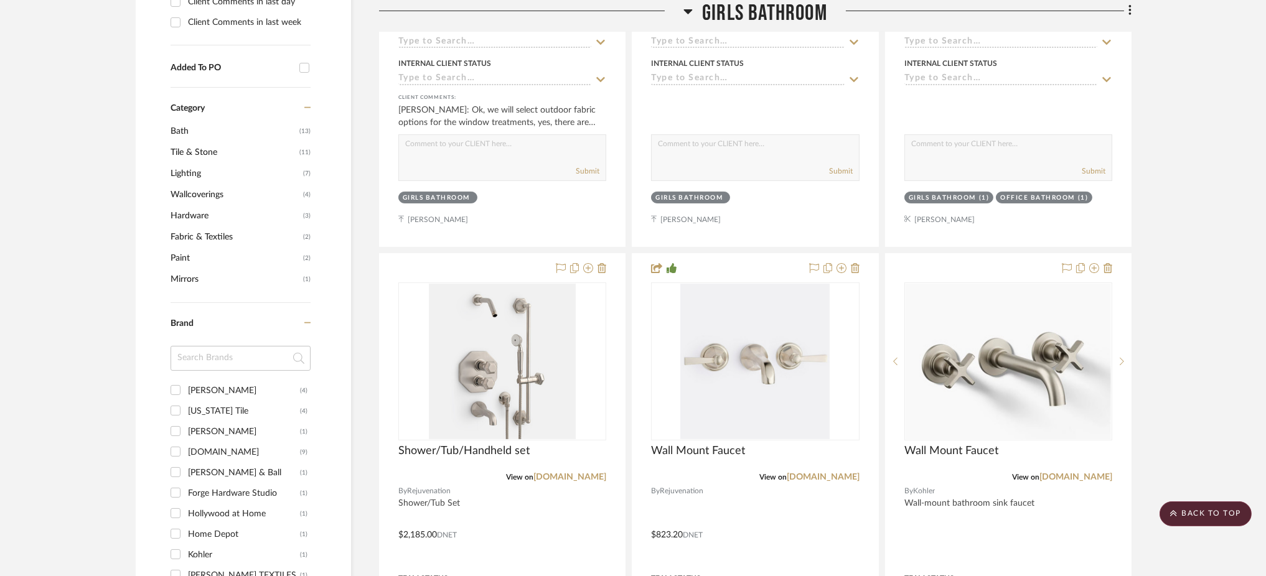
scroll to position [717, 0]
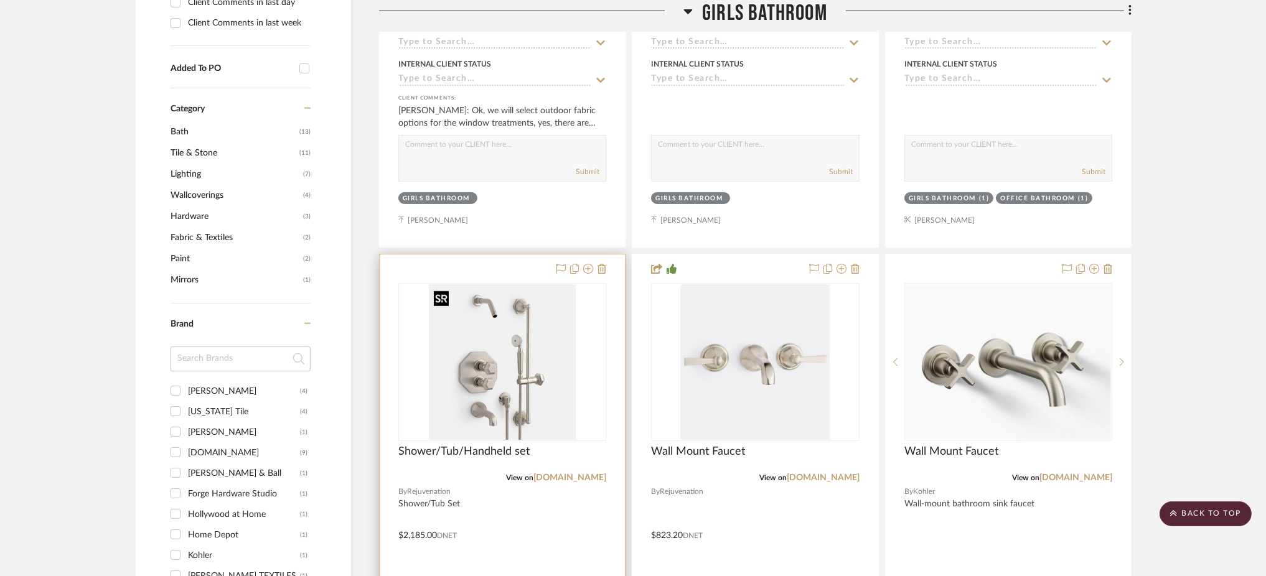
click at [470, 374] on img "0" at bounding box center [502, 362] width 147 height 156
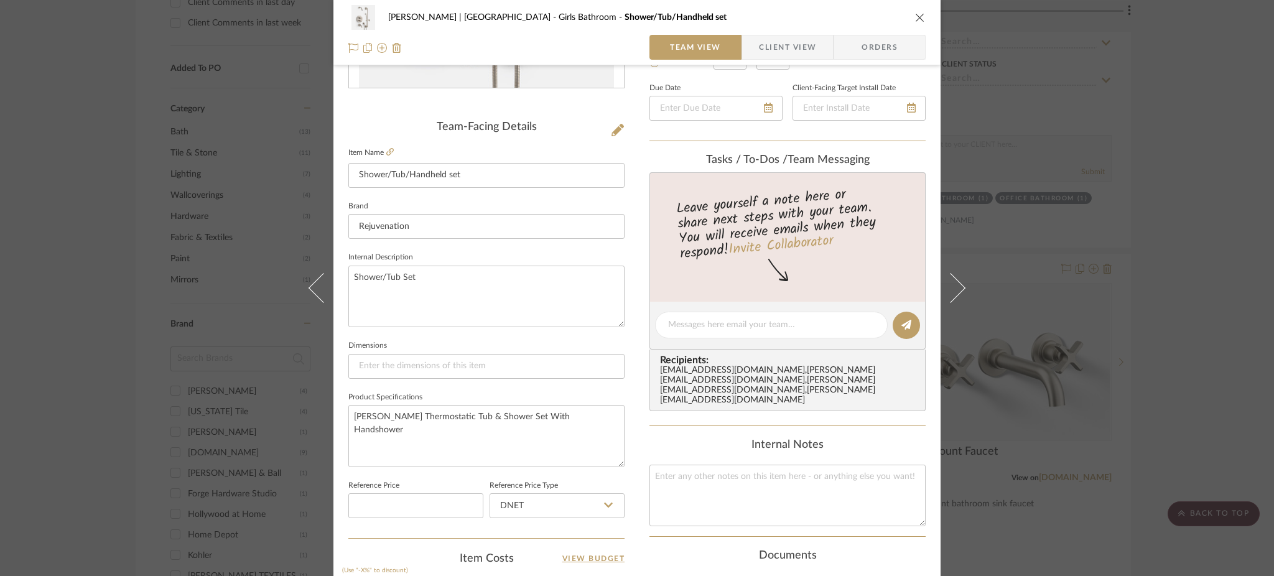
scroll to position [269, 0]
click at [732, 324] on textarea at bounding box center [771, 323] width 207 height 13
paste textarea "Can I make this visible in Client view since [PERSON_NAME] "liked" the accompan…"
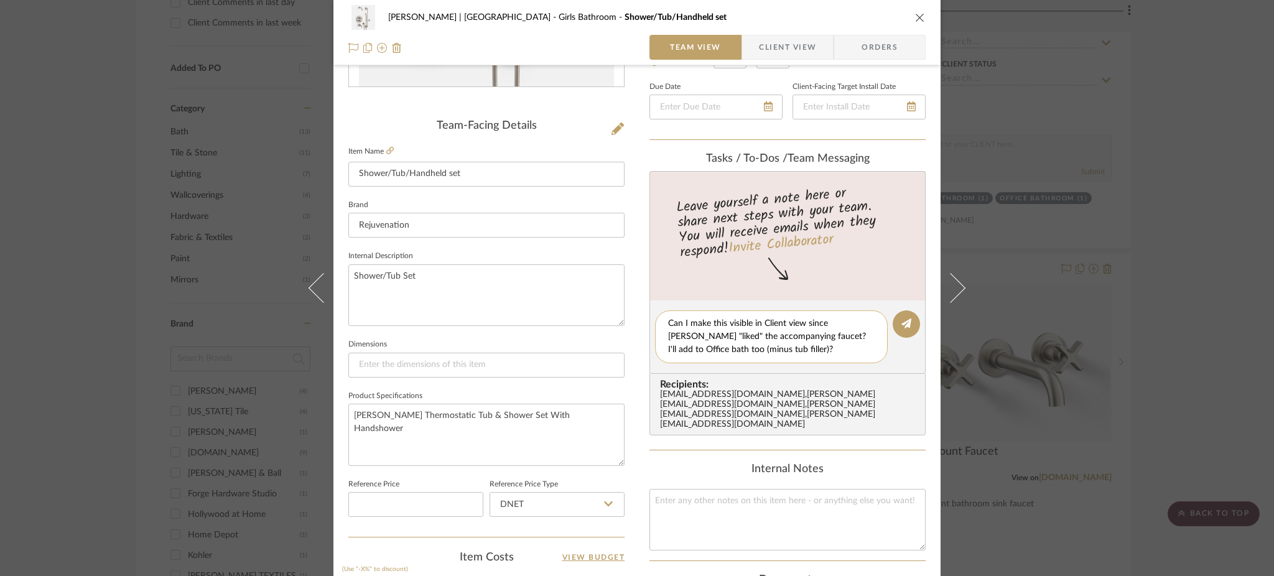
drag, startPoint x: 802, startPoint y: 336, endPoint x: 790, endPoint y: 337, distance: 11.8
click at [790, 337] on textarea "Can I make this visible in Client view since [PERSON_NAME] "liked" the accompan…" at bounding box center [771, 336] width 207 height 39
click at [780, 344] on textarea "Can I make this visible in Client view since [PERSON_NAME] "liked" the accompan…" at bounding box center [771, 336] width 207 height 39
type textarea "Can I make this visible in Client view since [PERSON_NAME] "liked" the accompan…"
click at [904, 319] on icon at bounding box center [907, 324] width 10 height 10
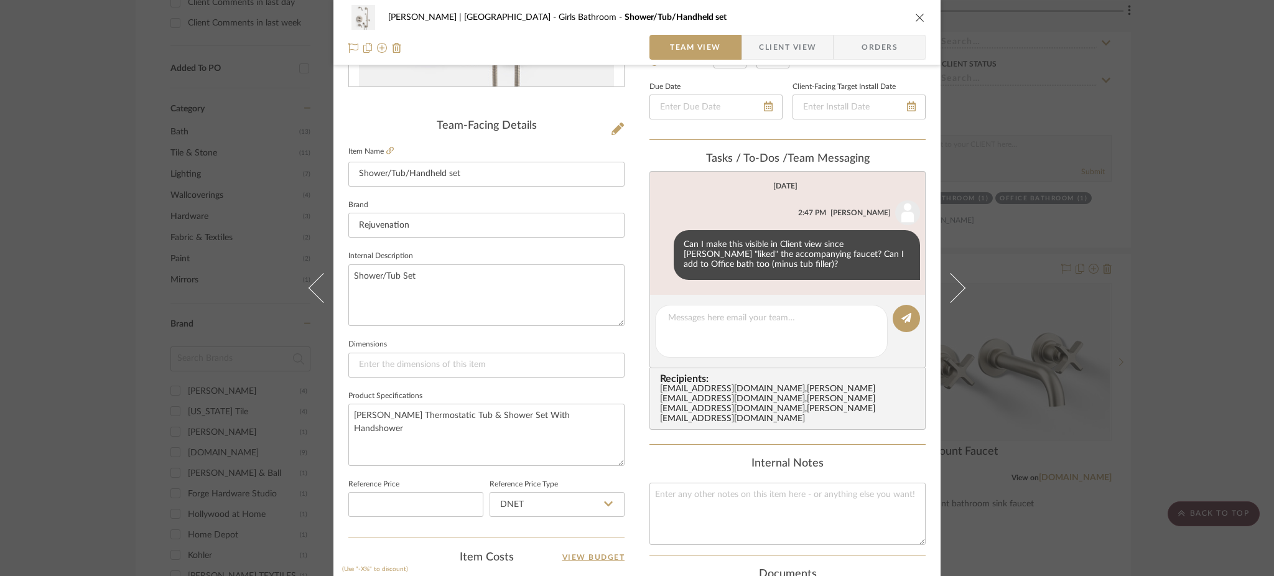
click at [1054, 217] on div "[PERSON_NAME] | [GEOGRAPHIC_DATA] Girls Bathroom Shower/Tub/Handheld set Team V…" at bounding box center [637, 288] width 1274 height 576
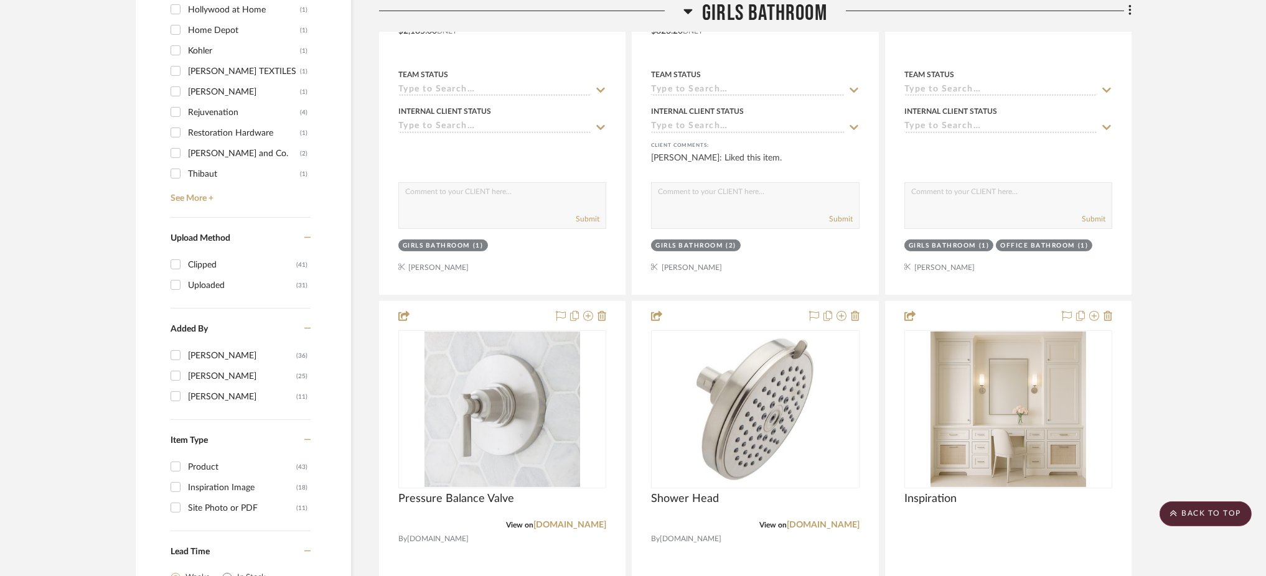
scroll to position [1221, 0]
click at [772, 385] on img "0" at bounding box center [755, 410] width 156 height 156
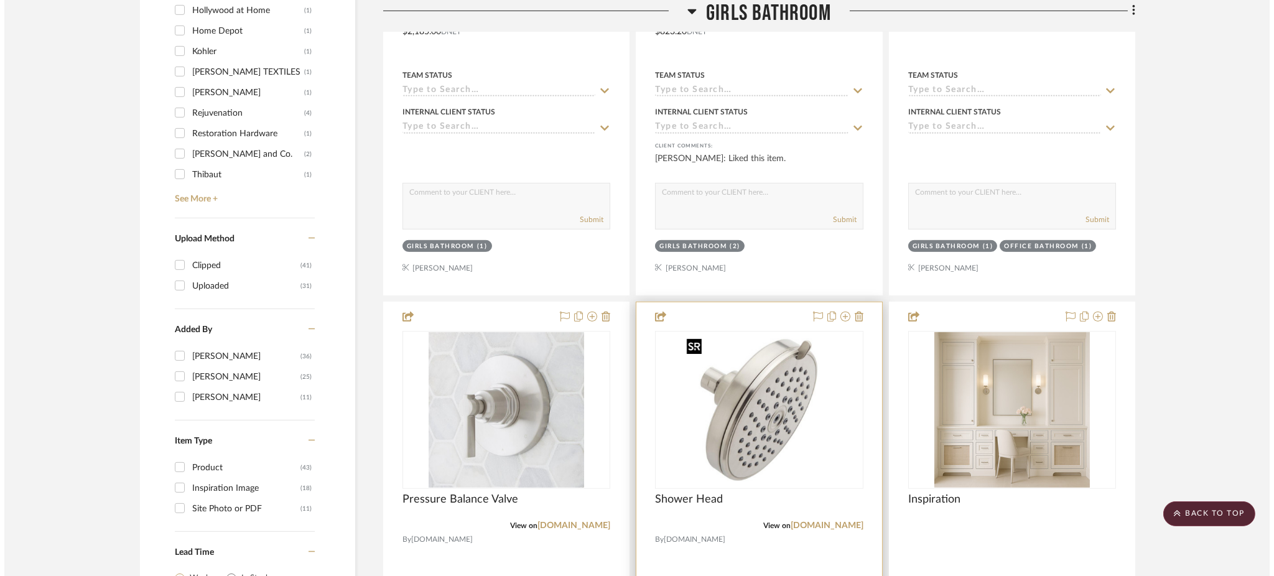
scroll to position [0, 0]
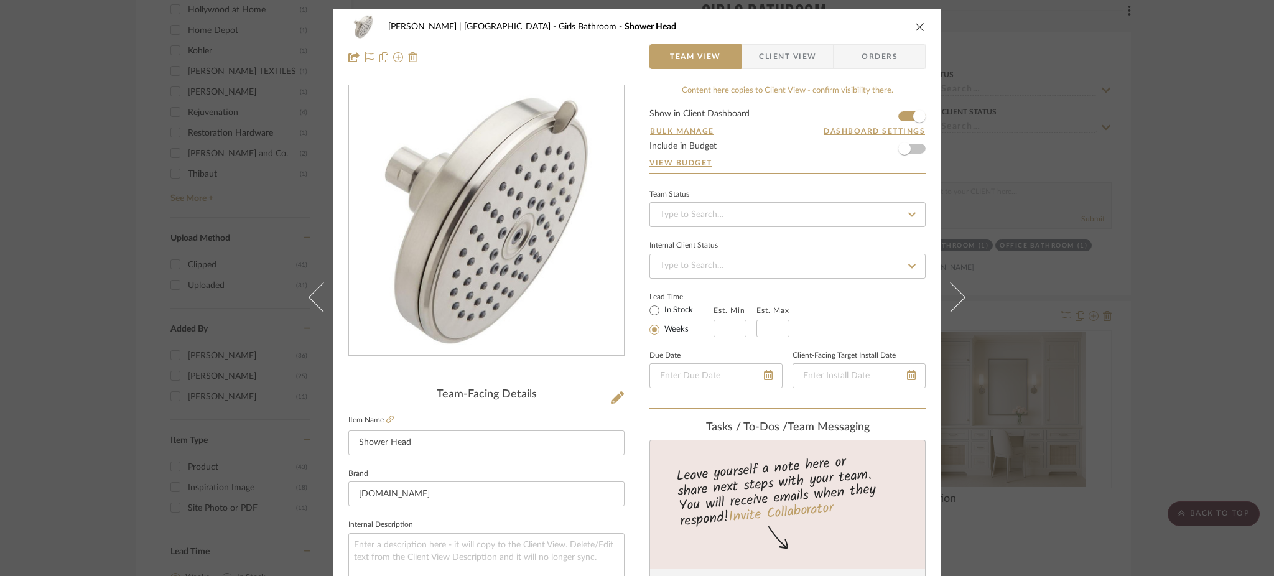
click at [1037, 169] on div "[PERSON_NAME] | [GEOGRAPHIC_DATA] Girls Bathroom Shower Head Team View Client V…" at bounding box center [637, 288] width 1274 height 576
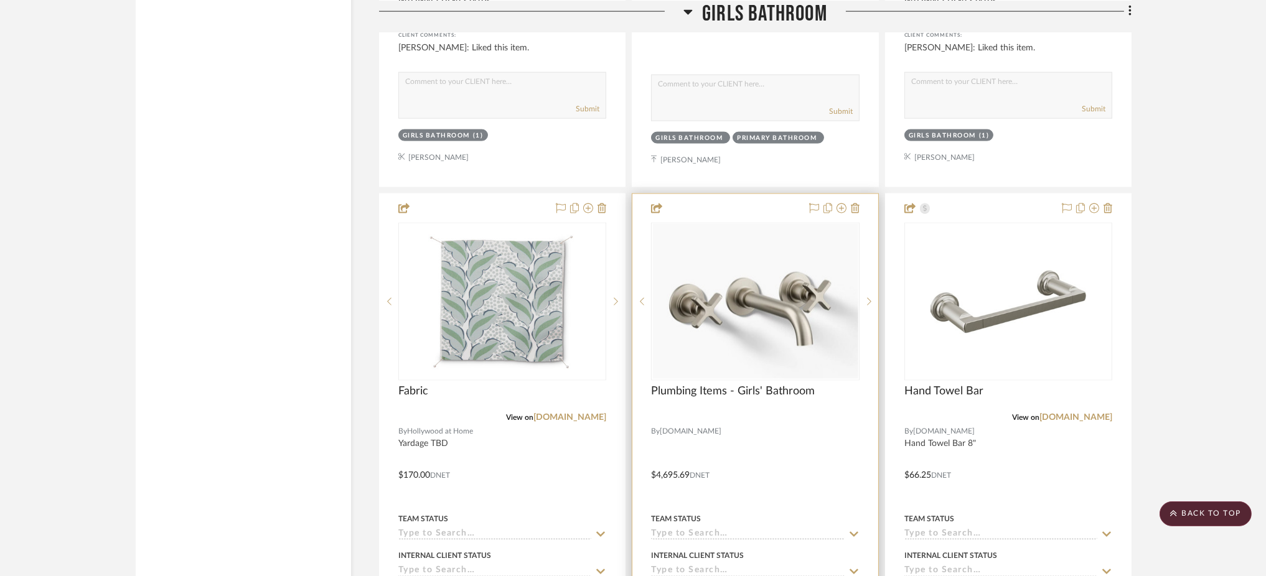
scroll to position [3550, 0]
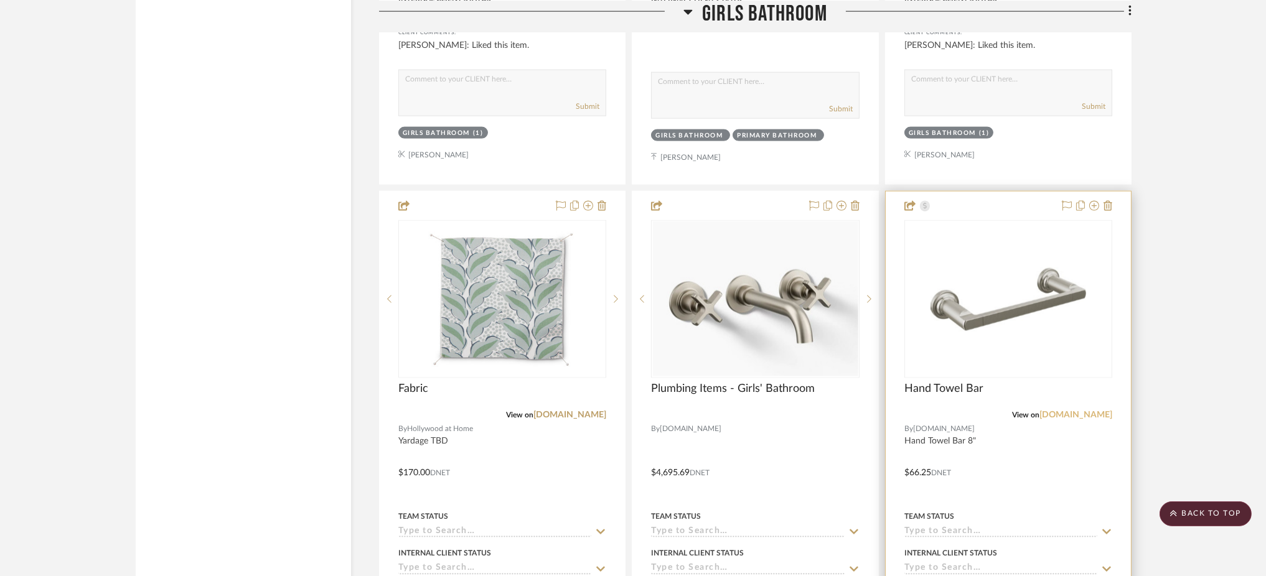
click at [1095, 419] on link "[DOMAIN_NAME]" at bounding box center [1075, 415] width 73 height 9
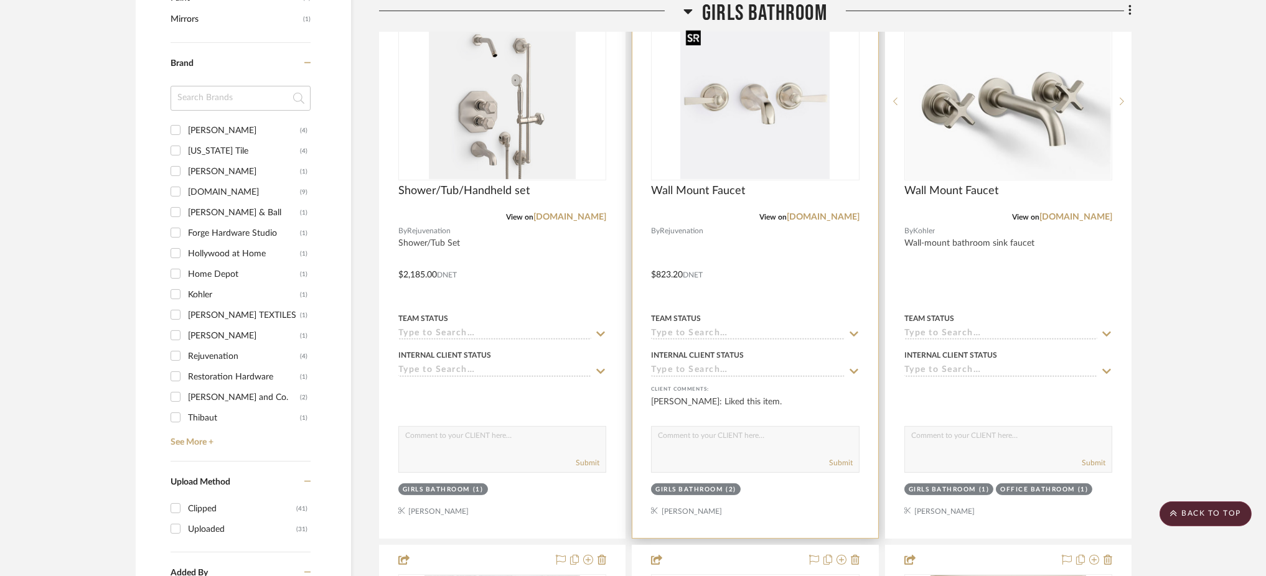
scroll to position [955, 0]
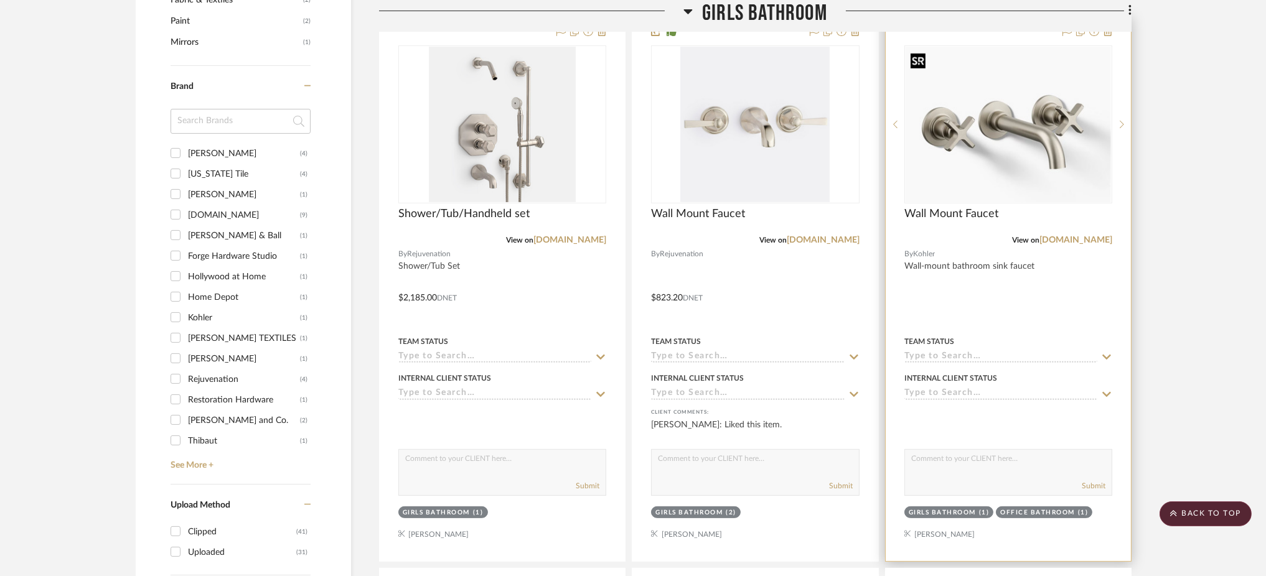
click at [1070, 114] on img "0" at bounding box center [1007, 125] width 205 height 156
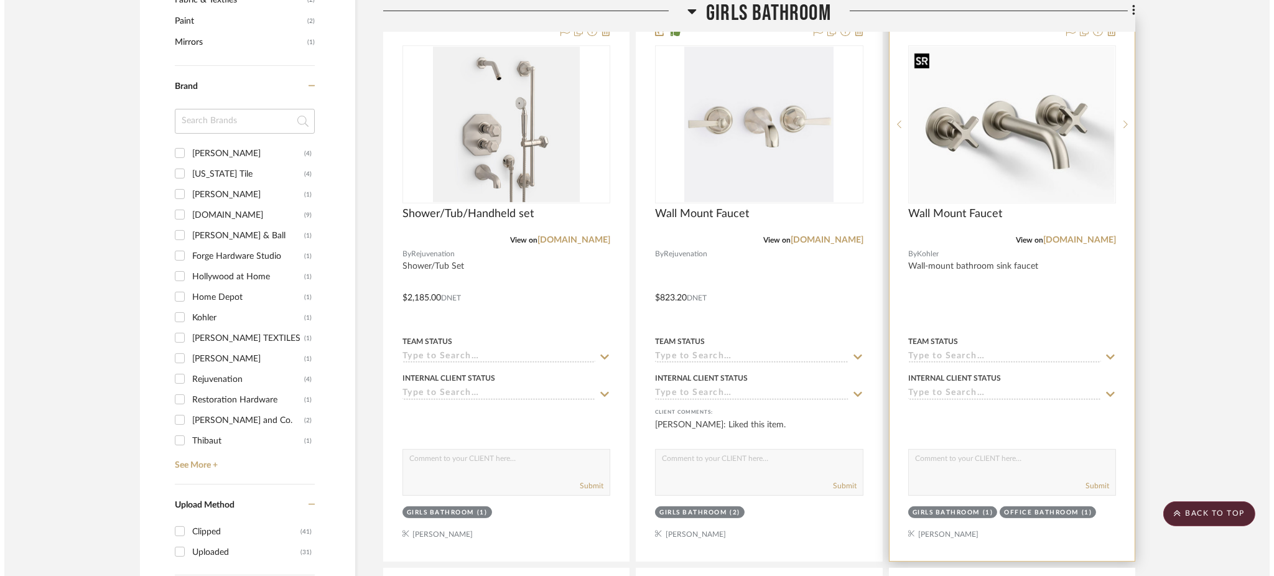
scroll to position [0, 0]
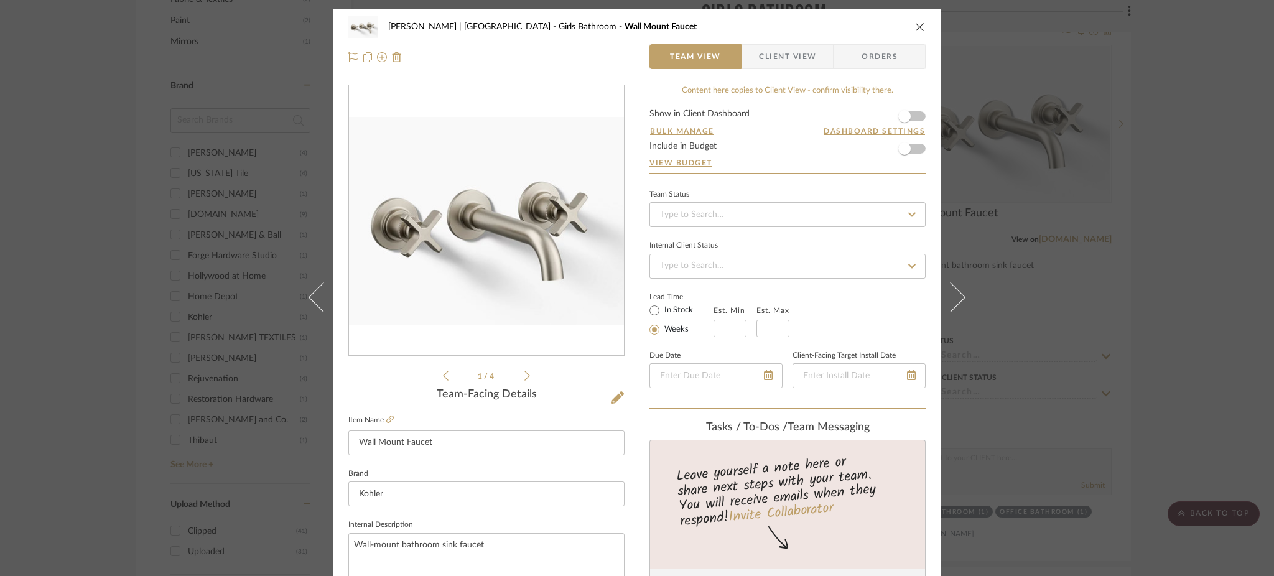
click at [525, 374] on icon at bounding box center [528, 375] width 6 height 11
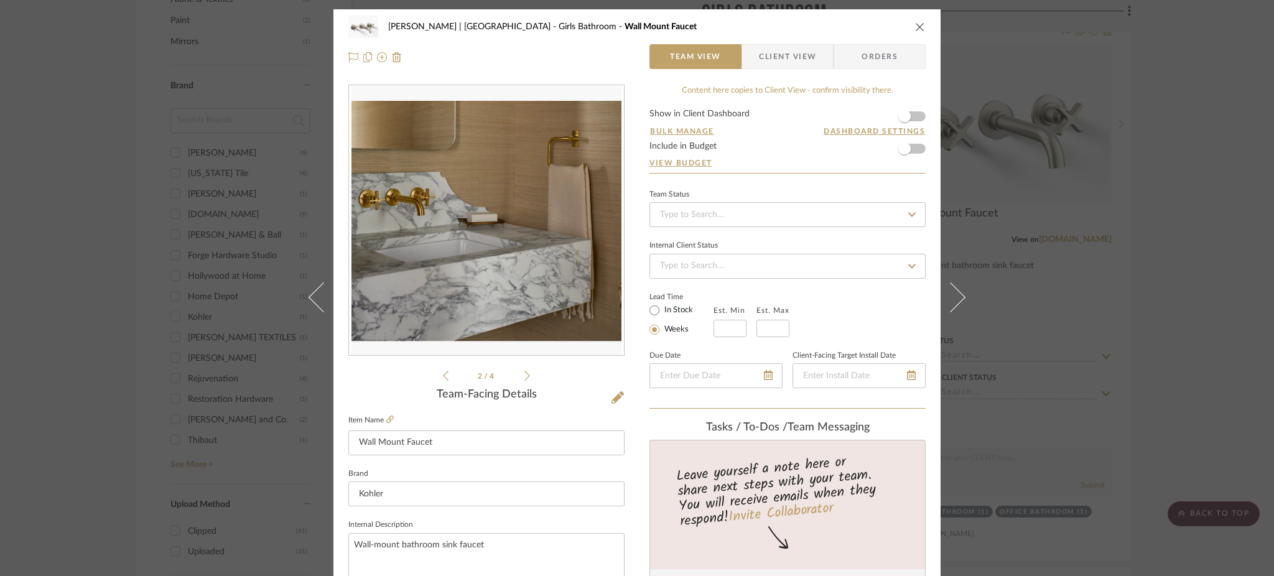
click at [525, 374] on icon at bounding box center [528, 375] width 6 height 11
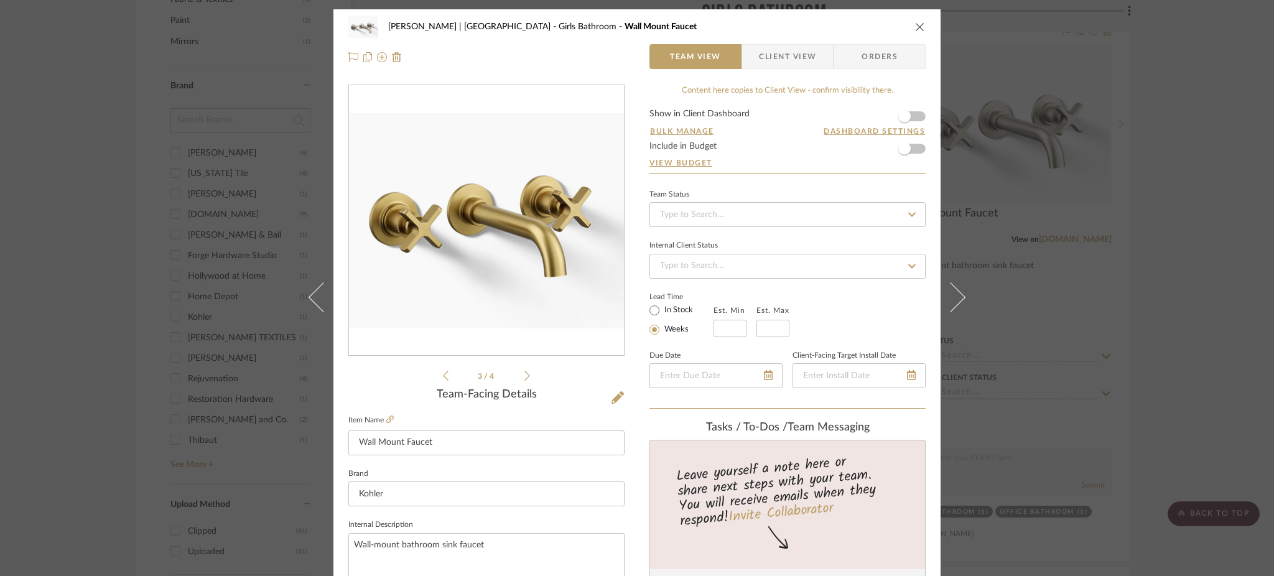
click at [1062, 234] on div "[PERSON_NAME] | [GEOGRAPHIC_DATA] Girls Bathroom Wall Mount Faucet Team View Cl…" at bounding box center [637, 288] width 1274 height 576
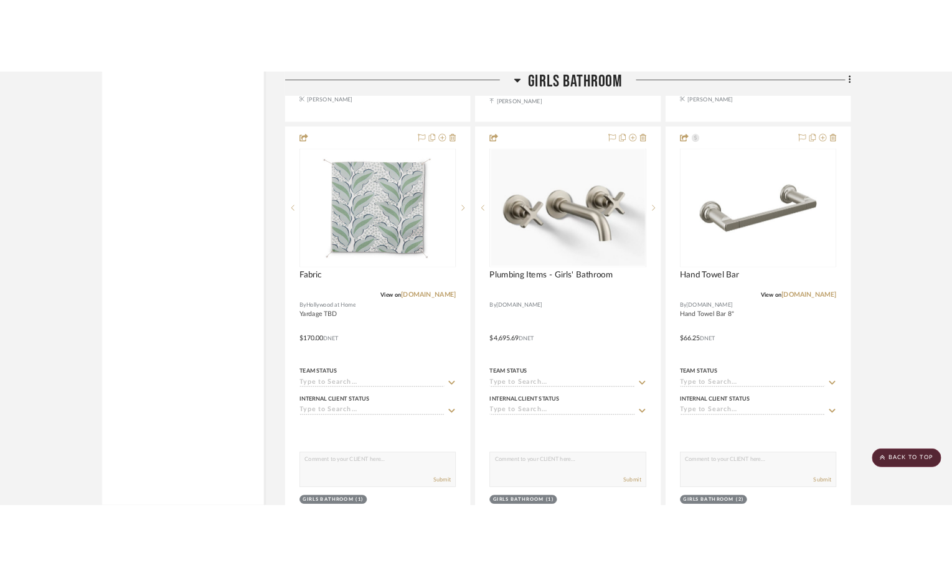
scroll to position [3668, 0]
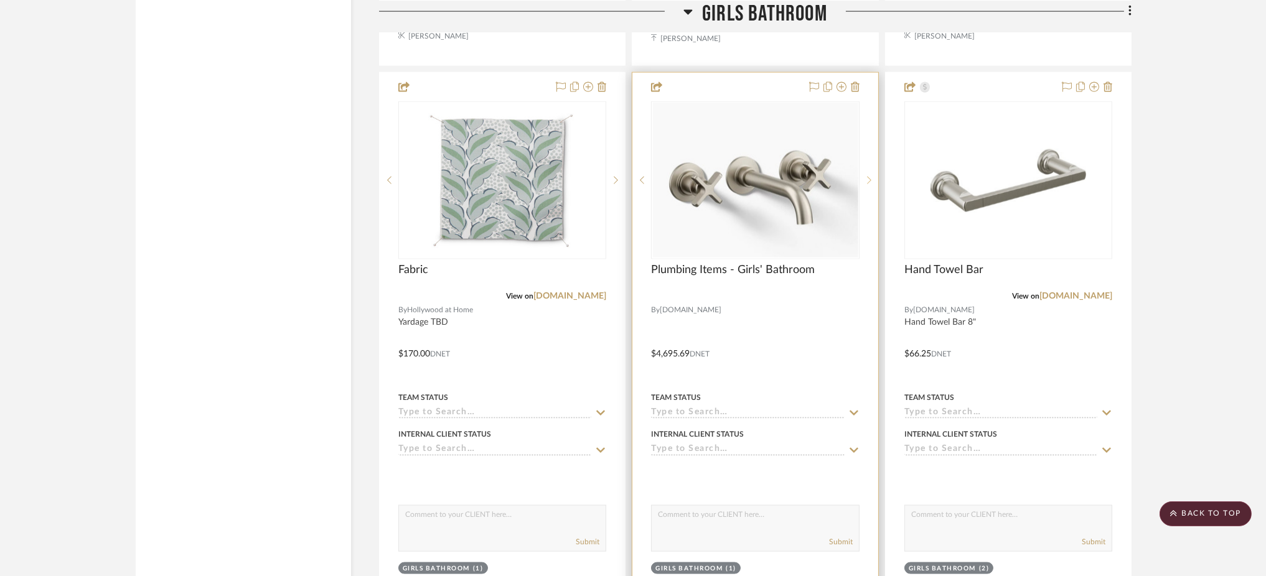
click at [871, 185] on sr-next-btn at bounding box center [868, 180] width 19 height 9
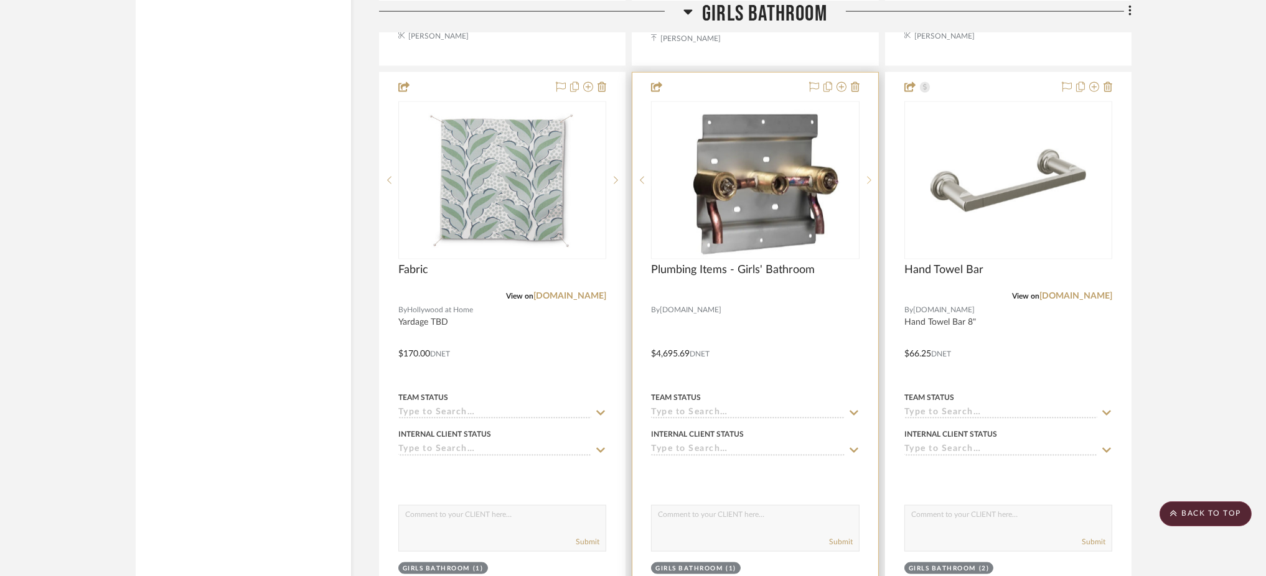
click at [871, 185] on sr-next-btn at bounding box center [868, 180] width 19 height 9
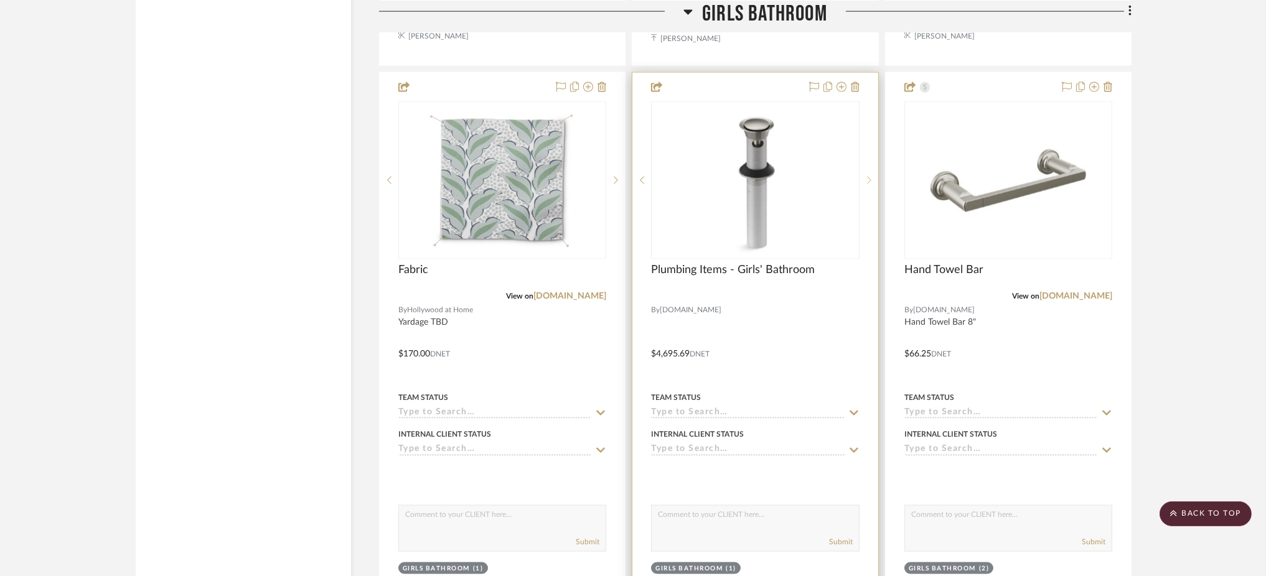
click at [871, 185] on sr-next-btn at bounding box center [868, 180] width 19 height 9
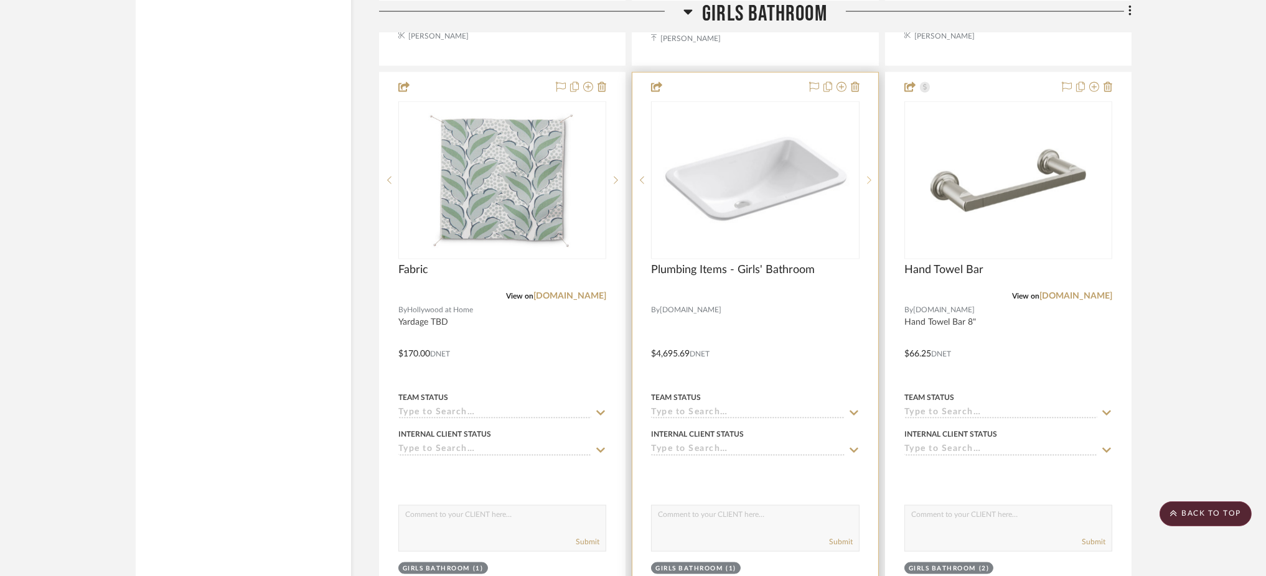
click at [871, 185] on sr-next-btn at bounding box center [868, 180] width 19 height 9
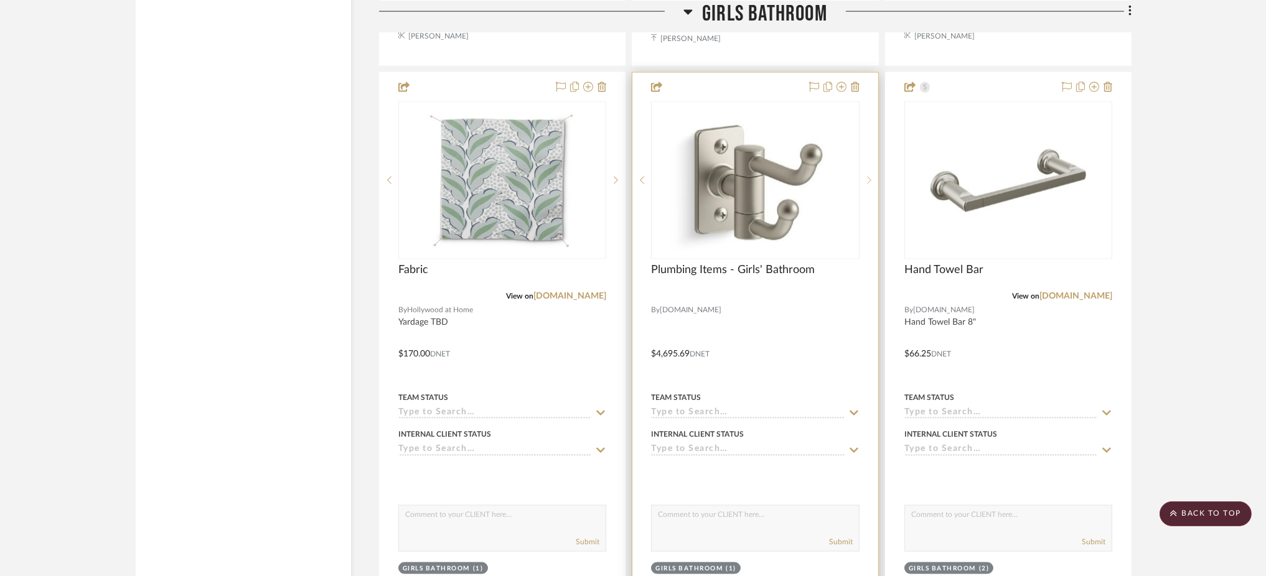
click at [871, 185] on sr-next-btn at bounding box center [868, 180] width 19 height 9
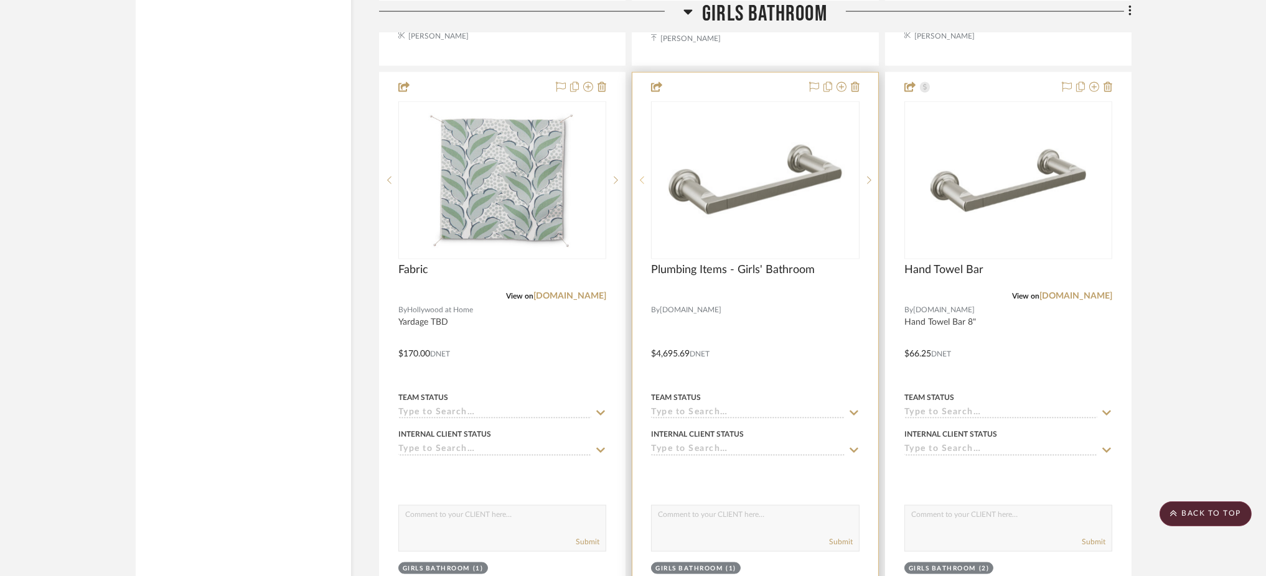
click at [640, 184] on icon at bounding box center [642, 180] width 4 height 9
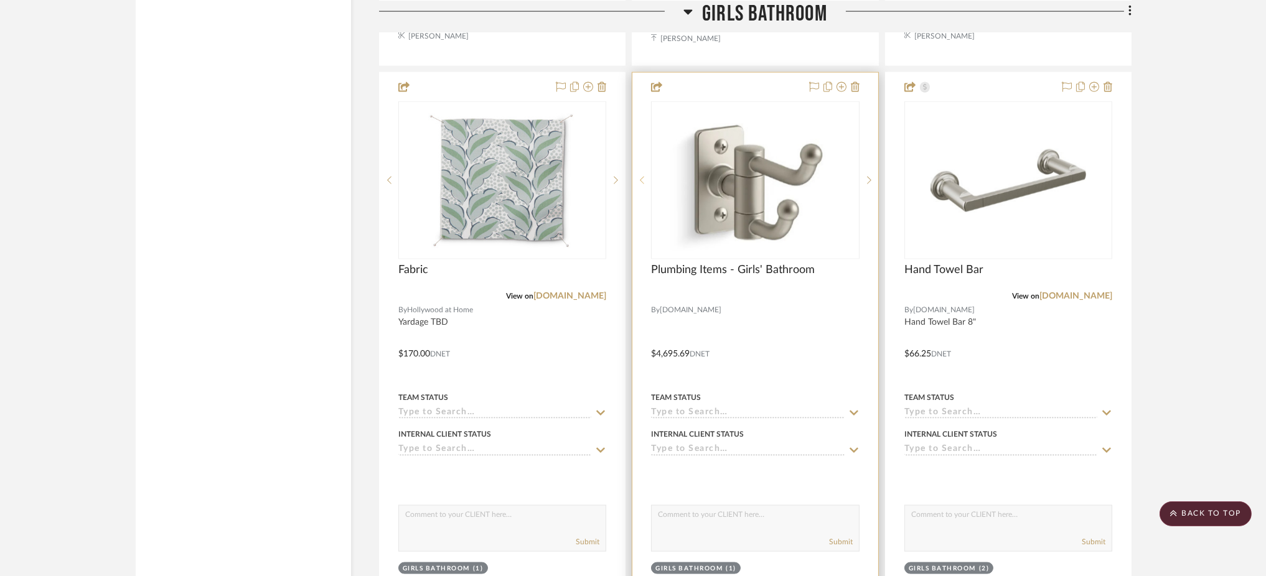
click at [640, 184] on icon at bounding box center [642, 180] width 4 height 9
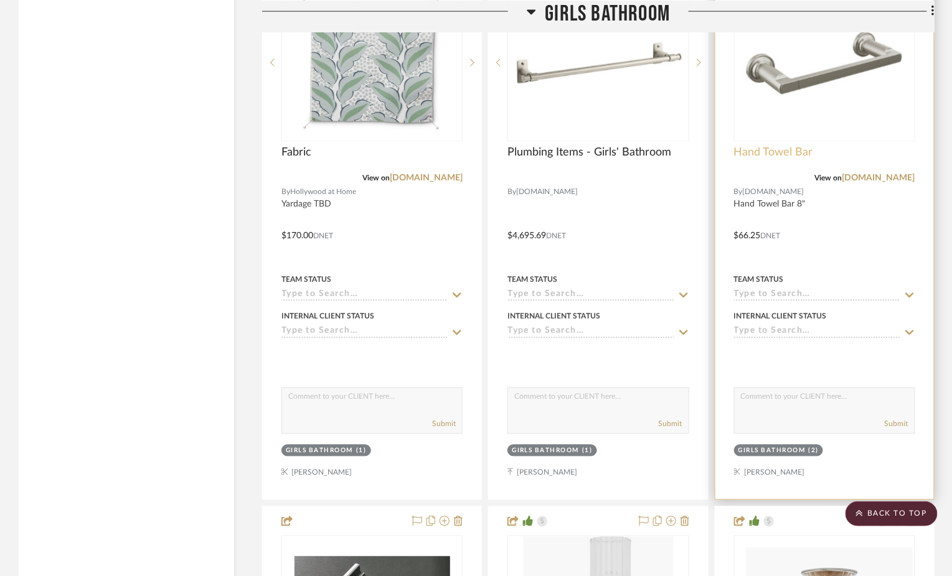
scroll to position [3788, 0]
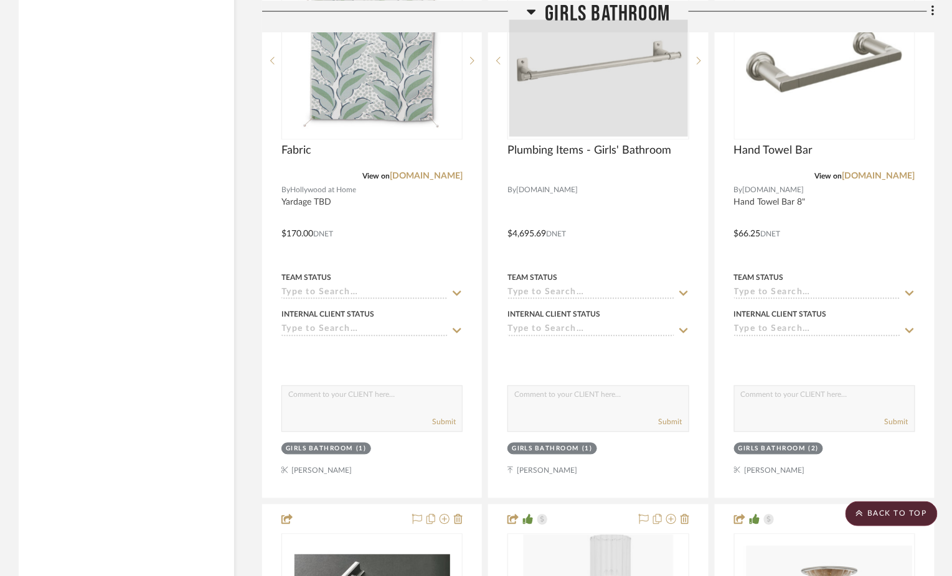
click at [631, 99] on div at bounding box center [598, 78] width 179 height 117
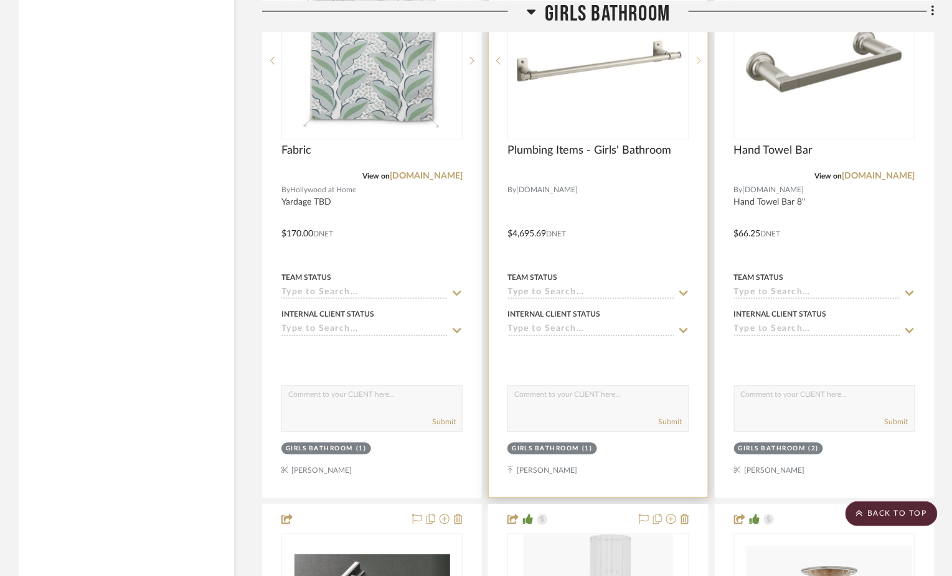
click at [696, 65] on icon at bounding box center [698, 61] width 4 height 9
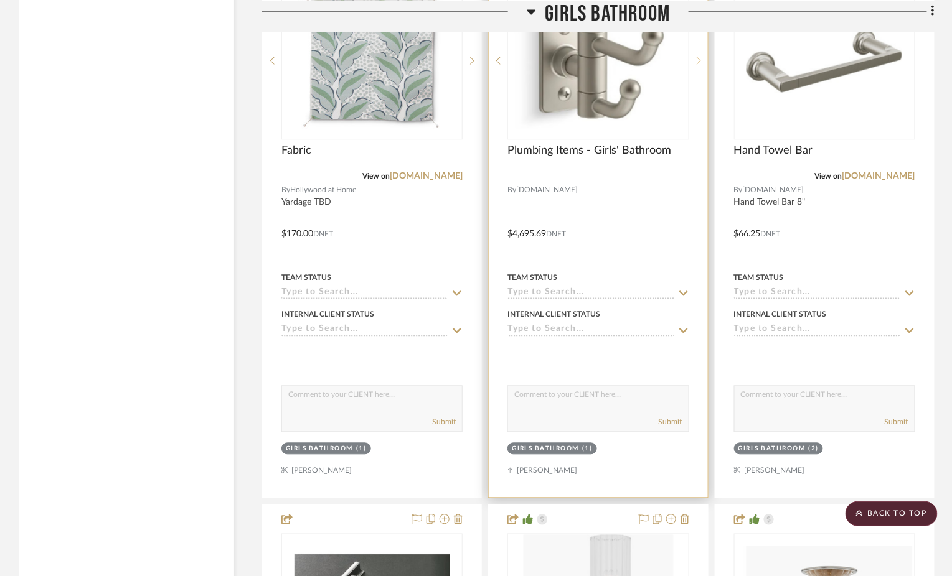
click at [696, 65] on icon at bounding box center [698, 61] width 4 height 9
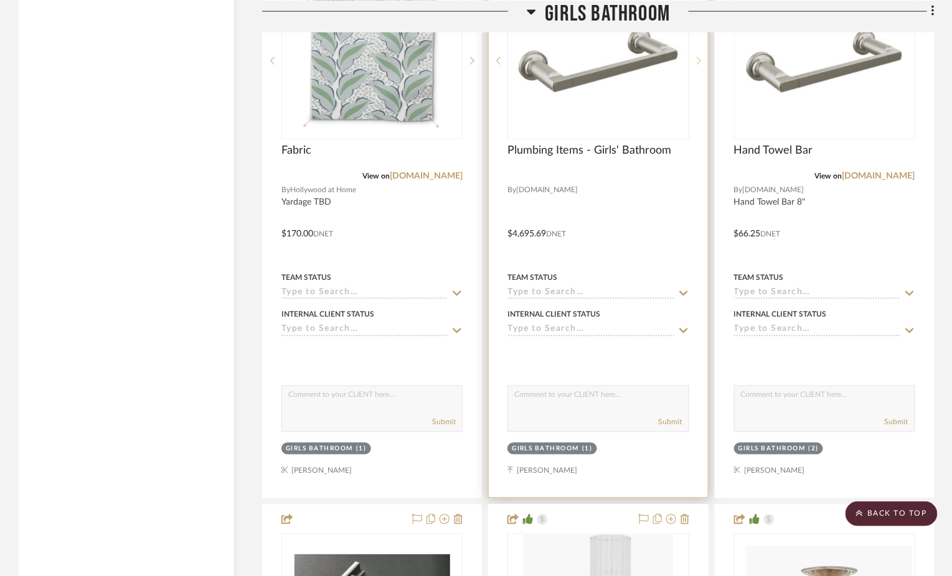
click at [696, 65] on icon at bounding box center [698, 61] width 4 height 9
click at [698, 65] on icon at bounding box center [698, 60] width 4 height 7
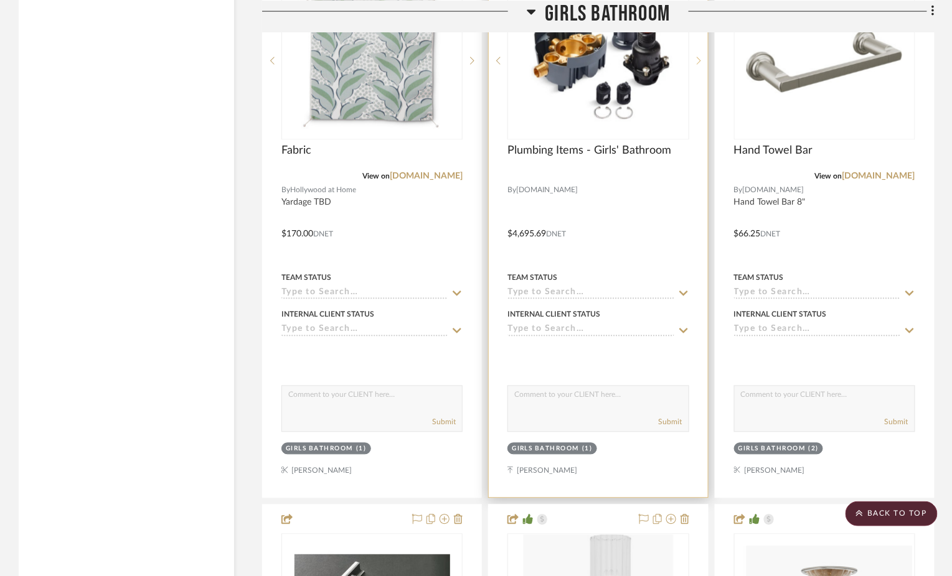
click at [698, 65] on icon at bounding box center [698, 60] width 4 height 7
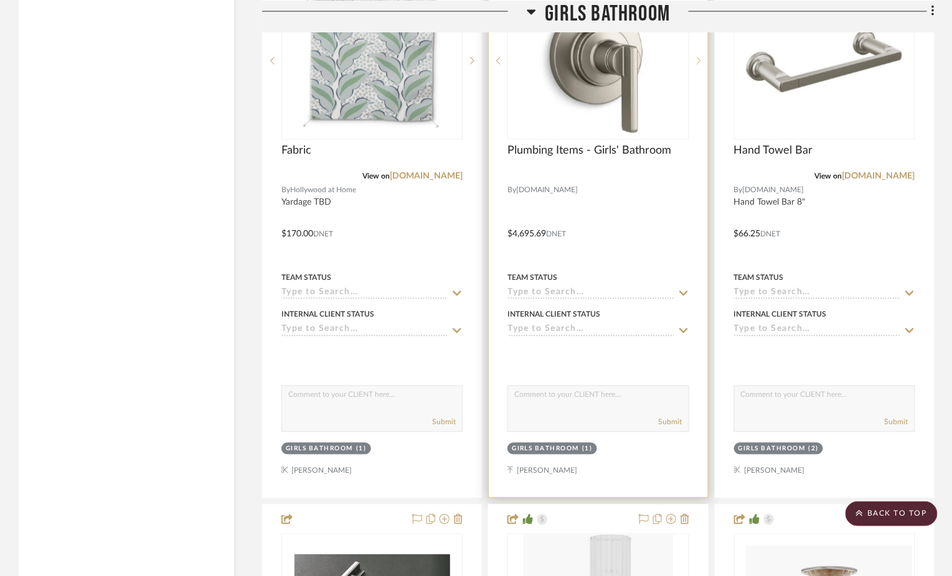
click at [698, 65] on icon at bounding box center [698, 60] width 4 height 7
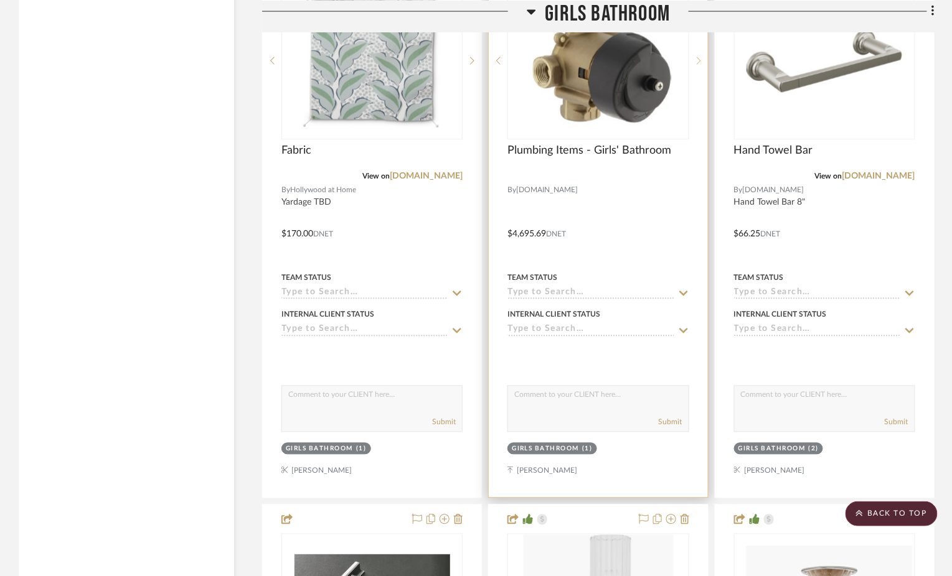
click at [698, 65] on icon at bounding box center [698, 60] width 4 height 7
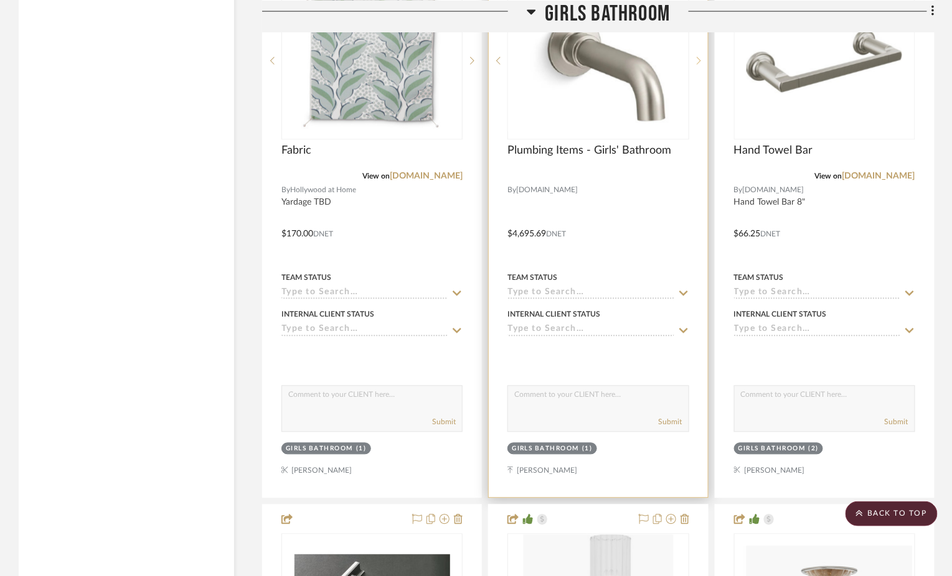
click at [698, 65] on icon at bounding box center [698, 60] width 4 height 7
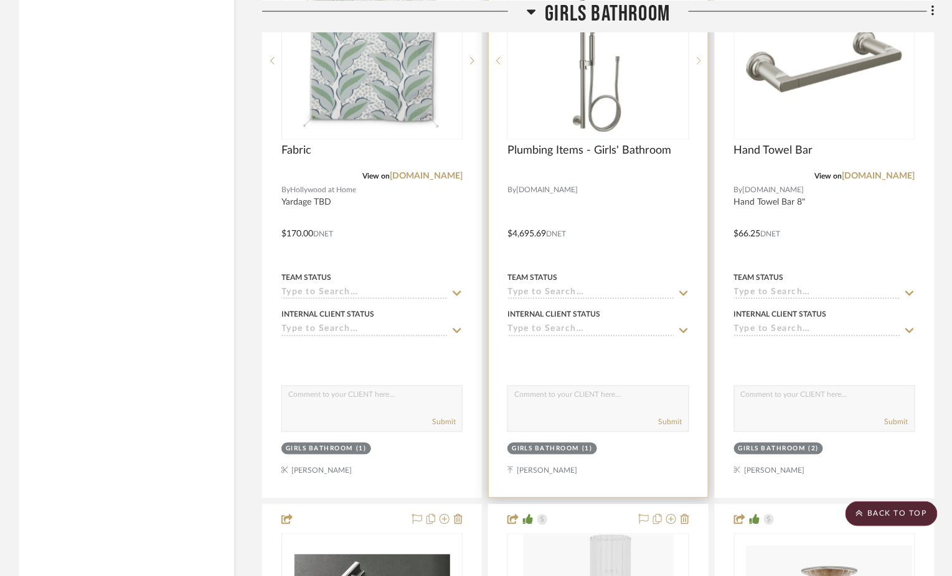
click at [698, 65] on icon at bounding box center [698, 60] width 4 height 7
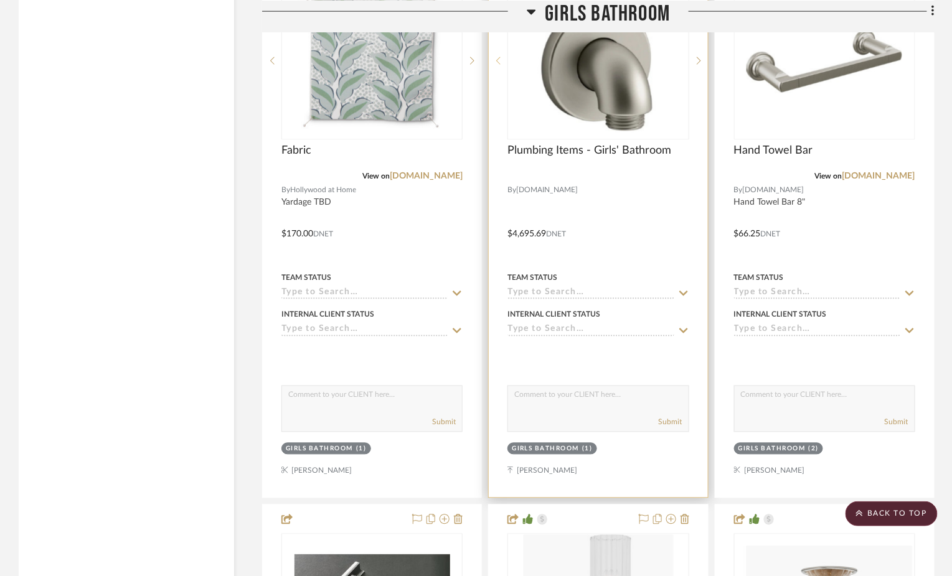
click at [498, 86] on div at bounding box center [498, 61] width 19 height 158
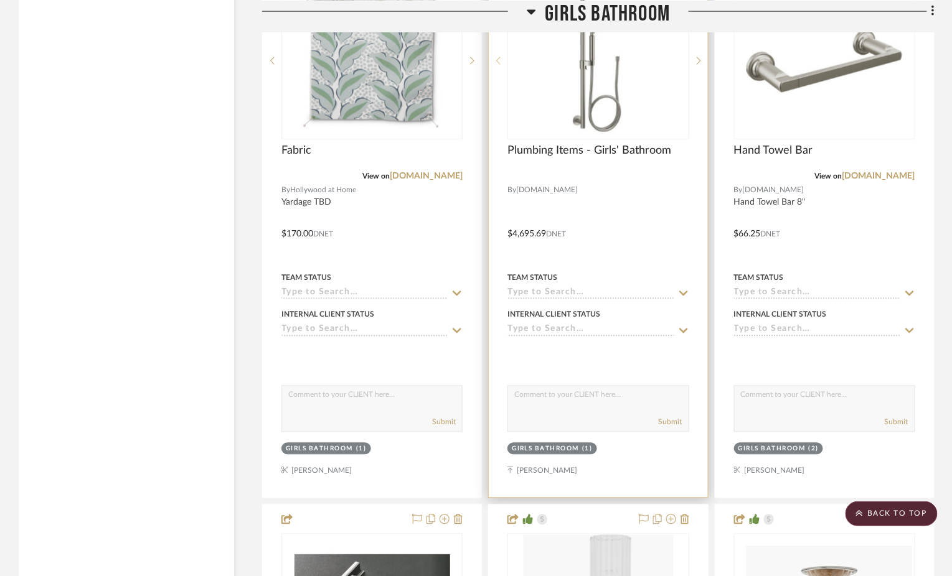
scroll to position [3693, 0]
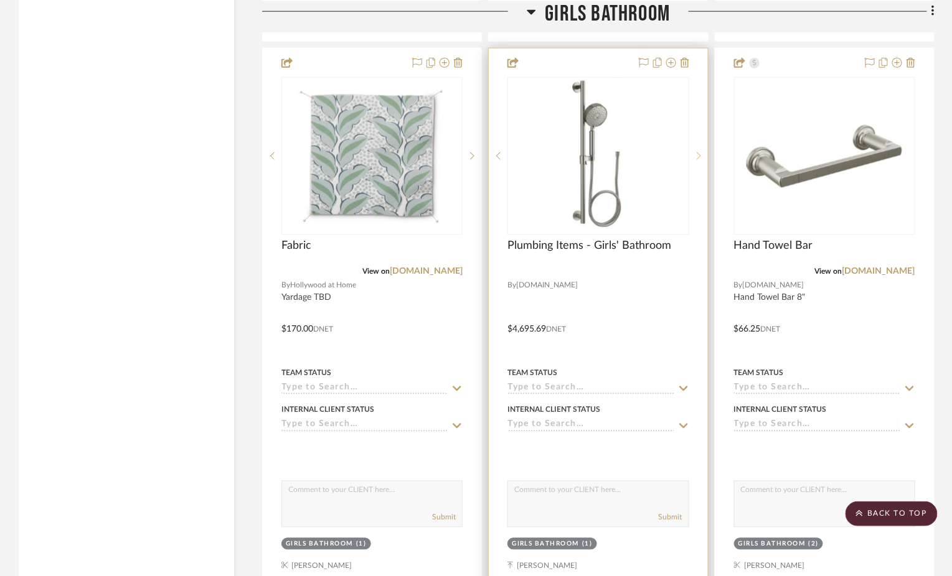
click at [694, 161] on sr-next-btn at bounding box center [698, 156] width 19 height 9
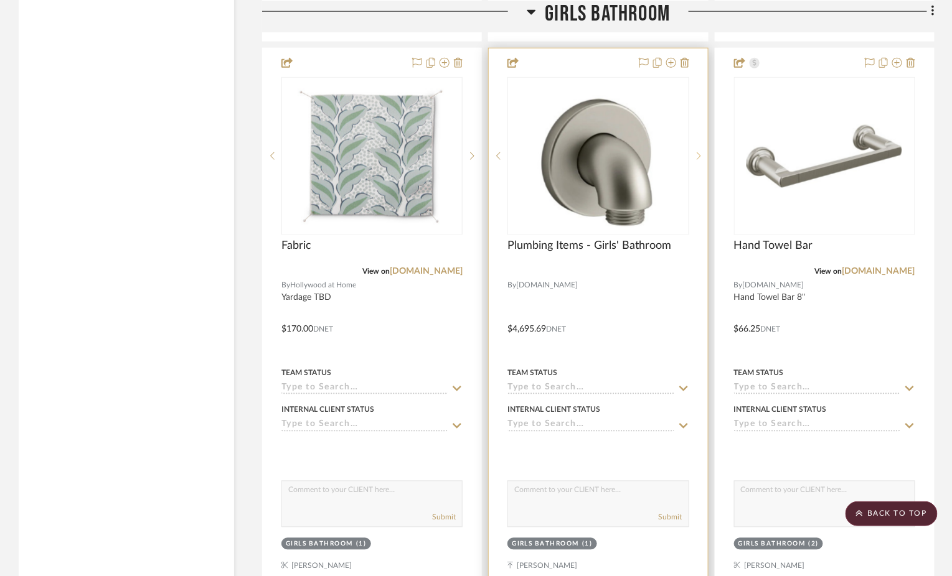
click at [698, 161] on icon at bounding box center [698, 156] width 4 height 9
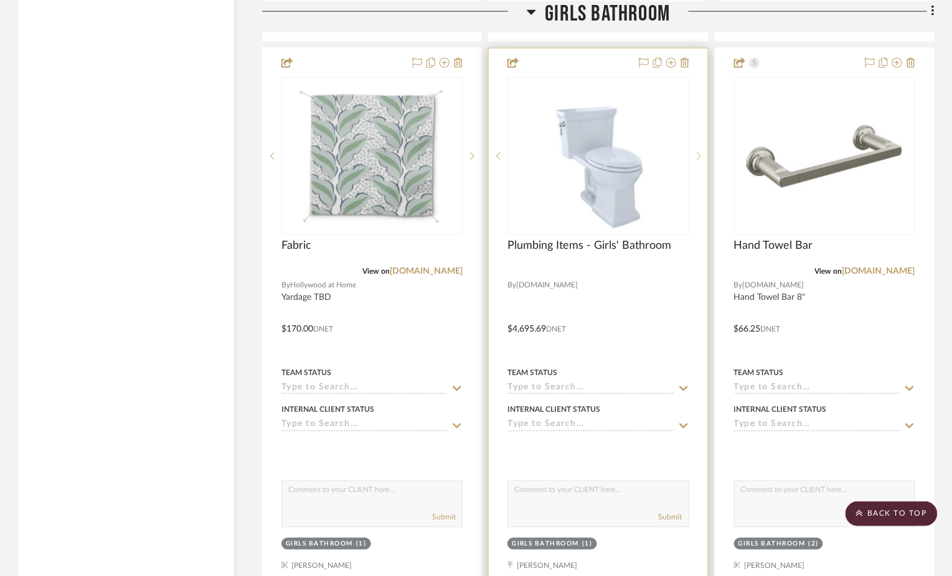
click at [698, 161] on icon at bounding box center [698, 156] width 4 height 9
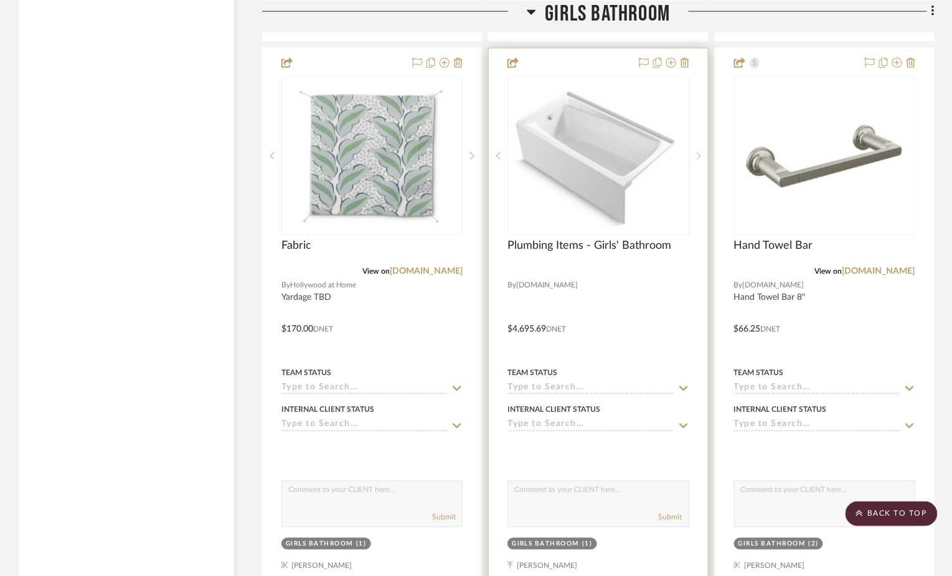
click at [698, 161] on icon at bounding box center [698, 156] width 4 height 9
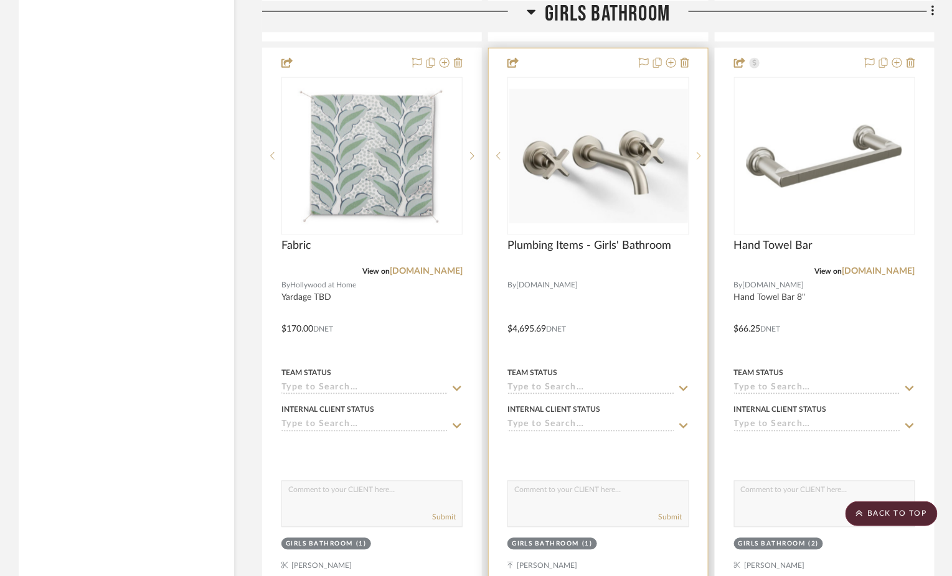
click at [698, 161] on icon at bounding box center [698, 156] width 4 height 9
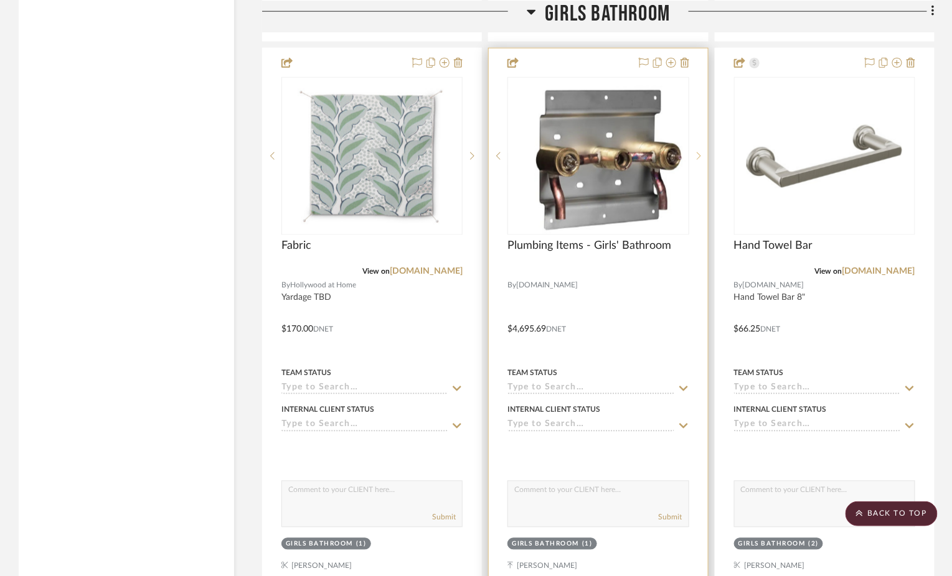
click at [698, 161] on icon at bounding box center [698, 156] width 4 height 9
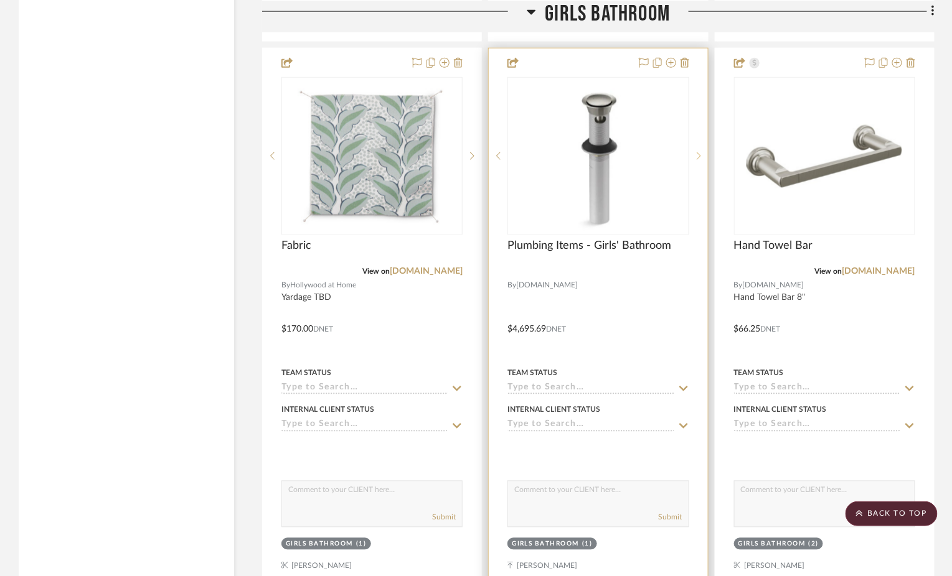
click at [698, 161] on icon at bounding box center [698, 156] width 4 height 9
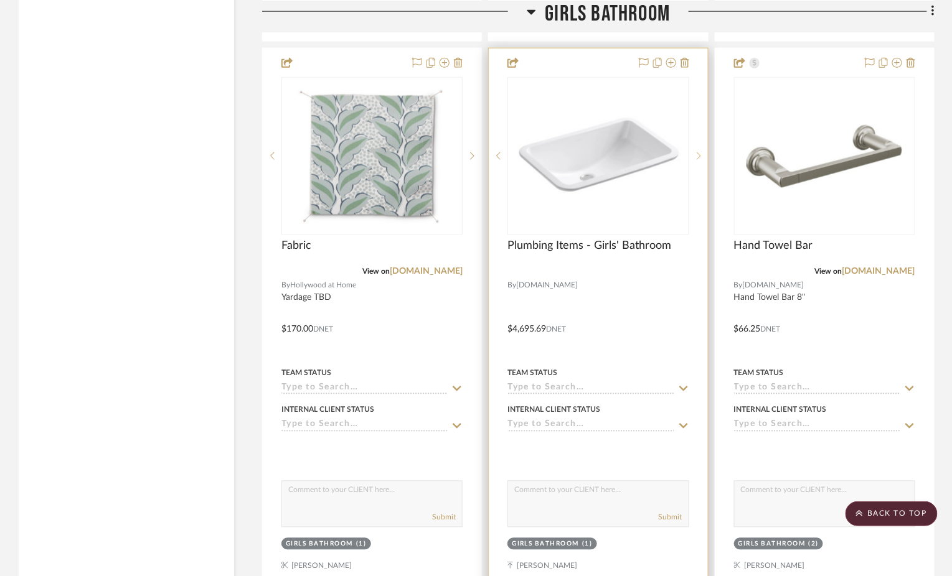
click at [698, 161] on icon at bounding box center [698, 156] width 4 height 9
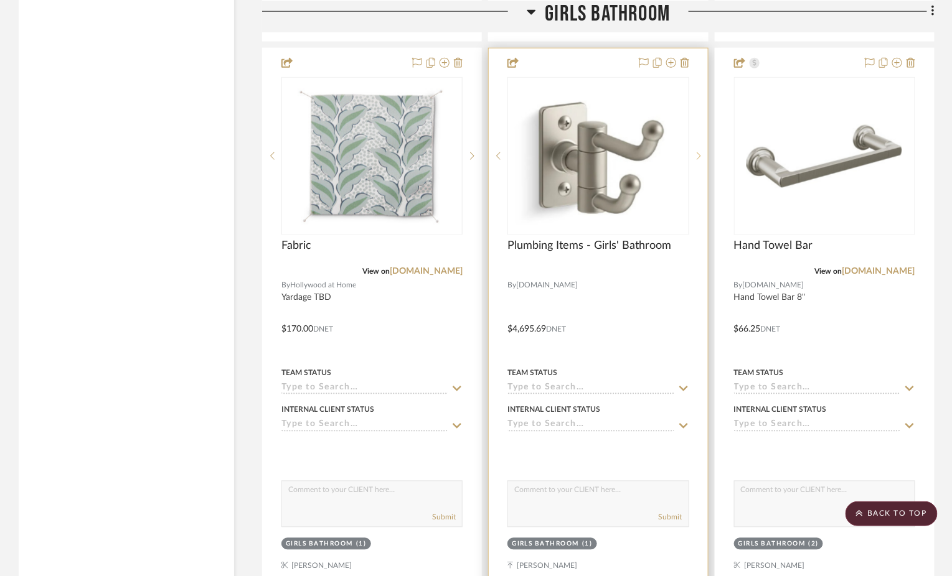
click at [698, 161] on icon at bounding box center [698, 156] width 4 height 9
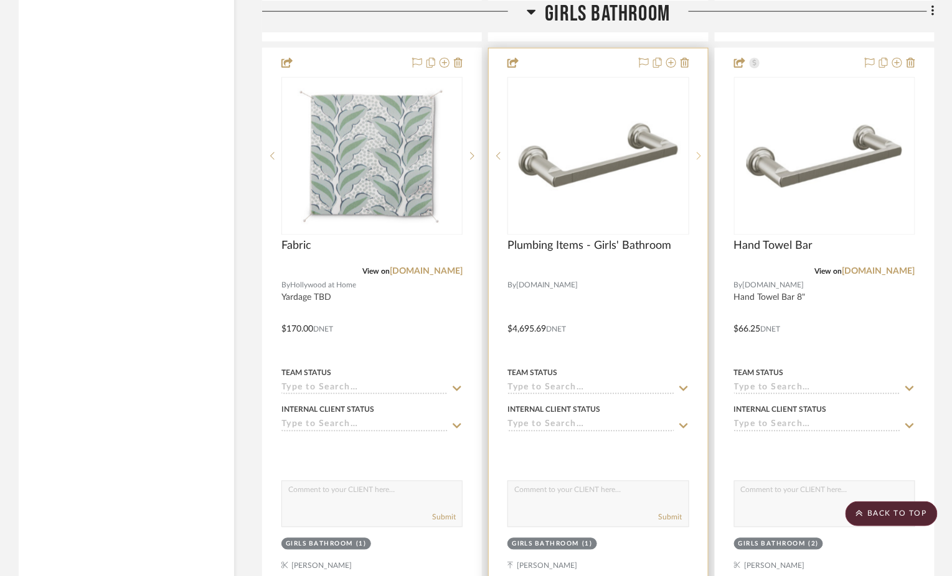
click at [698, 161] on icon at bounding box center [698, 156] width 4 height 9
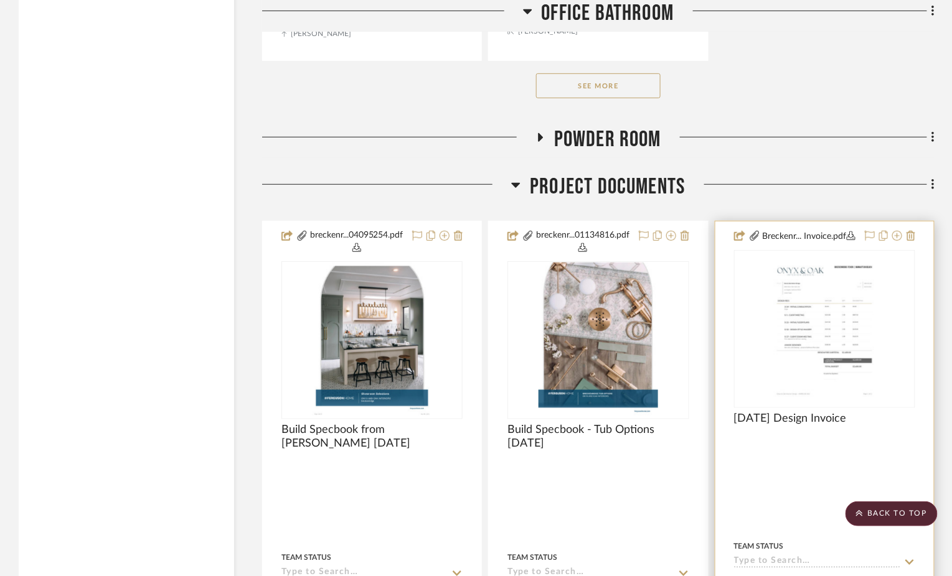
scroll to position [6666, 0]
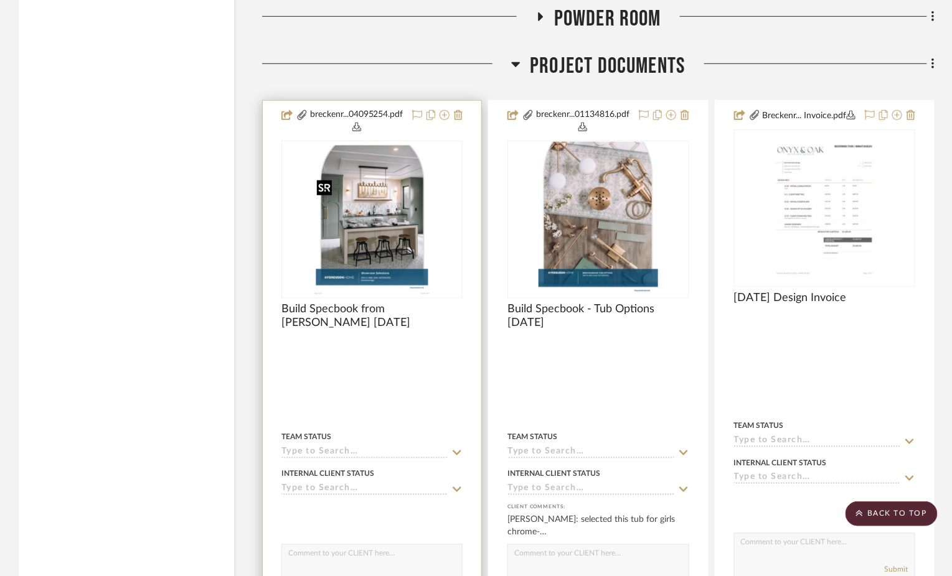
click at [385, 248] on img "0" at bounding box center [372, 220] width 120 height 156
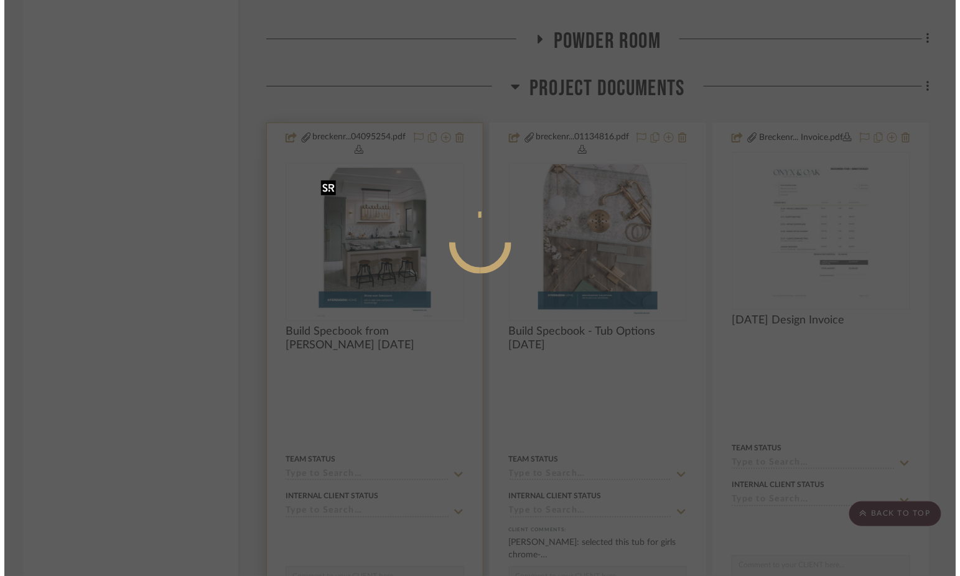
scroll to position [0, 0]
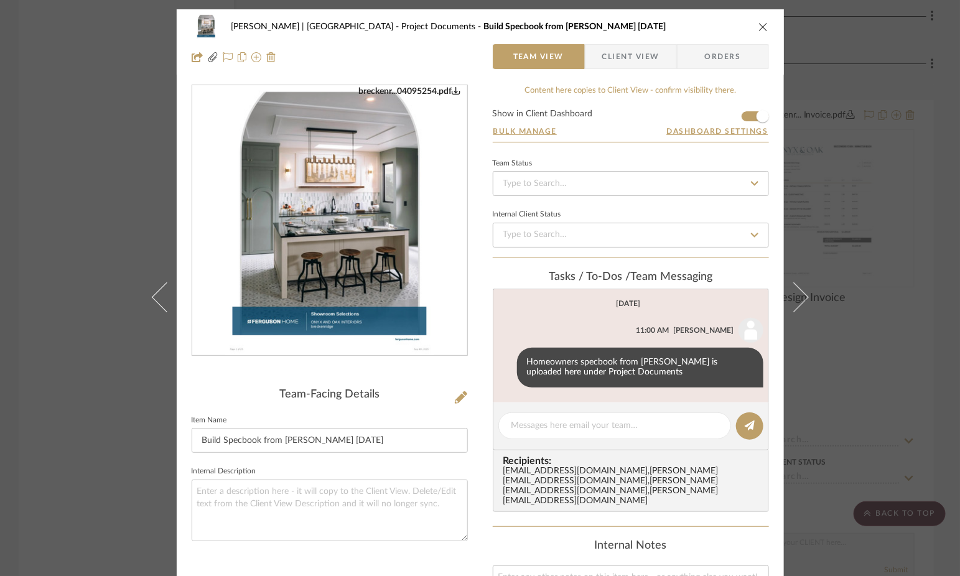
click at [403, 305] on img "0" at bounding box center [329, 221] width 209 height 270
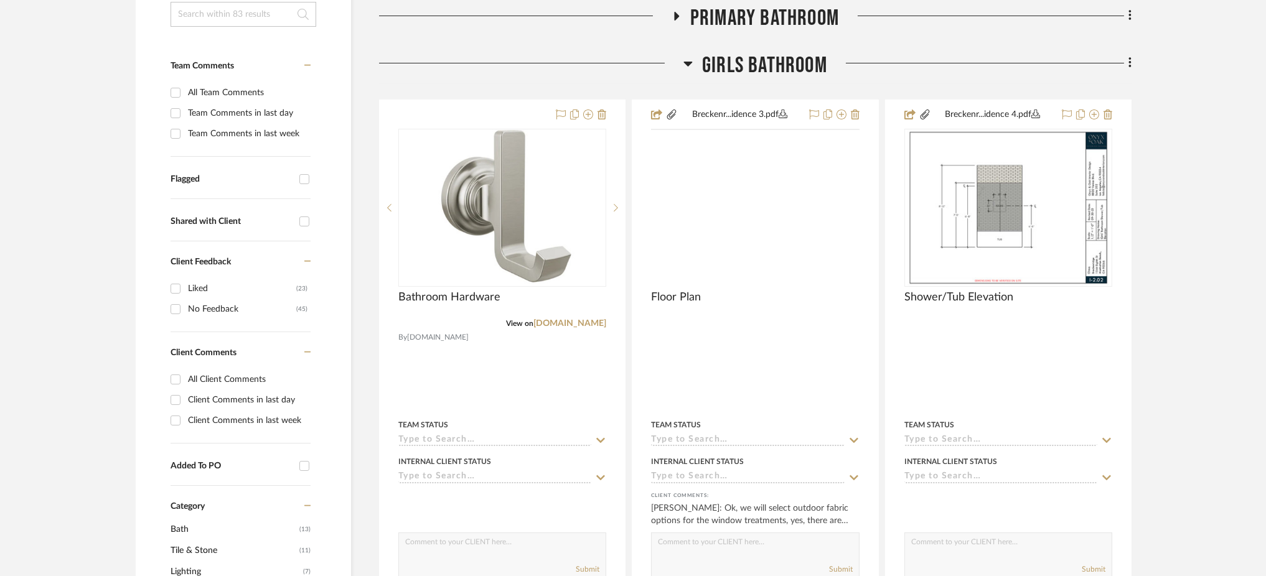
scroll to position [320, 0]
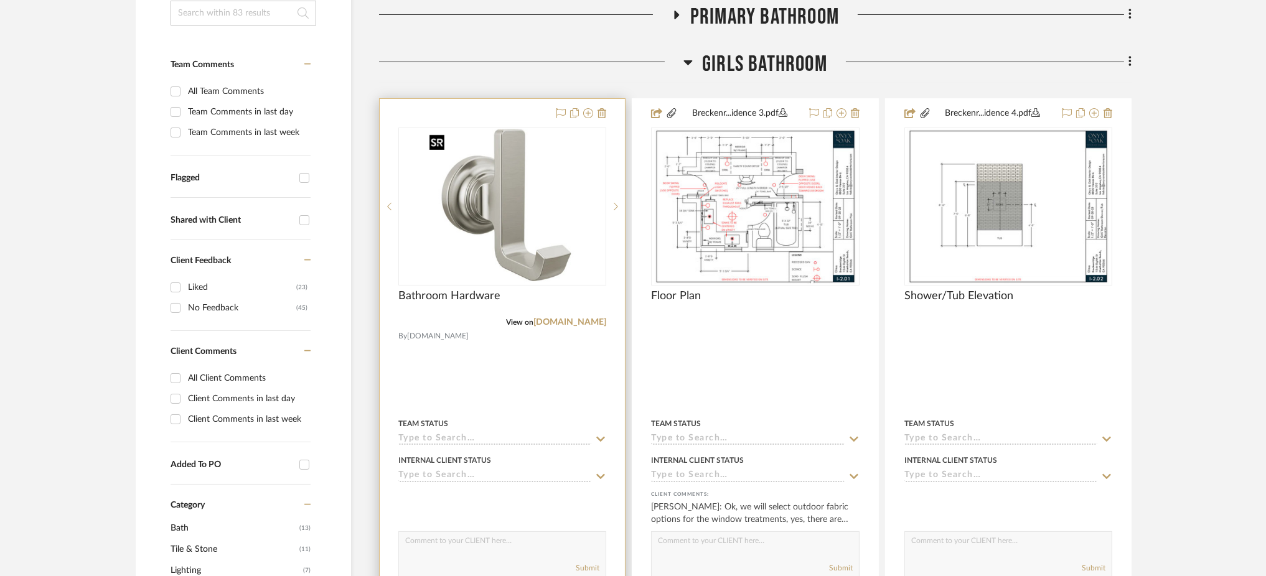
click at [0, 0] on img at bounding box center [0, 0] width 0 height 0
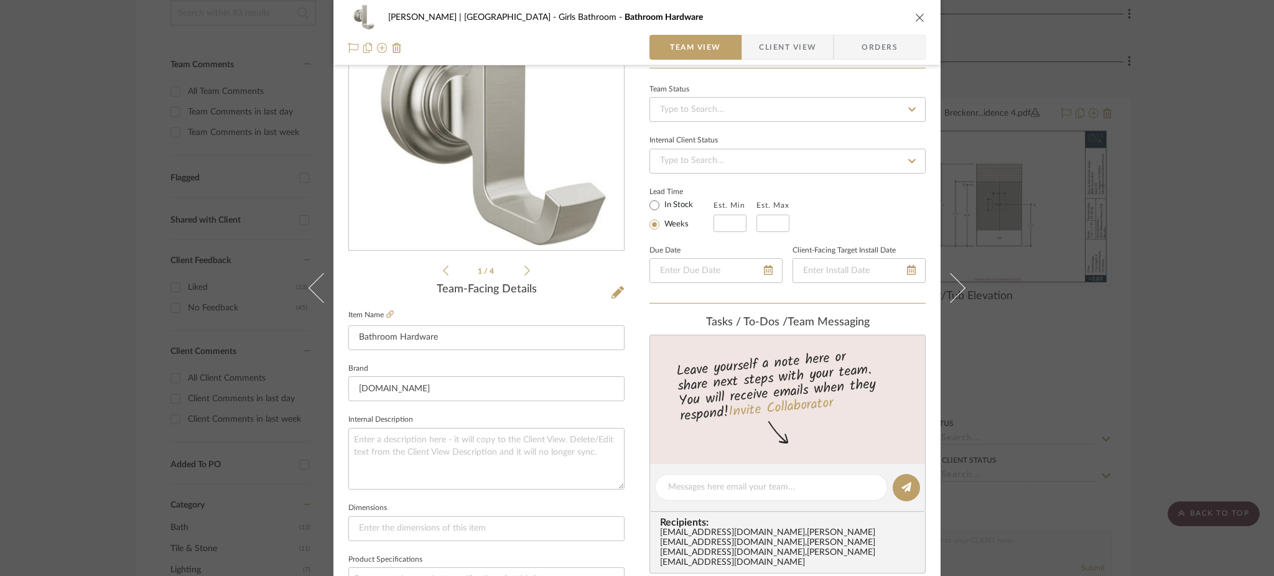
scroll to position [108, 0]
click at [706, 478] on textarea at bounding box center [771, 484] width 207 height 13
type textarea "I"
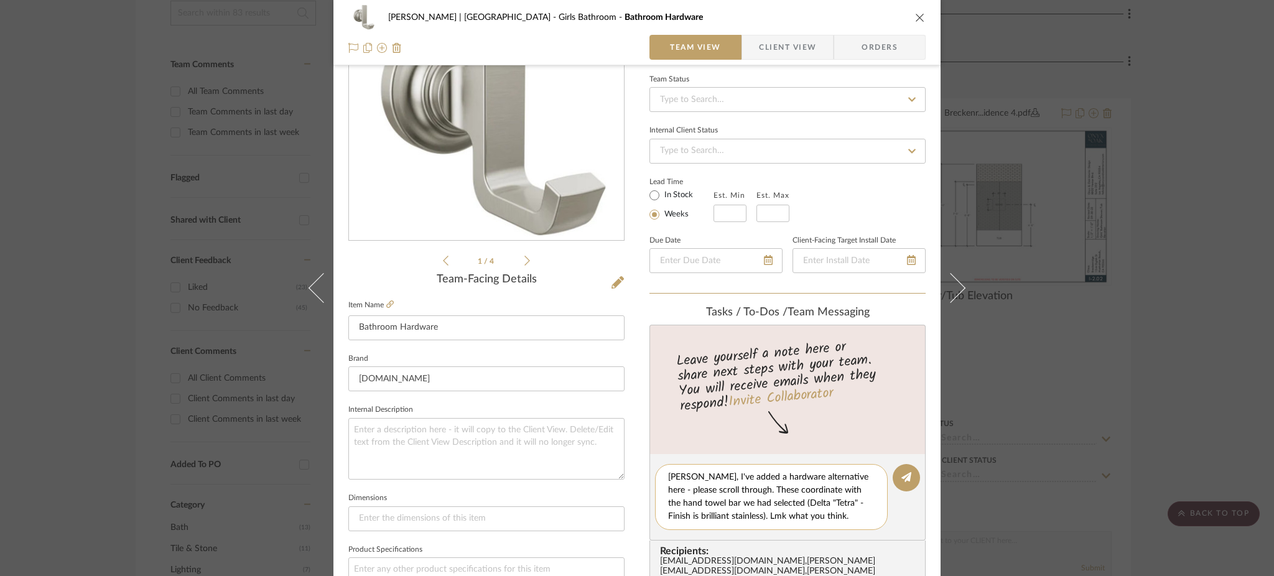
scroll to position [118, 0]
click at [839, 473] on textarea "Felicia, I've added a hardware alternative here - please scroll through. These …" at bounding box center [771, 495] width 207 height 52
click at [843, 484] on textarea "Felicia, I've added a hardware alternative here and to the office bathroom - pl…" at bounding box center [776, 495] width 216 height 52
click at [835, 484] on textarea "Felicia, I've added a hardware alternative here and to the office bathroom - pl…" at bounding box center [776, 495] width 216 height 52
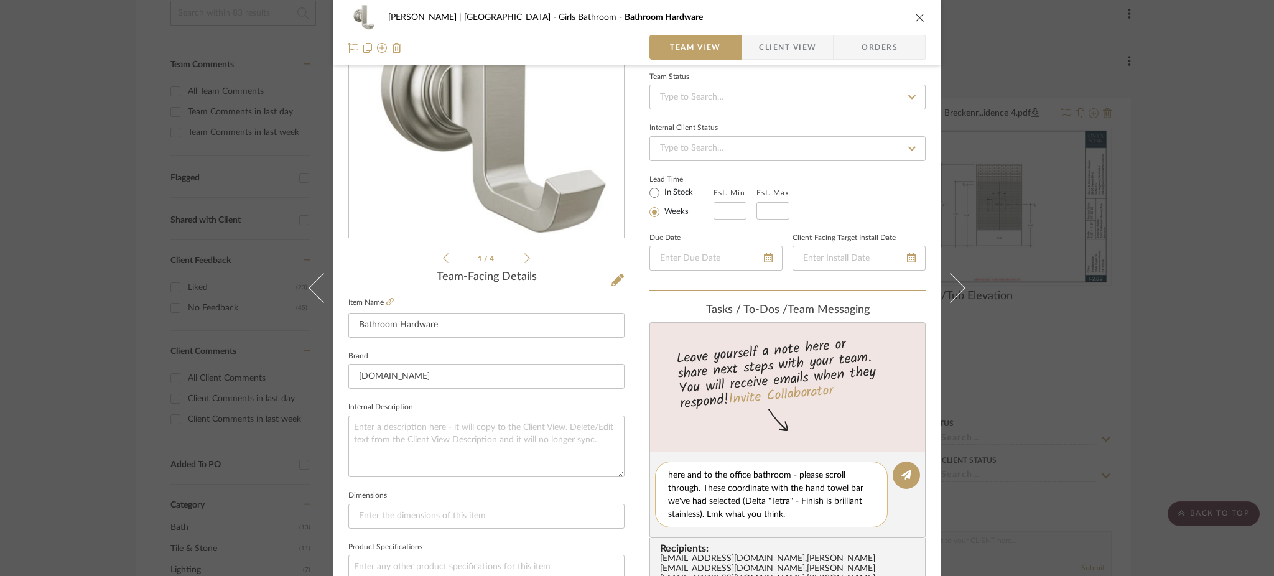
click at [798, 510] on textarea "Felicia, I've added a hardware alternative here and to the office bathroom - pl…" at bounding box center [776, 495] width 216 height 52
drag, startPoint x: 773, startPoint y: 494, endPoint x: 713, endPoint y: 494, distance: 59.7
click at [713, 494] on textarea "Felicia, I've added a hardware alternative here and to the office bathroom - pl…" at bounding box center [776, 495] width 216 height 52
click at [815, 497] on textarea "Felicia, I've added a hardware alternative here and to the office bathroom - pl…" at bounding box center [776, 495] width 216 height 52
click at [771, 505] on textarea "Felicia, I've added a hardware alternative here and to the office bathroom - pl…" at bounding box center [776, 495] width 216 height 52
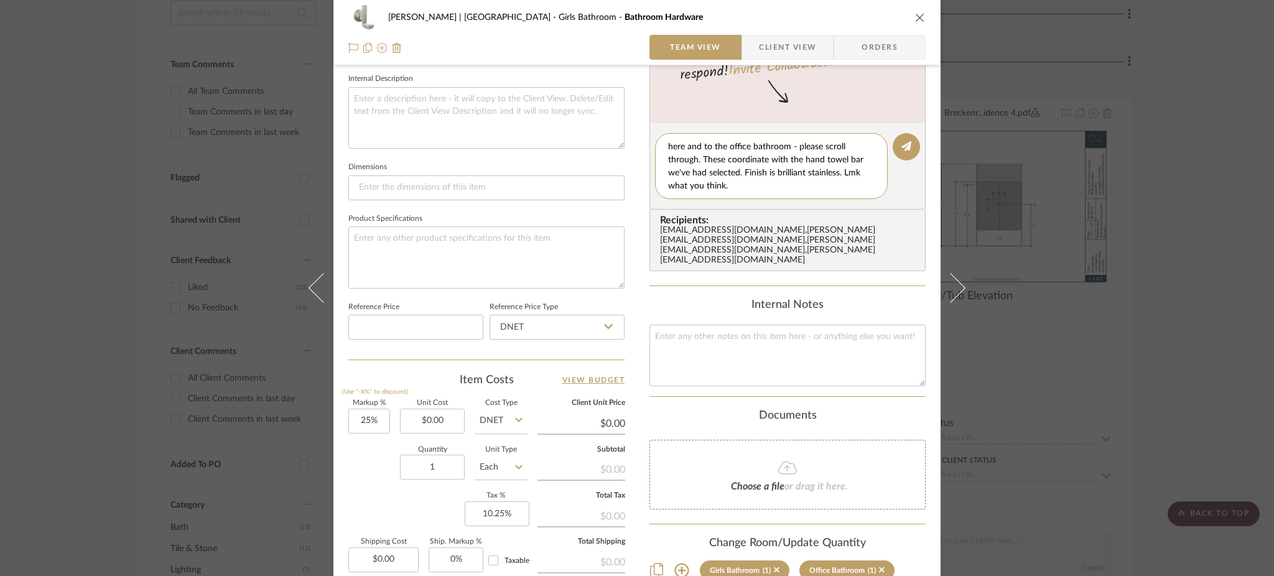
scroll to position [449, 0]
type textarea "Felicia, I've added a hardware alternative here and to the office bathroom - pl…"
click at [904, 143] on icon at bounding box center [907, 144] width 10 height 10
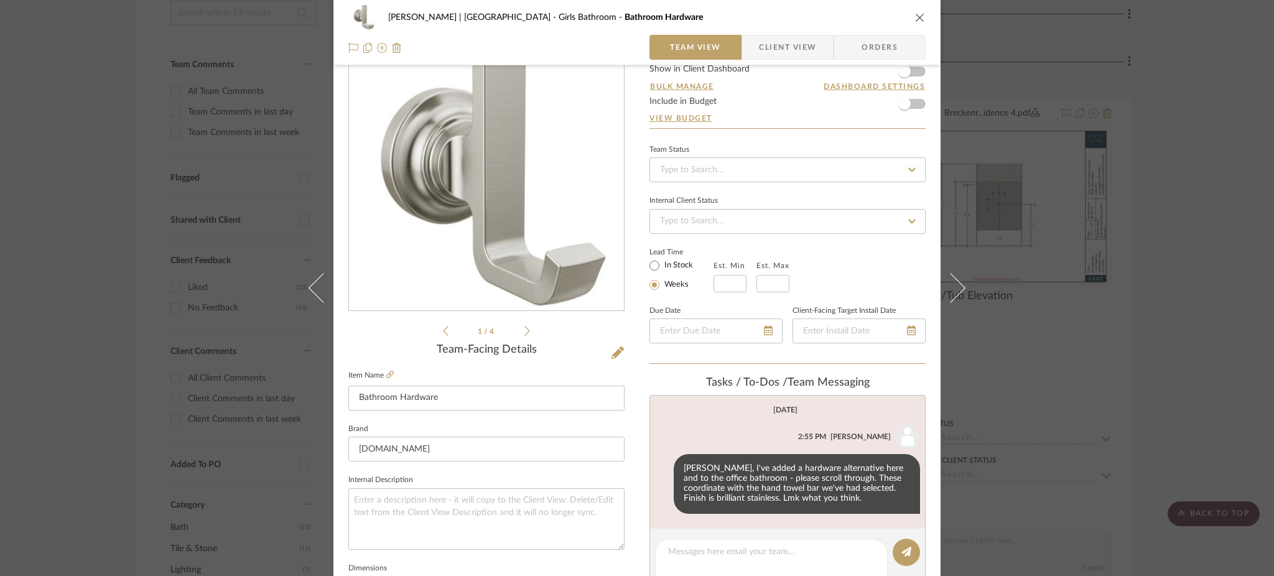
scroll to position [43, 0]
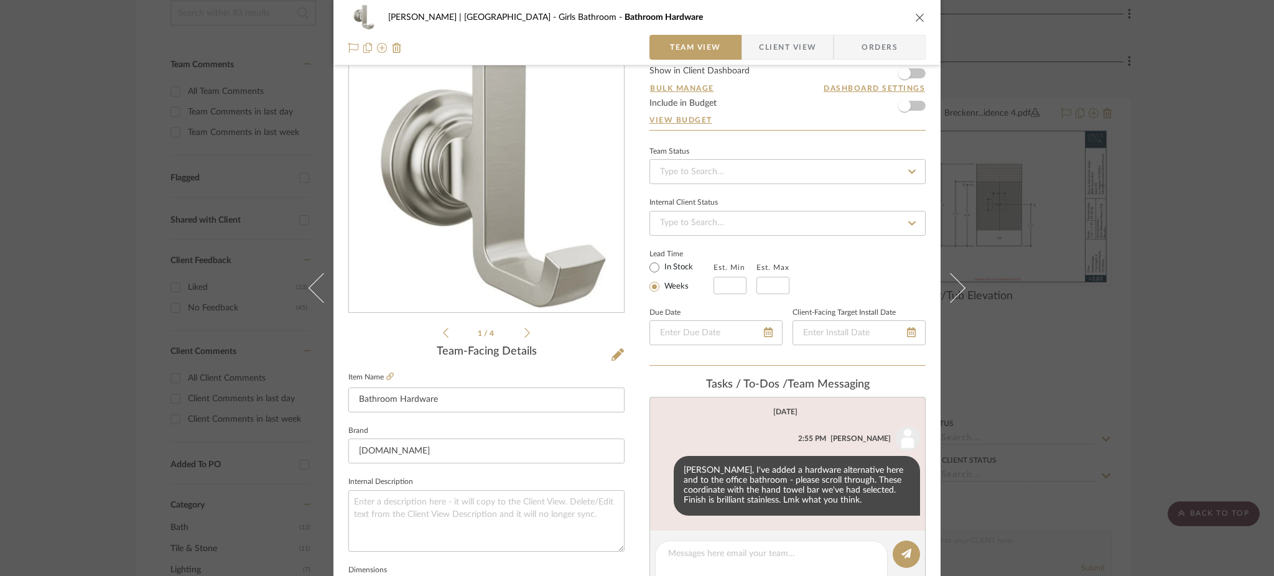
click at [525, 332] on icon at bounding box center [528, 332] width 6 height 11
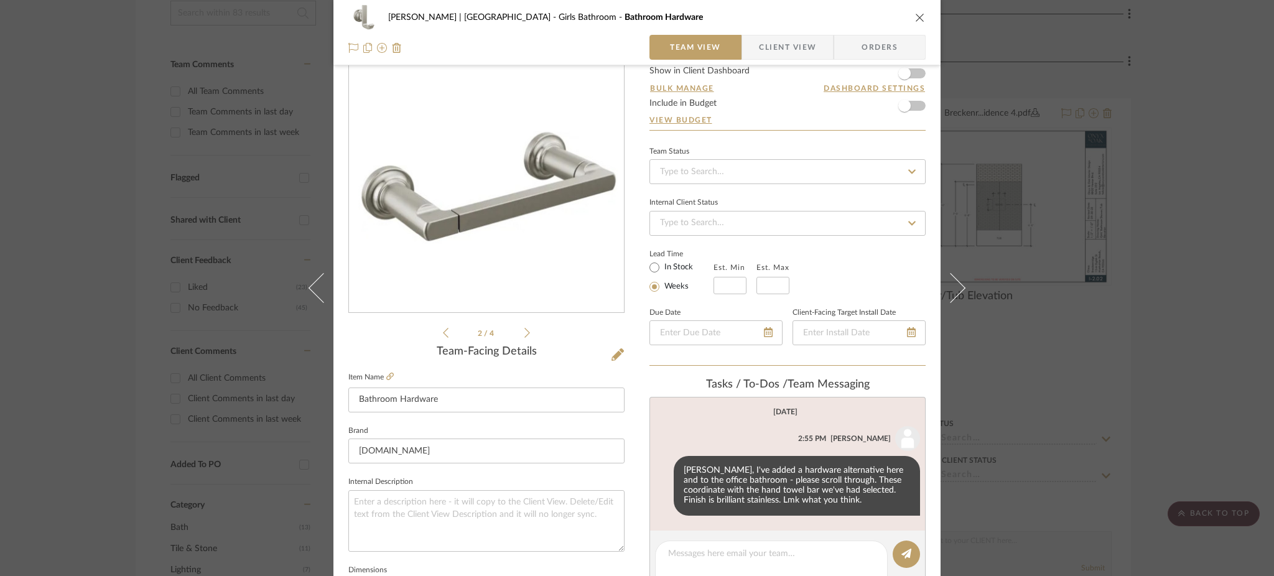
click at [525, 332] on icon at bounding box center [528, 332] width 6 height 11
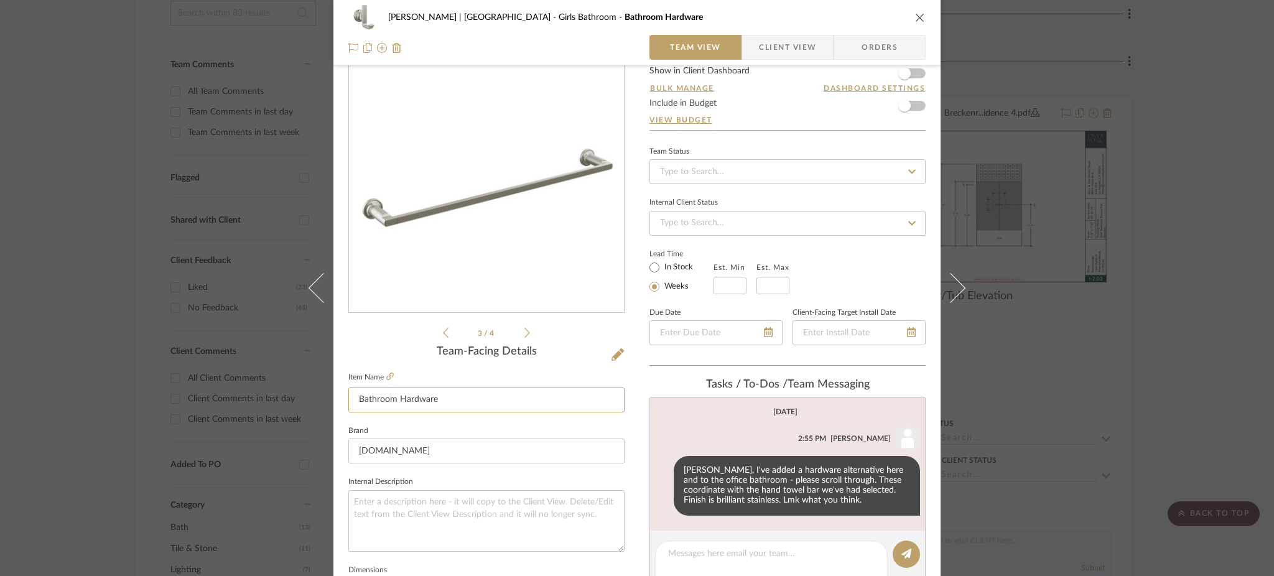
drag, startPoint x: 461, startPoint y: 396, endPoint x: 346, endPoint y: 414, distance: 115.8
click at [348, 414] on sr-form-field "Item Name Bathroom Hardware" at bounding box center [486, 396] width 276 height 54
type input "Robe Hook, TP Holder,"
click at [443, 329] on icon at bounding box center [446, 332] width 6 height 11
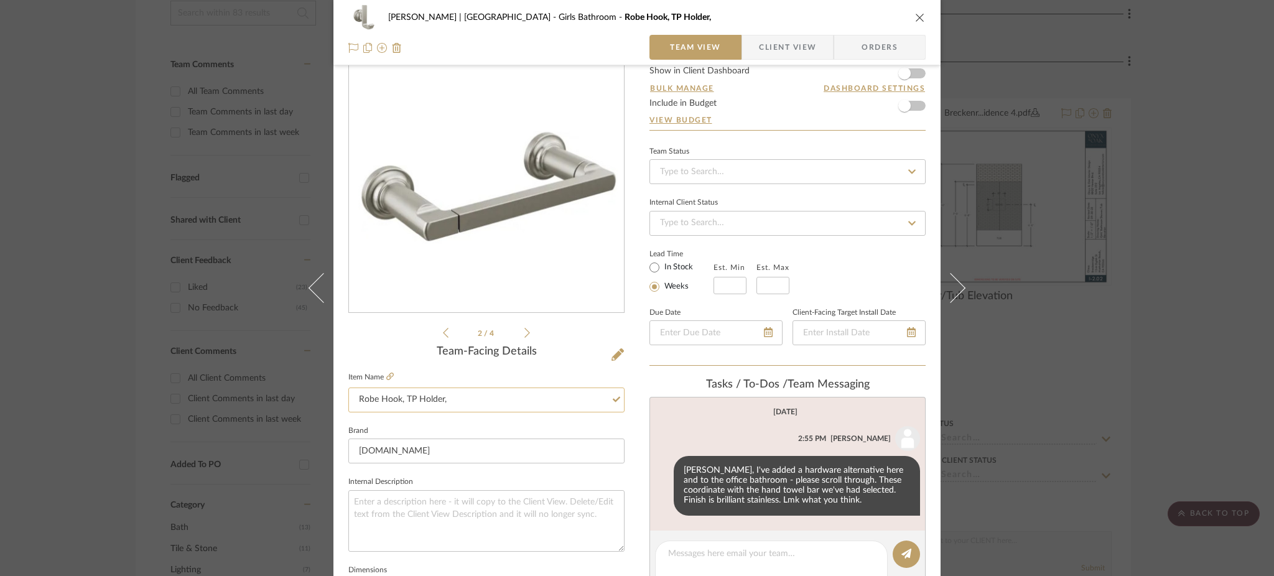
click at [458, 401] on input "Robe Hook, TP Holder," at bounding box center [486, 400] width 276 height 25
type input "Robe Hook, TP Holder, 24" Towel Bar, 18" Towel Bar"
click at [525, 329] on icon at bounding box center [528, 332] width 6 height 11
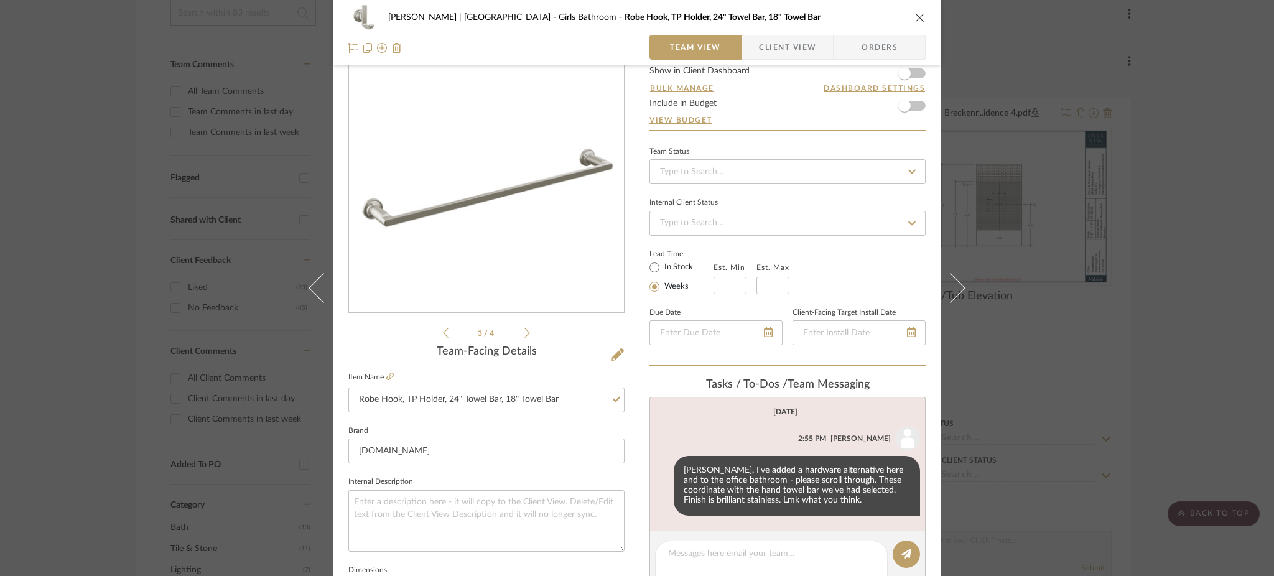
click at [525, 329] on icon at bounding box center [528, 332] width 6 height 11
click at [494, 449] on input "[DOMAIN_NAME]" at bounding box center [486, 451] width 276 height 25
click at [450, 499] on textarea at bounding box center [486, 521] width 276 height 62
click at [159, 327] on div "Breckenridge-Tchen | Manhattan Beach Girls Bathroom Robe Hook, TP Holder, 24" T…" at bounding box center [637, 288] width 1274 height 576
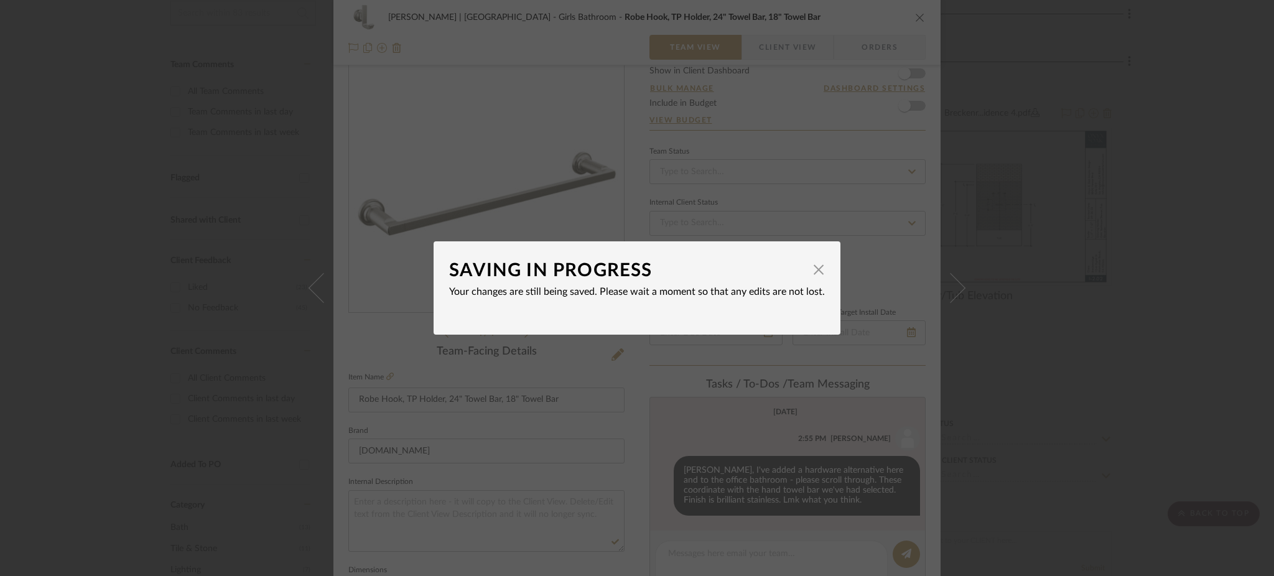
click at [251, 327] on div "SAVING IN PROGRESS × Your changes are still being saved. Please wait a moment s…" at bounding box center [637, 288] width 1274 height 576
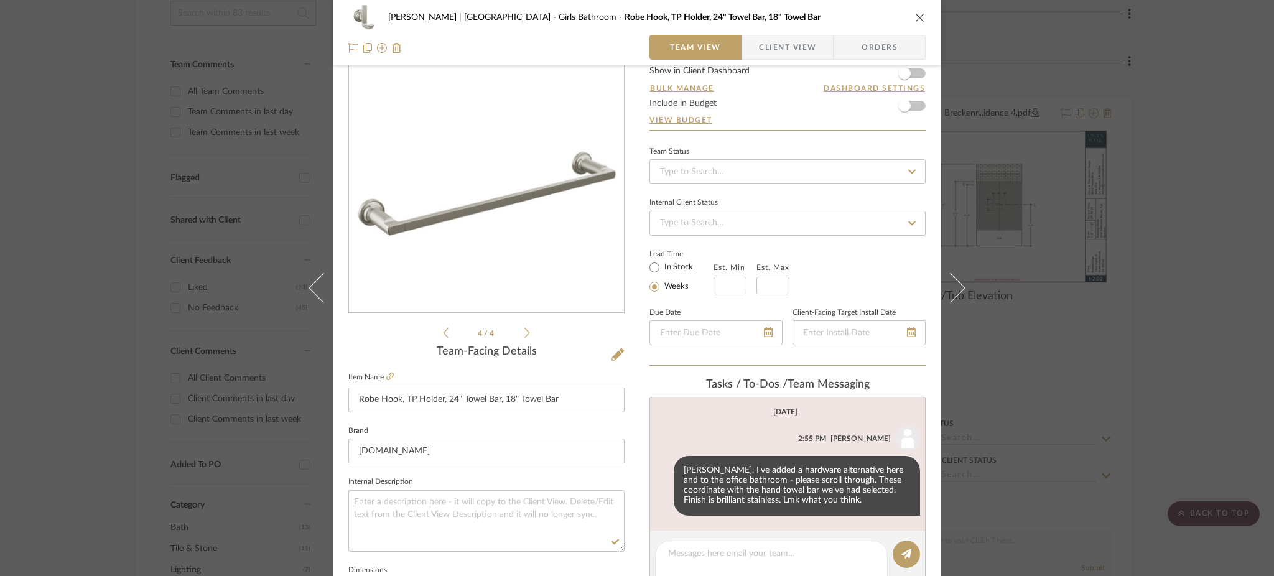
click at [87, 259] on div "Breckenridge-Tchen | Manhattan Beach Girls Bathroom Robe Hook, TP Holder, 24" T…" at bounding box center [637, 288] width 1274 height 576
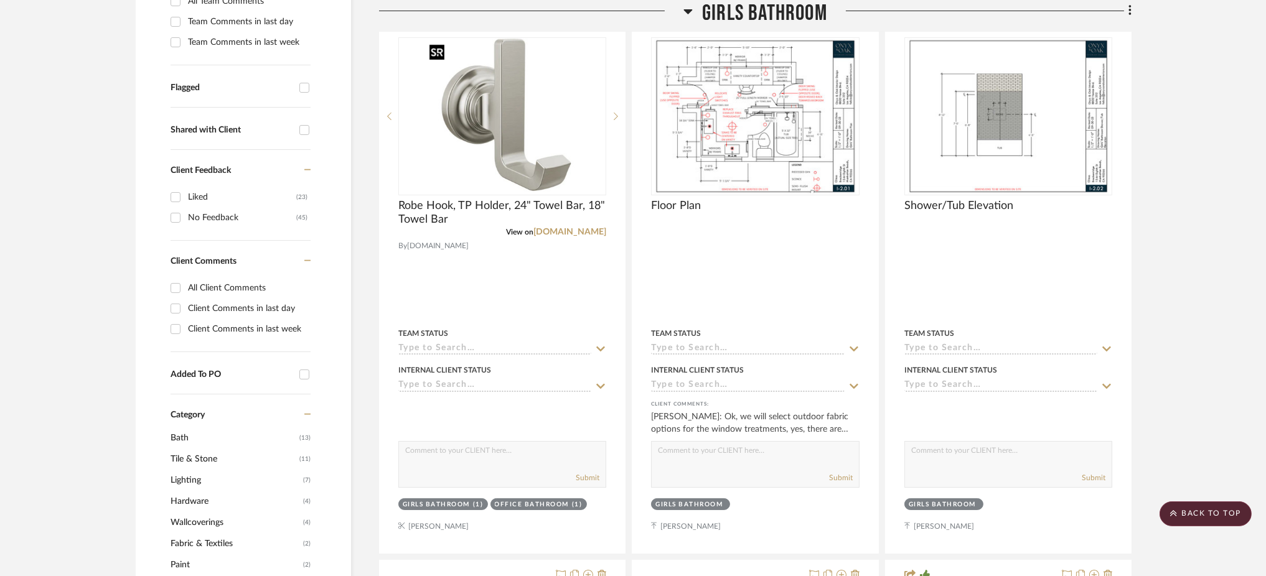
scroll to position [376, 0]
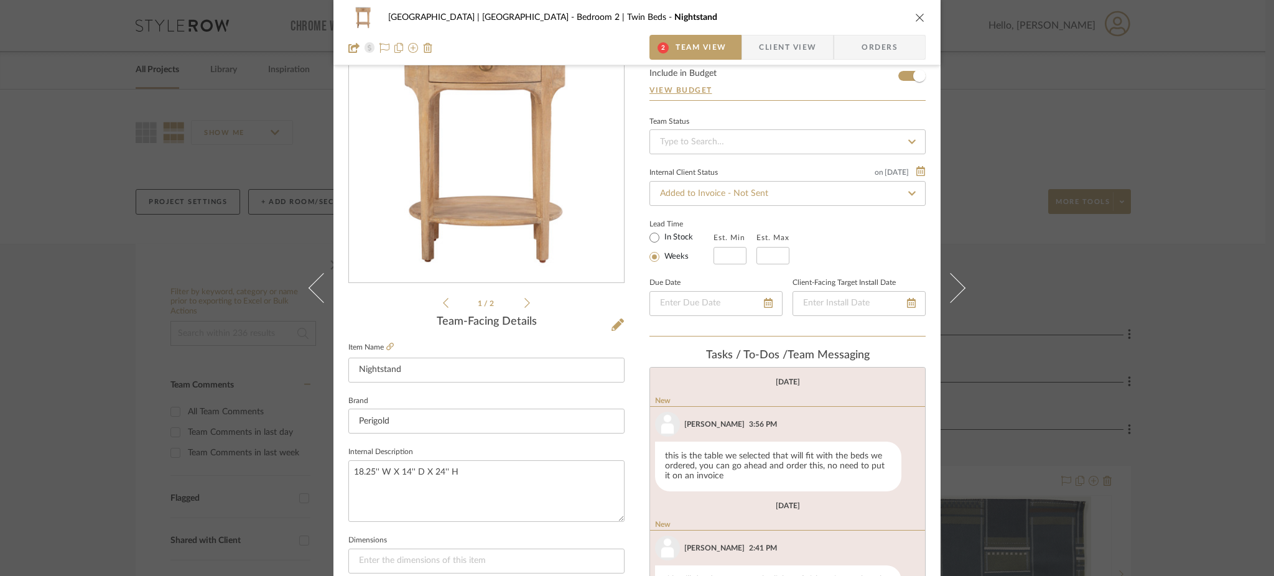
scroll to position [80, 0]
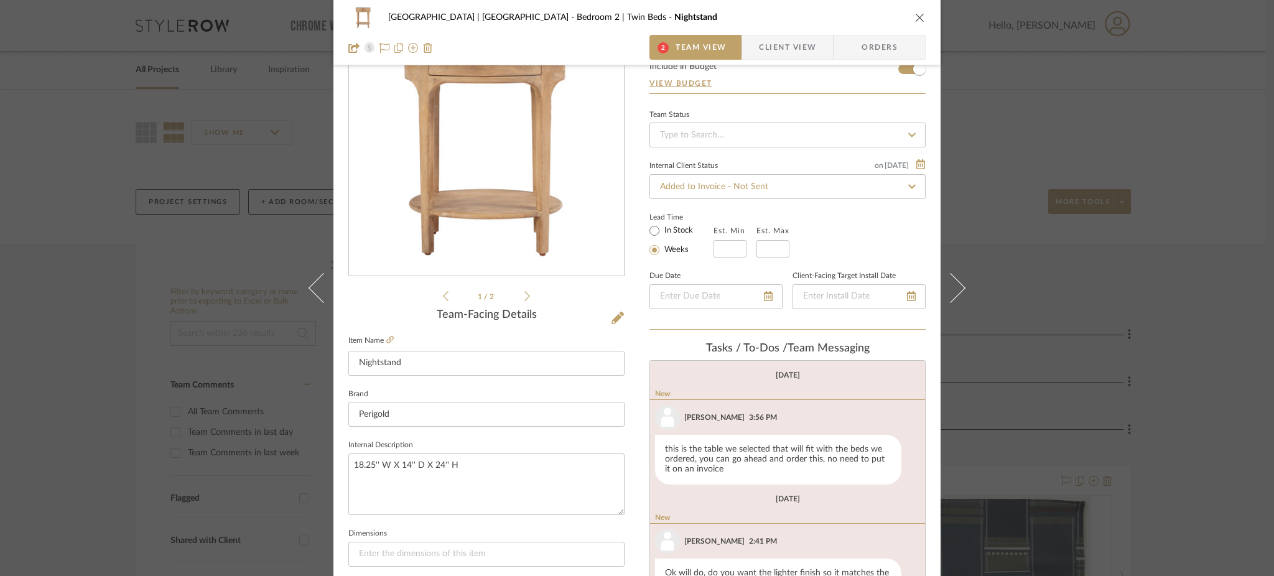
click at [525, 296] on icon at bounding box center [528, 296] width 6 height 11
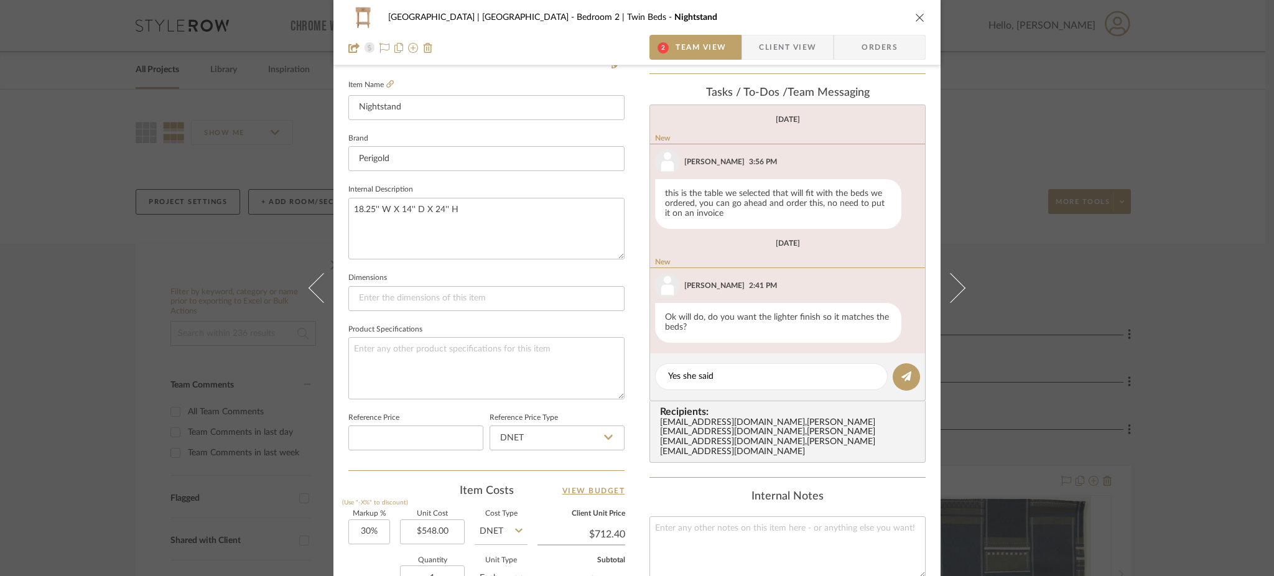
scroll to position [339, 0]
click at [715, 371] on textarea "Yes she said" at bounding box center [771, 373] width 207 height 13
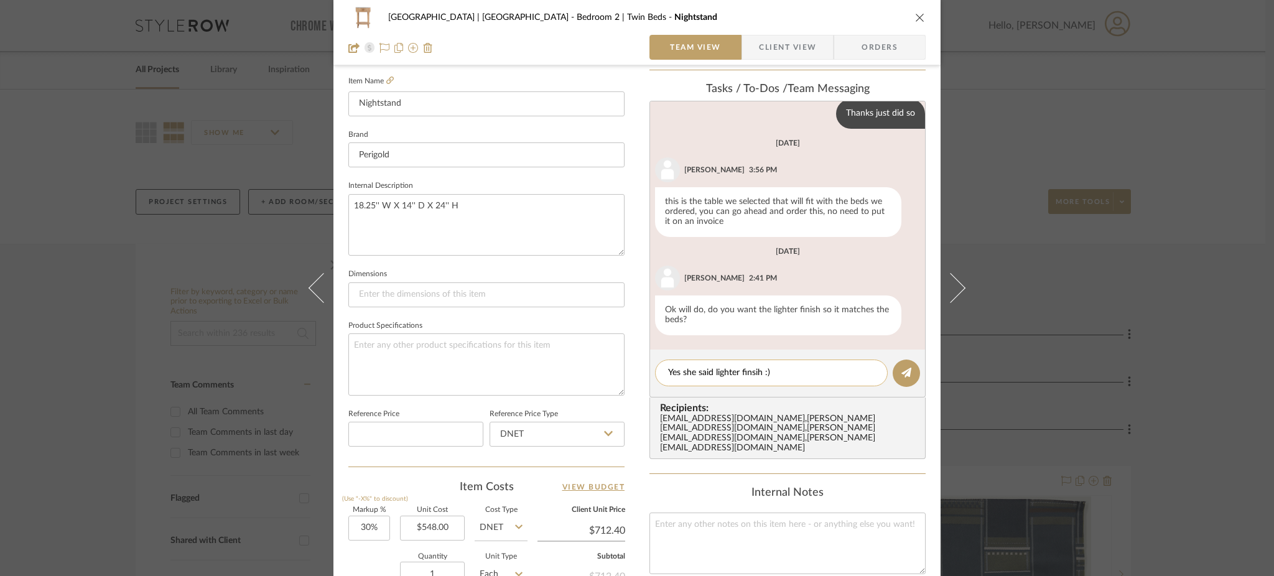
click at [748, 371] on textarea "Yes she said lighter finsih :)" at bounding box center [771, 373] width 207 height 13
click at [668, 371] on textarea "Yes she said lighter finish:)" at bounding box center [771, 373] width 207 height 13
click at [770, 369] on textarea "Yes she said lighter finish:)" at bounding box center [771, 373] width 207 height 13
type textarea "Yes she said lighter finish for this :)"
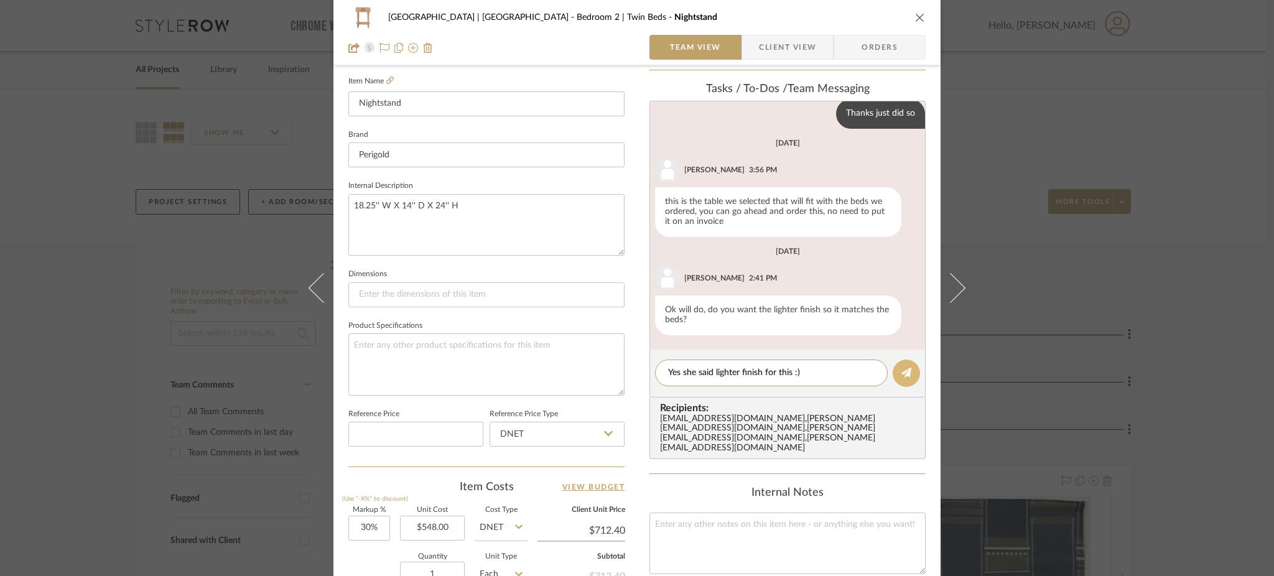
click at [912, 373] on button at bounding box center [906, 373] width 27 height 27
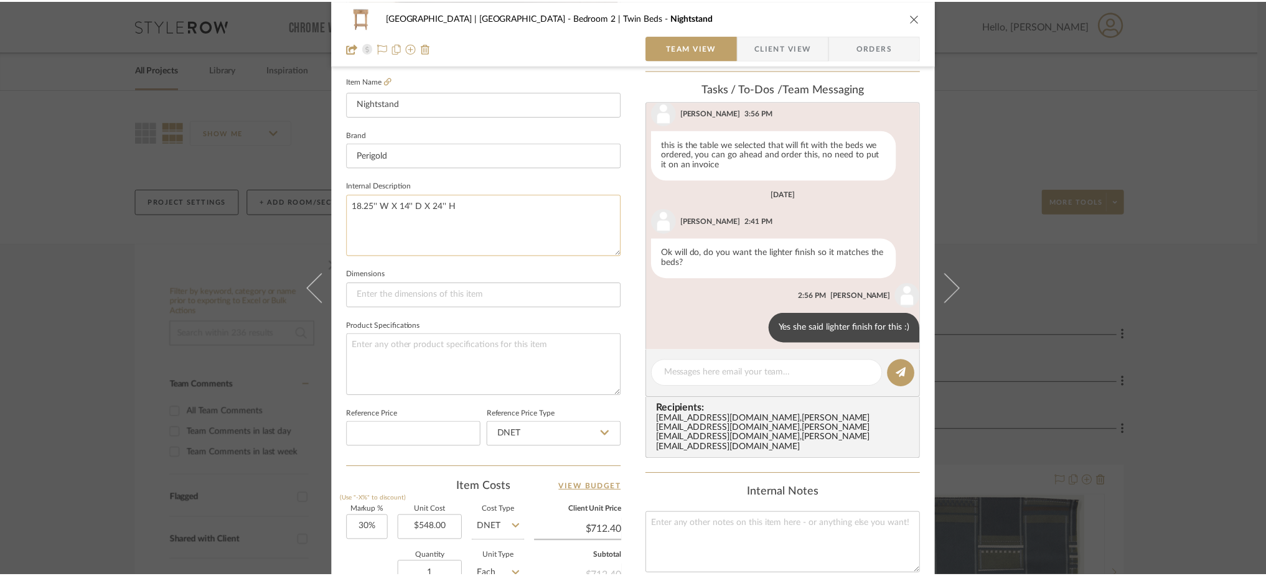
scroll to position [363, 0]
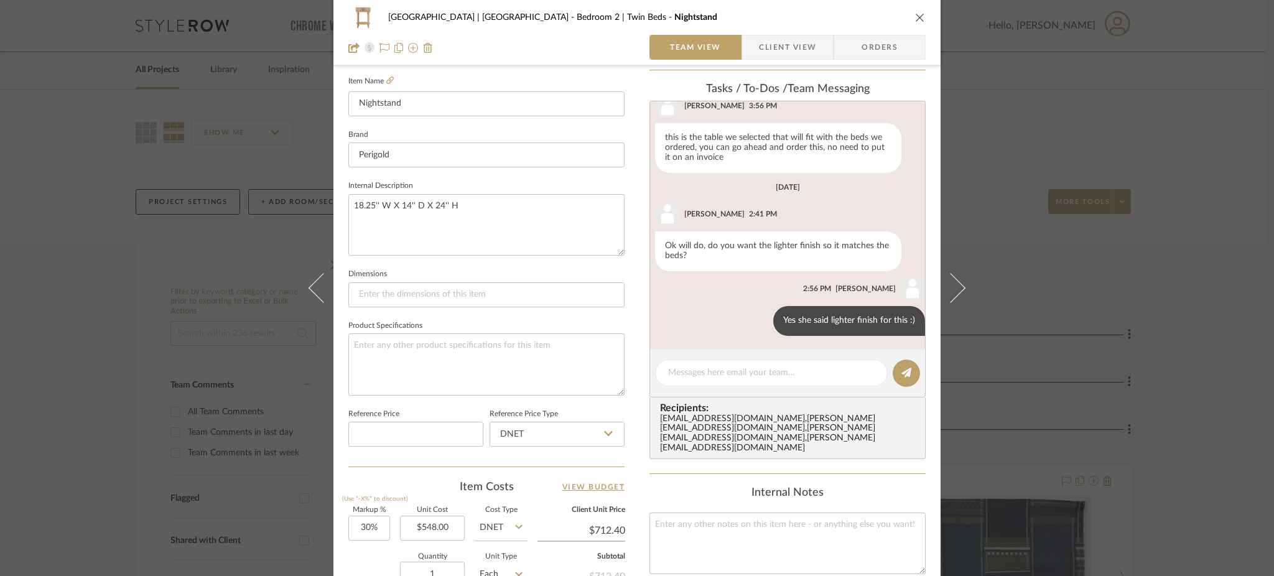
click at [60, 108] on div "Meadow Mountain | Vail Valley Bedroom 2 | Twin Beds Nightstand Team View Client…" at bounding box center [637, 288] width 1274 height 576
